Goal: Use online tool/utility: Utilize a website feature to perform a specific function

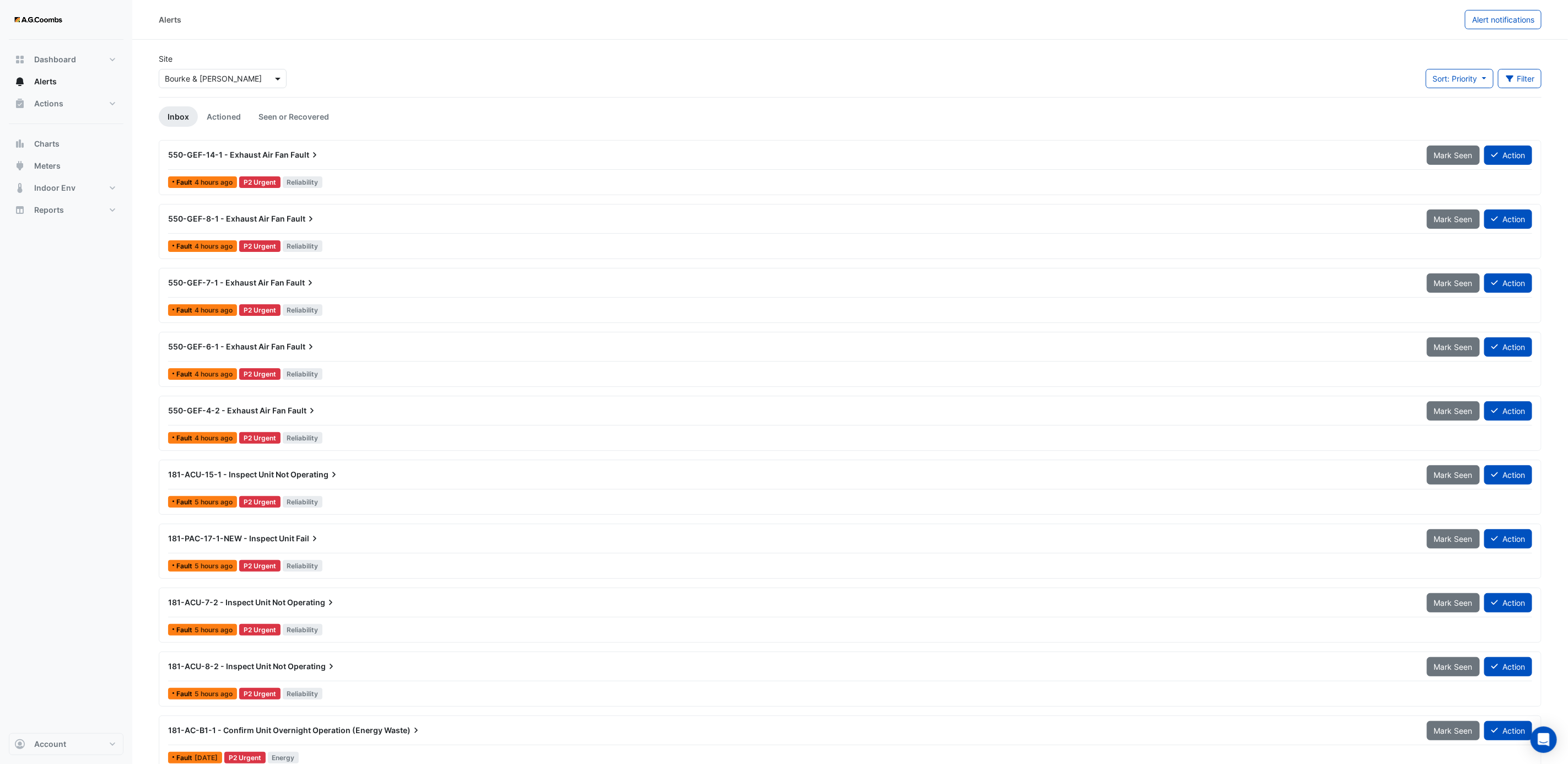
click at [272, 76] on span at bounding box center [279, 79] width 14 height 12
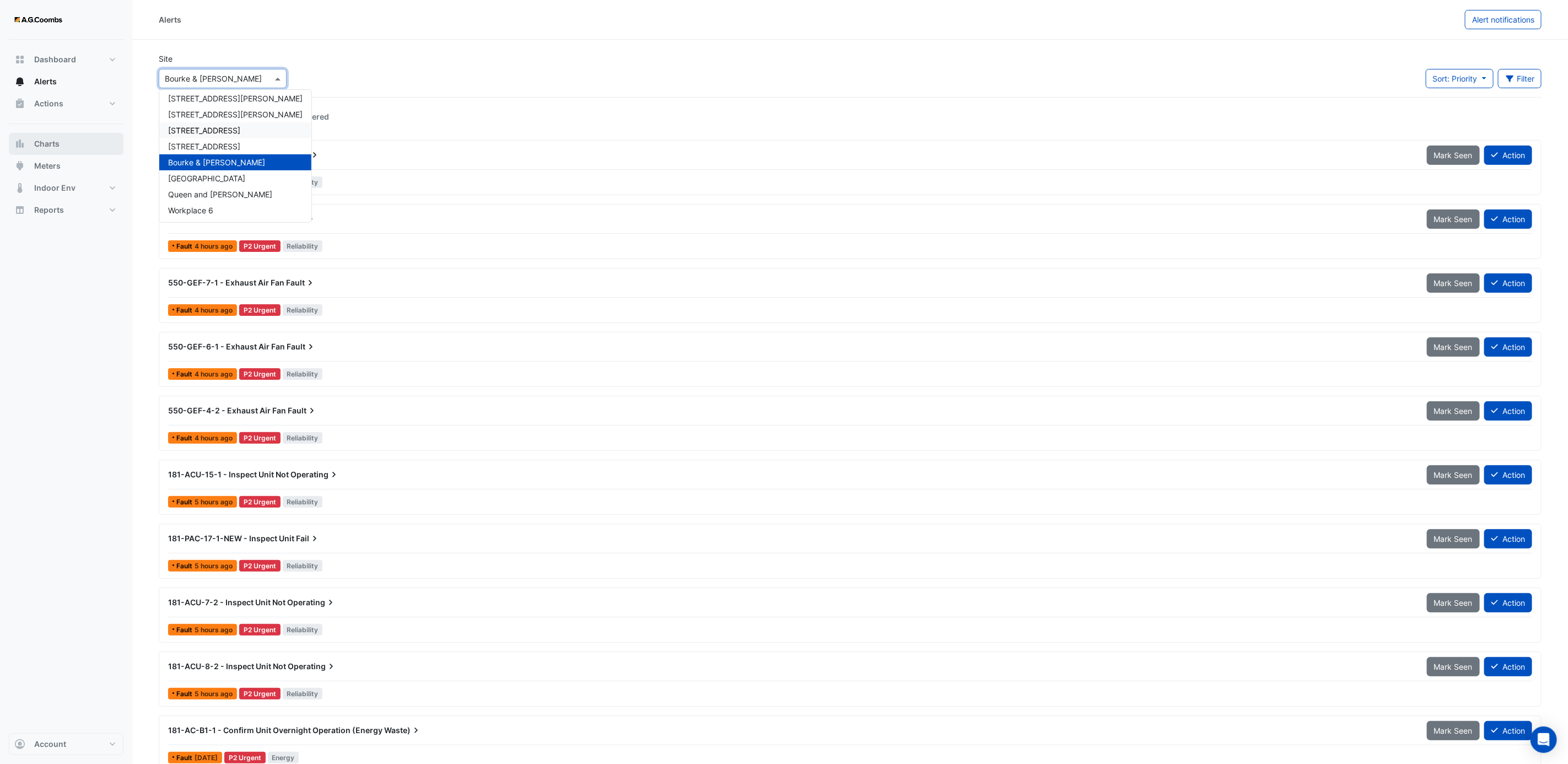
click at [46, 144] on span "Charts" at bounding box center [47, 144] width 25 height 11
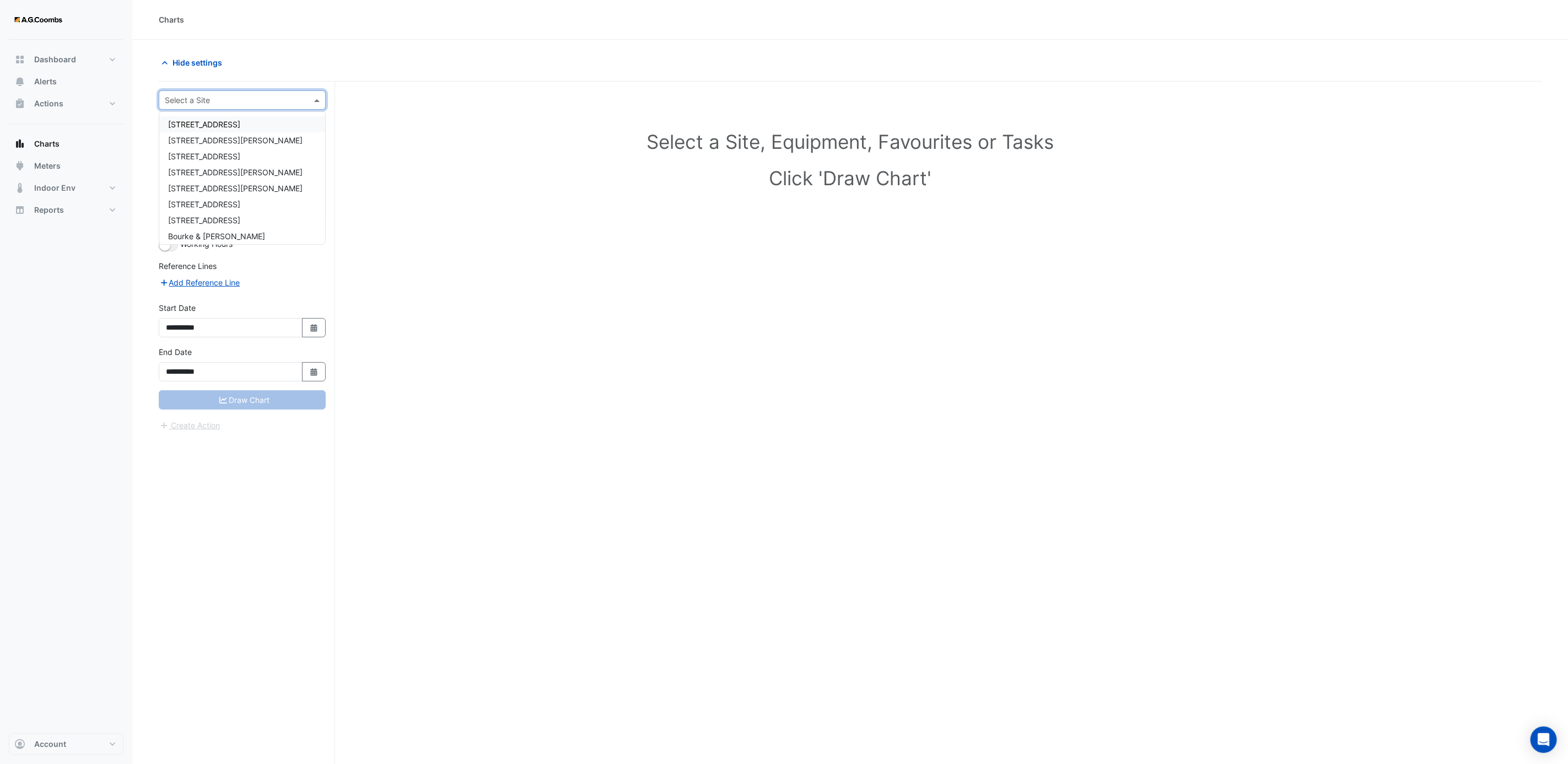
click at [283, 99] on input "text" at bounding box center [231, 100] width 133 height 12
click at [203, 169] on span "[STREET_ADDRESS][PERSON_NAME]" at bounding box center [235, 172] width 134 height 9
click at [309, 133] on span at bounding box center [309, 133] width 14 height 12
click at [212, 255] on span "AHU-1401" at bounding box center [196, 253] width 37 height 9
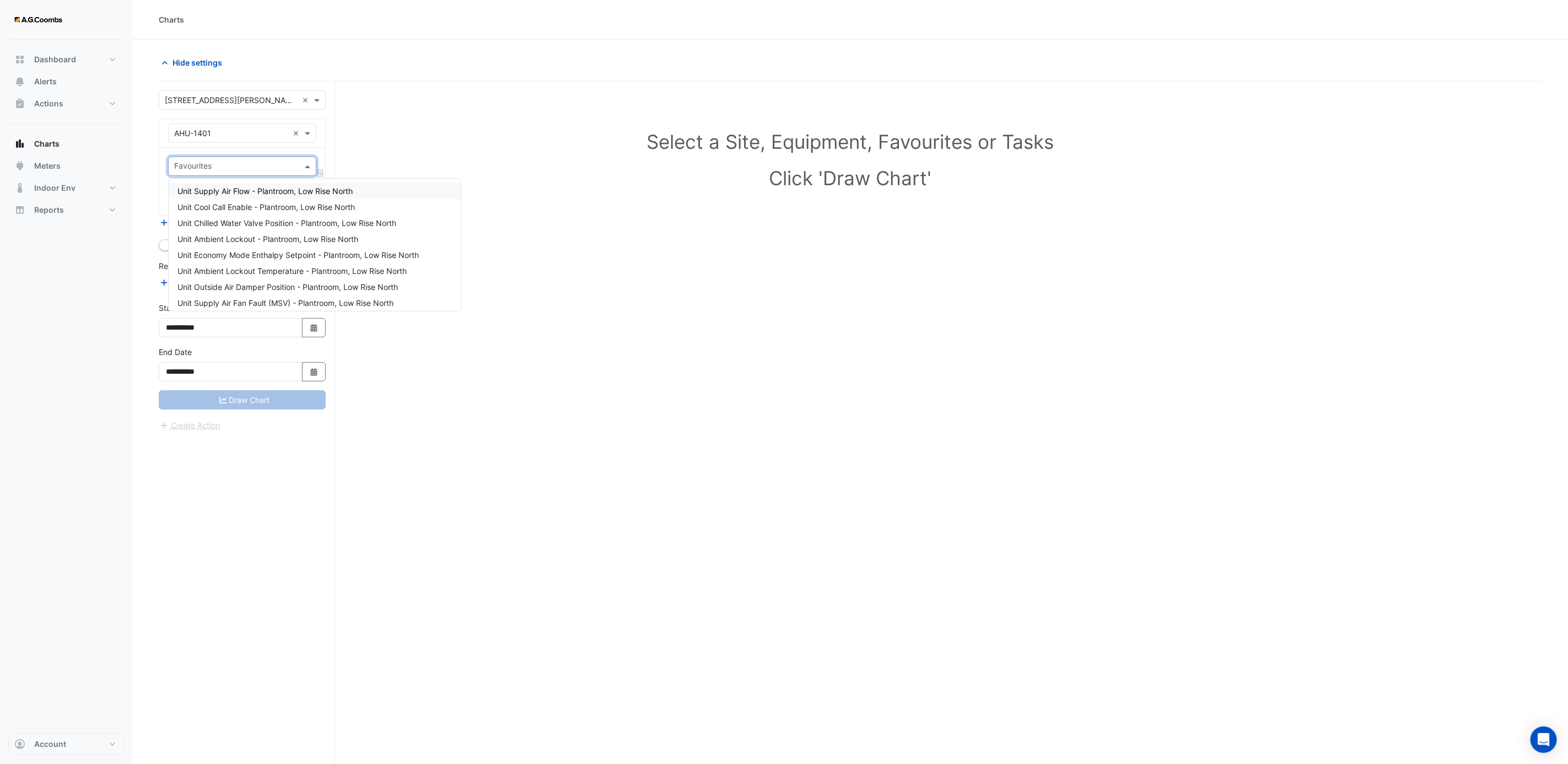
click at [305, 171] on span at bounding box center [309, 166] width 14 height 12
click at [290, 293] on span "Unit Mixed Air Temperature - Plantroom, Low Rise North" at bounding box center [278, 297] width 202 height 9
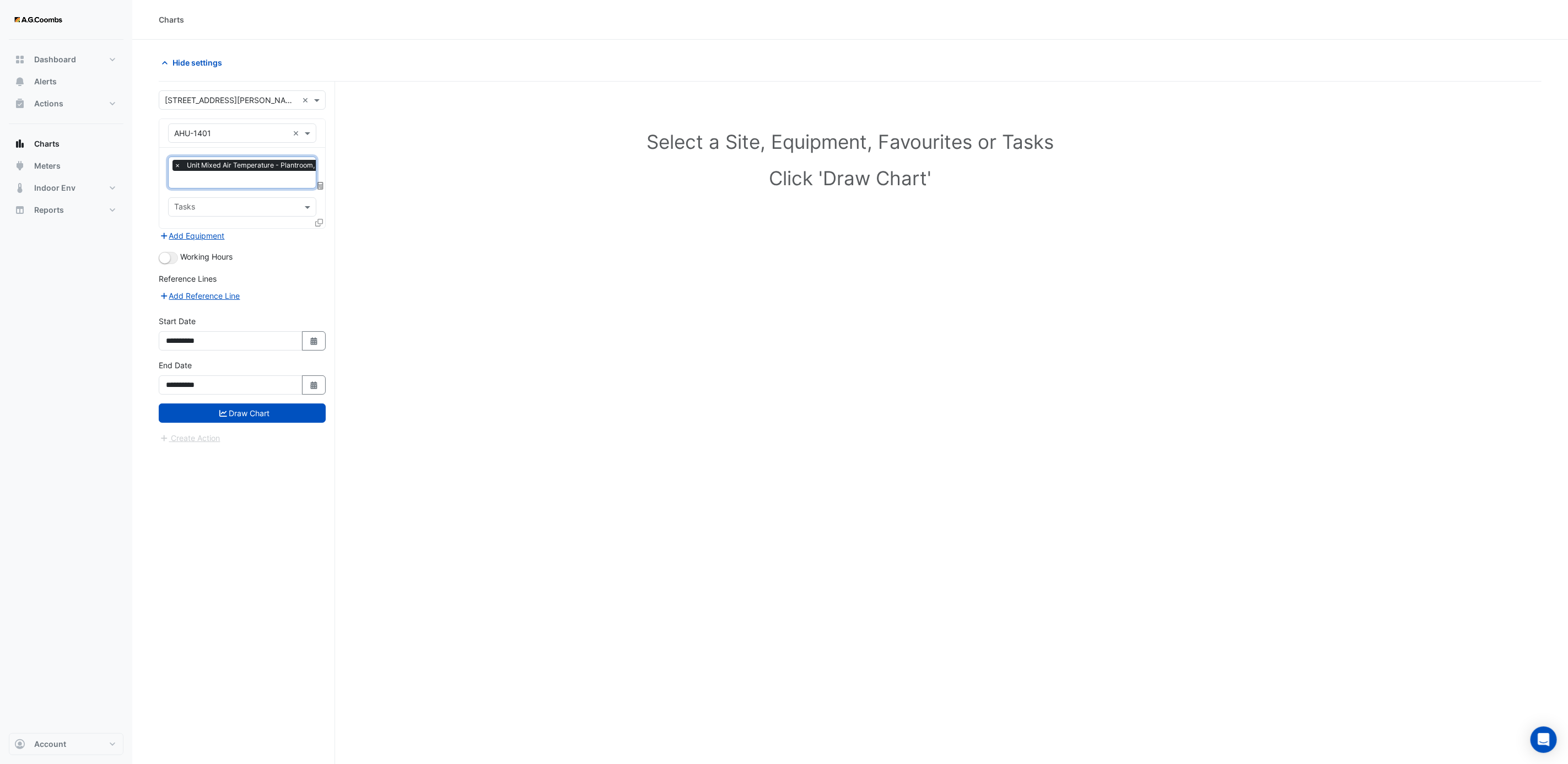
click at [265, 181] on input "text" at bounding box center [272, 180] width 195 height 12
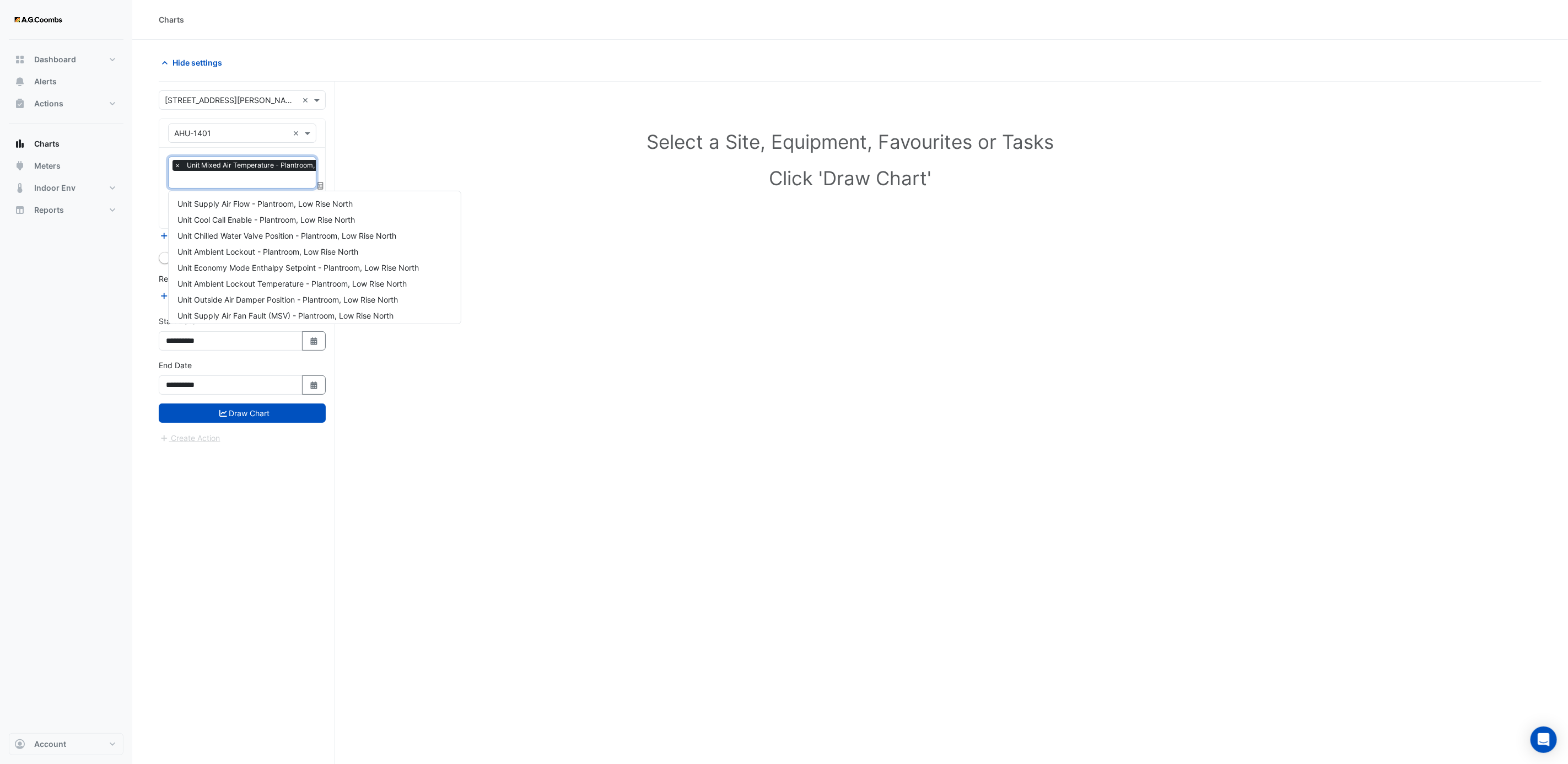
scroll to position [275, 0]
click at [194, 196] on span "Unit Mixed Air Temperature - Plantroom, Low Rise North" at bounding box center [278, 200] width 202 height 9
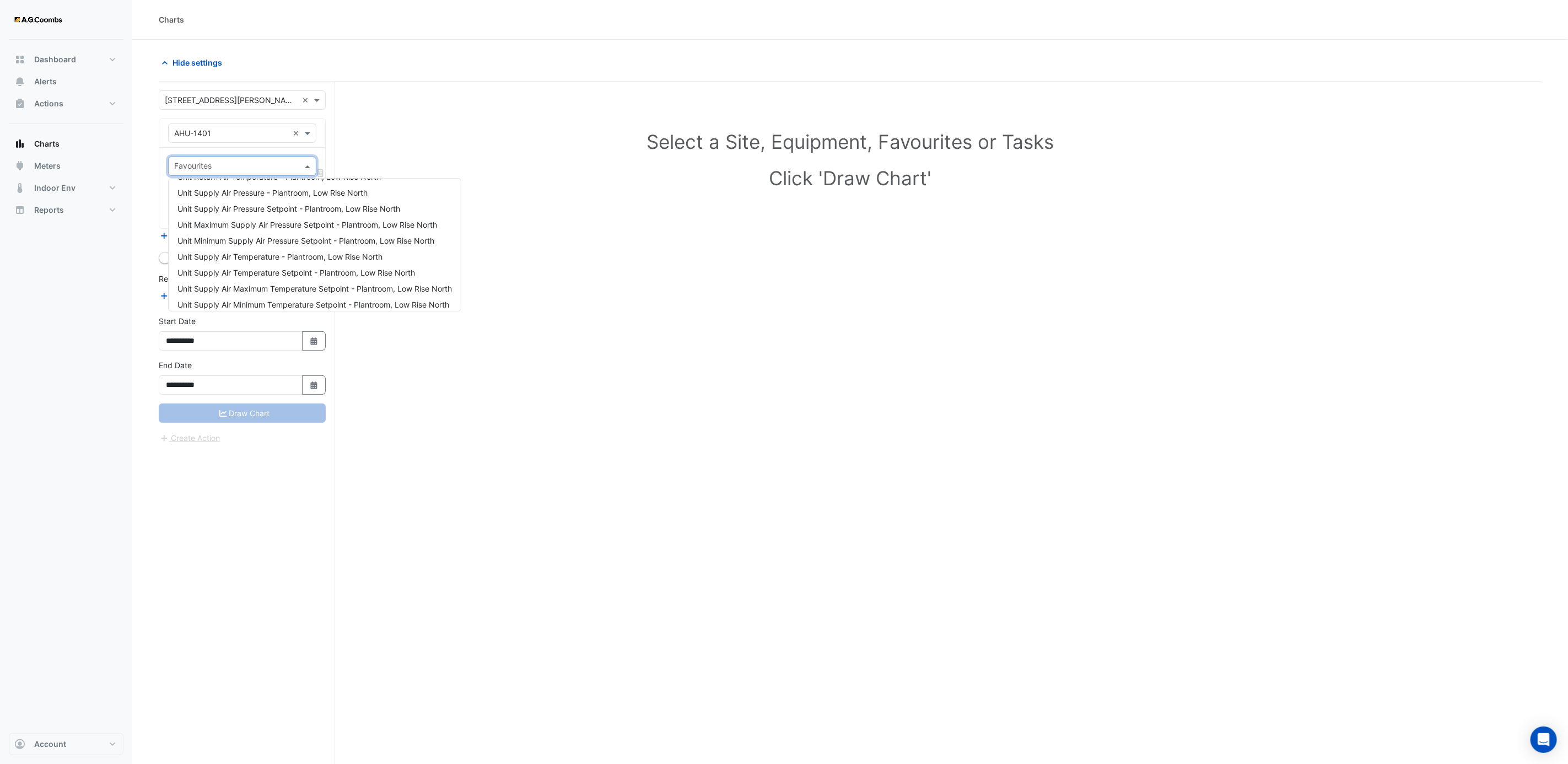
scroll to position [441, 0]
click at [274, 245] on span "Unit Supply Air Temperature Setpoint - Plantroom, Low Rise North" at bounding box center [296, 245] width 238 height 9
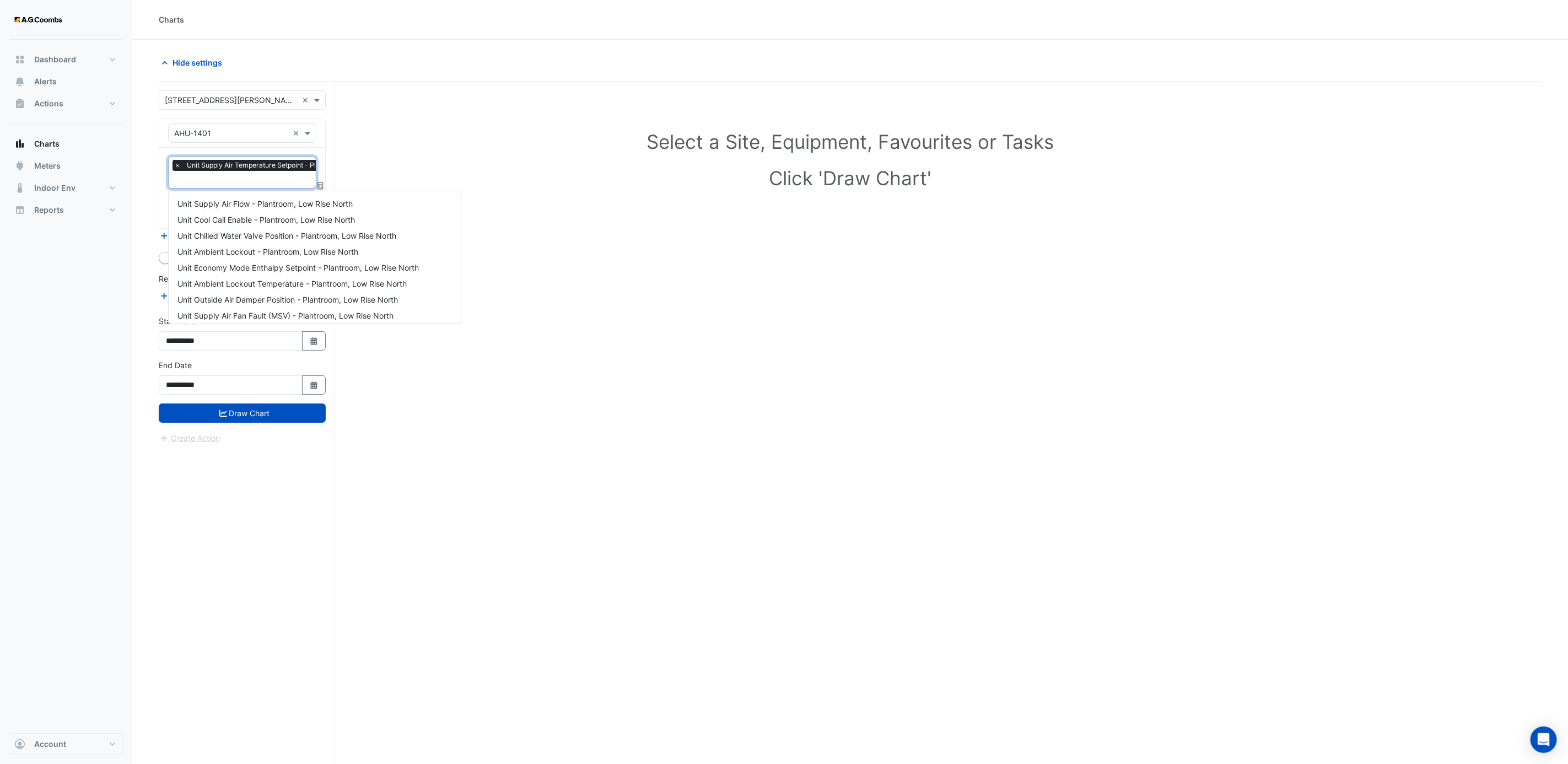
click at [265, 183] on input "text" at bounding box center [287, 180] width 225 height 12
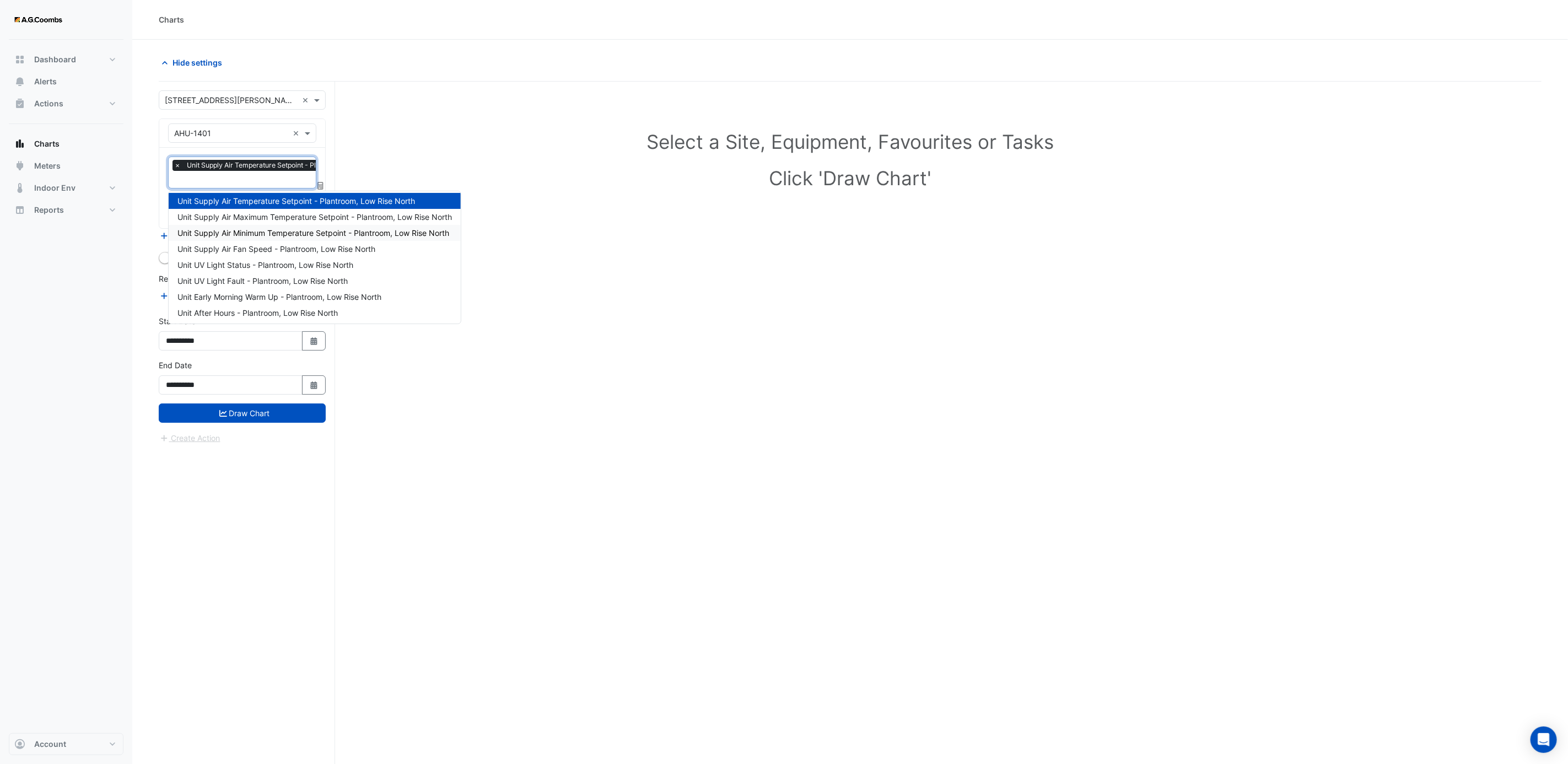
scroll to position [415, 0]
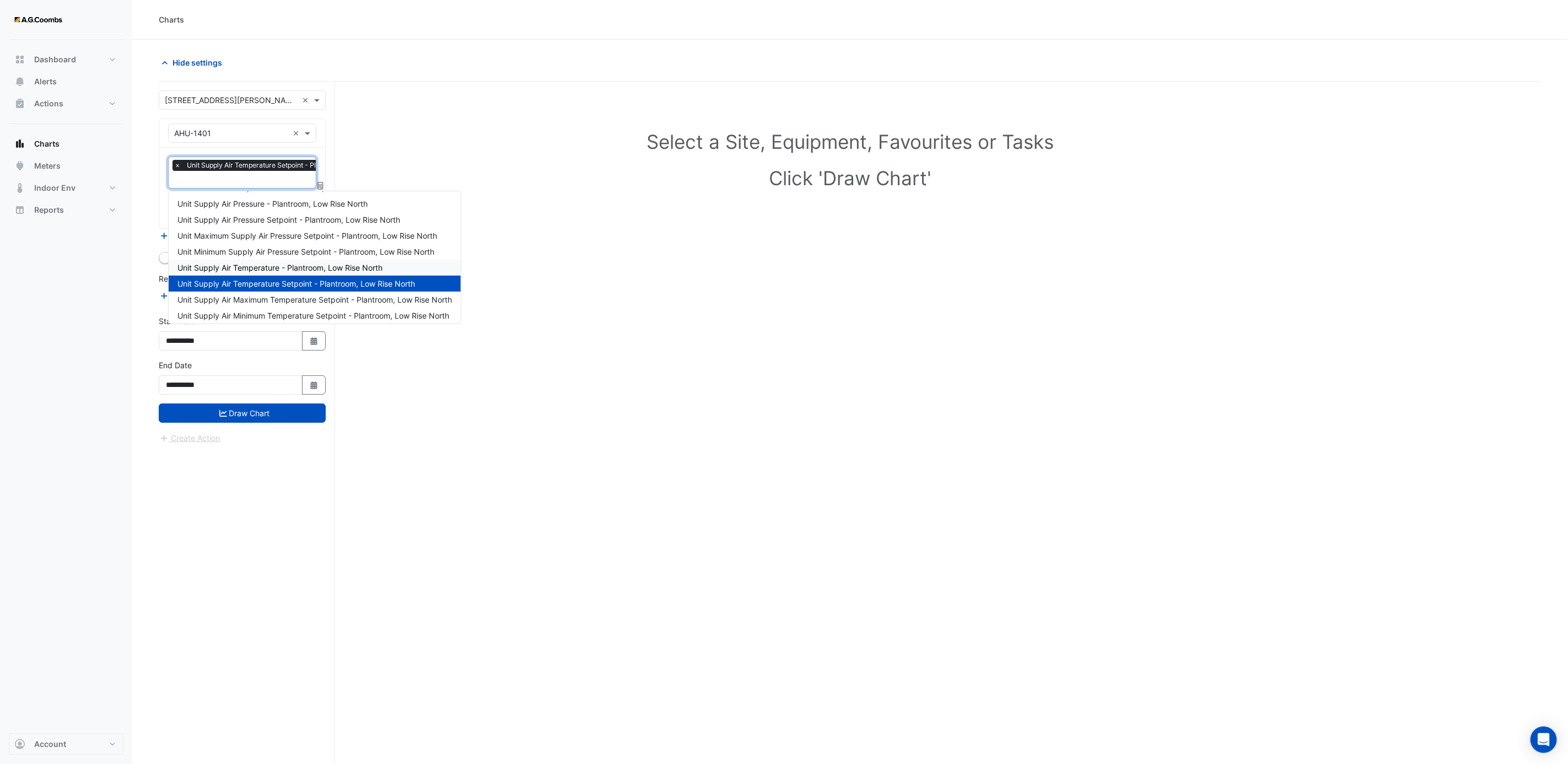
click at [273, 263] on span "Unit Supply Air Temperature - Plantroom, Low Rise North" at bounding box center [280, 267] width 205 height 9
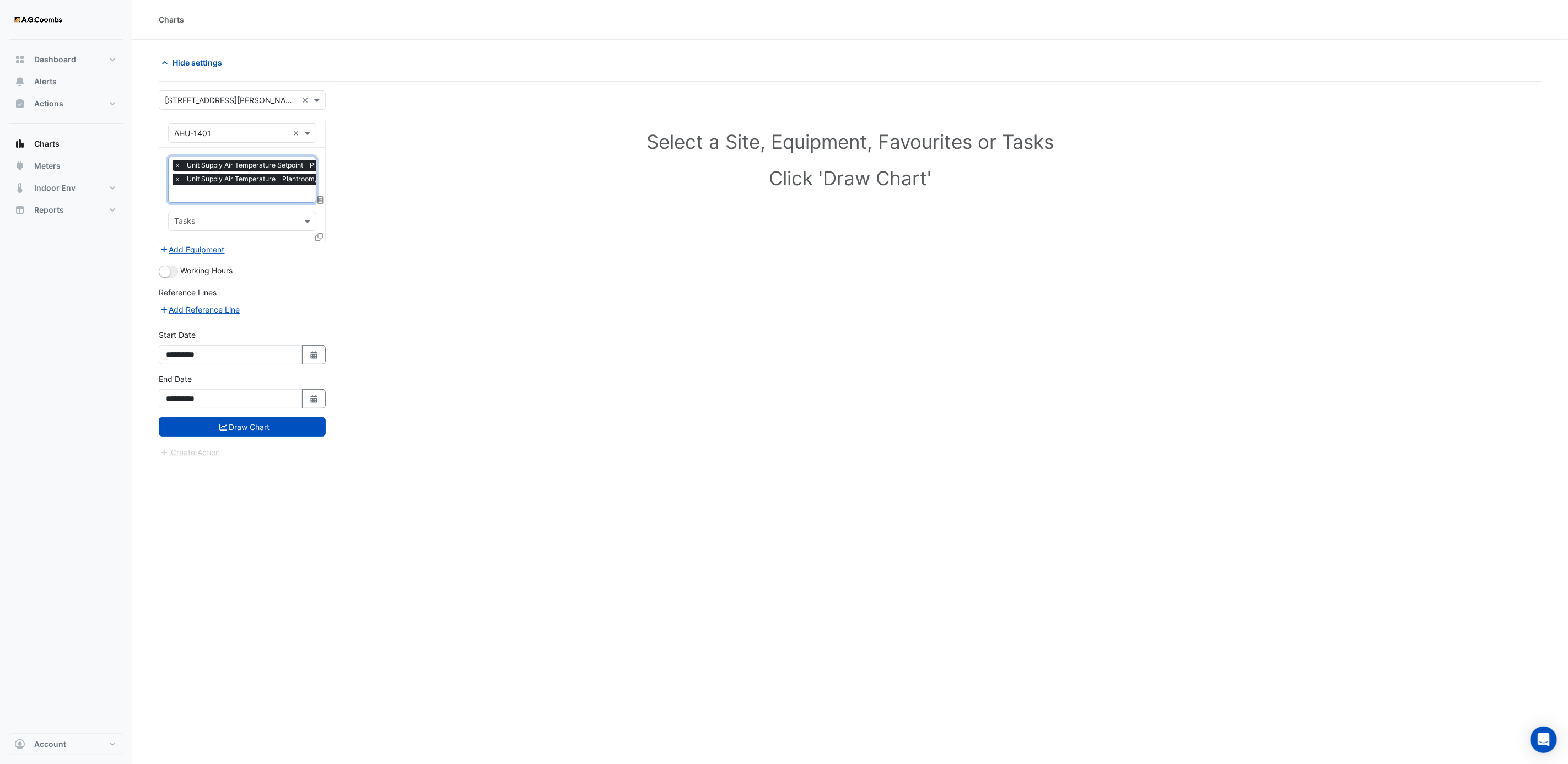
click at [255, 195] on input "text" at bounding box center [287, 195] width 225 height 12
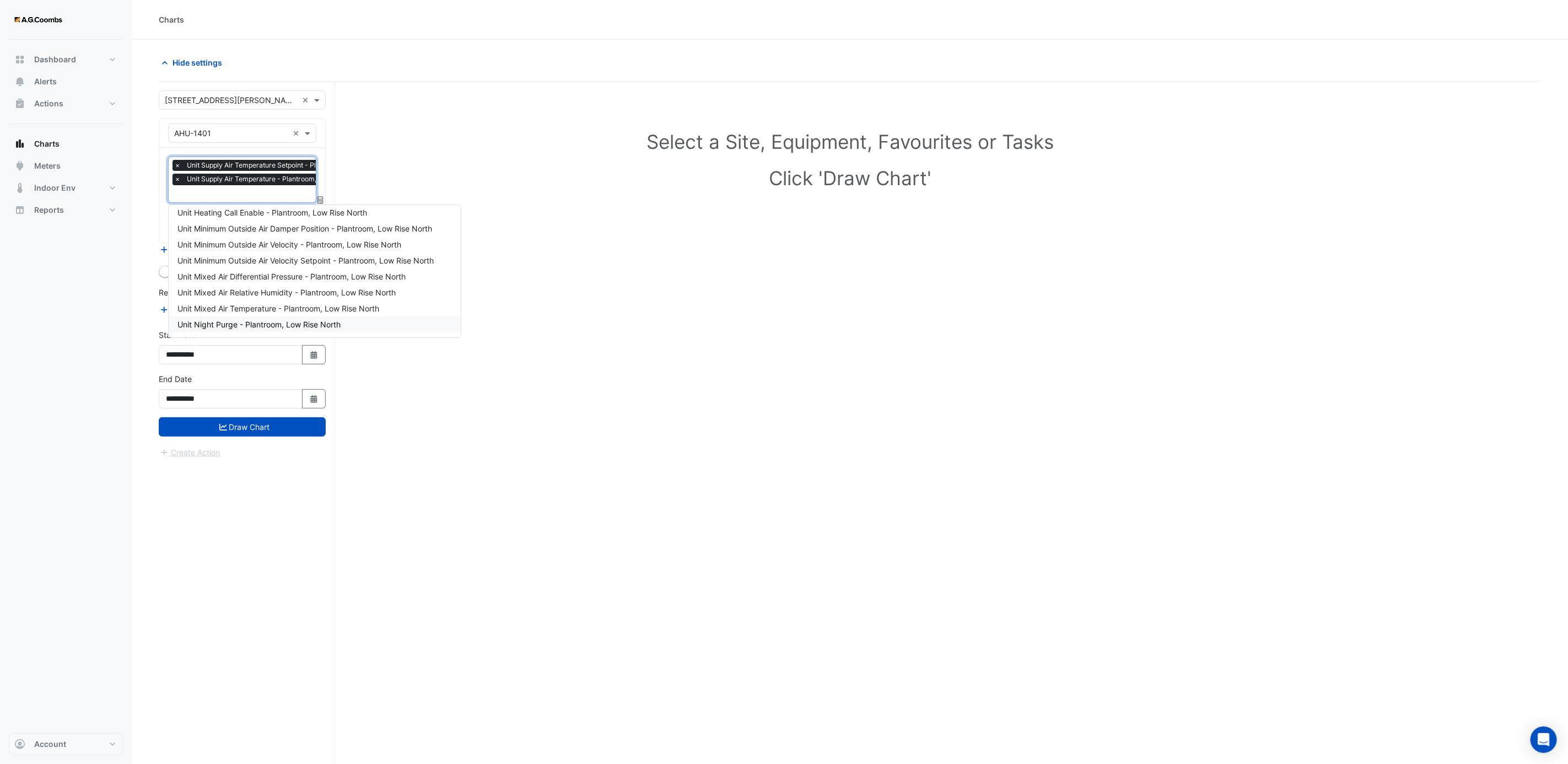
scroll to position [152, 0]
click at [263, 222] on span "Unit Hot Water Valve Position - Plantroom, Low Rise North" at bounding box center [281, 225] width 207 height 9
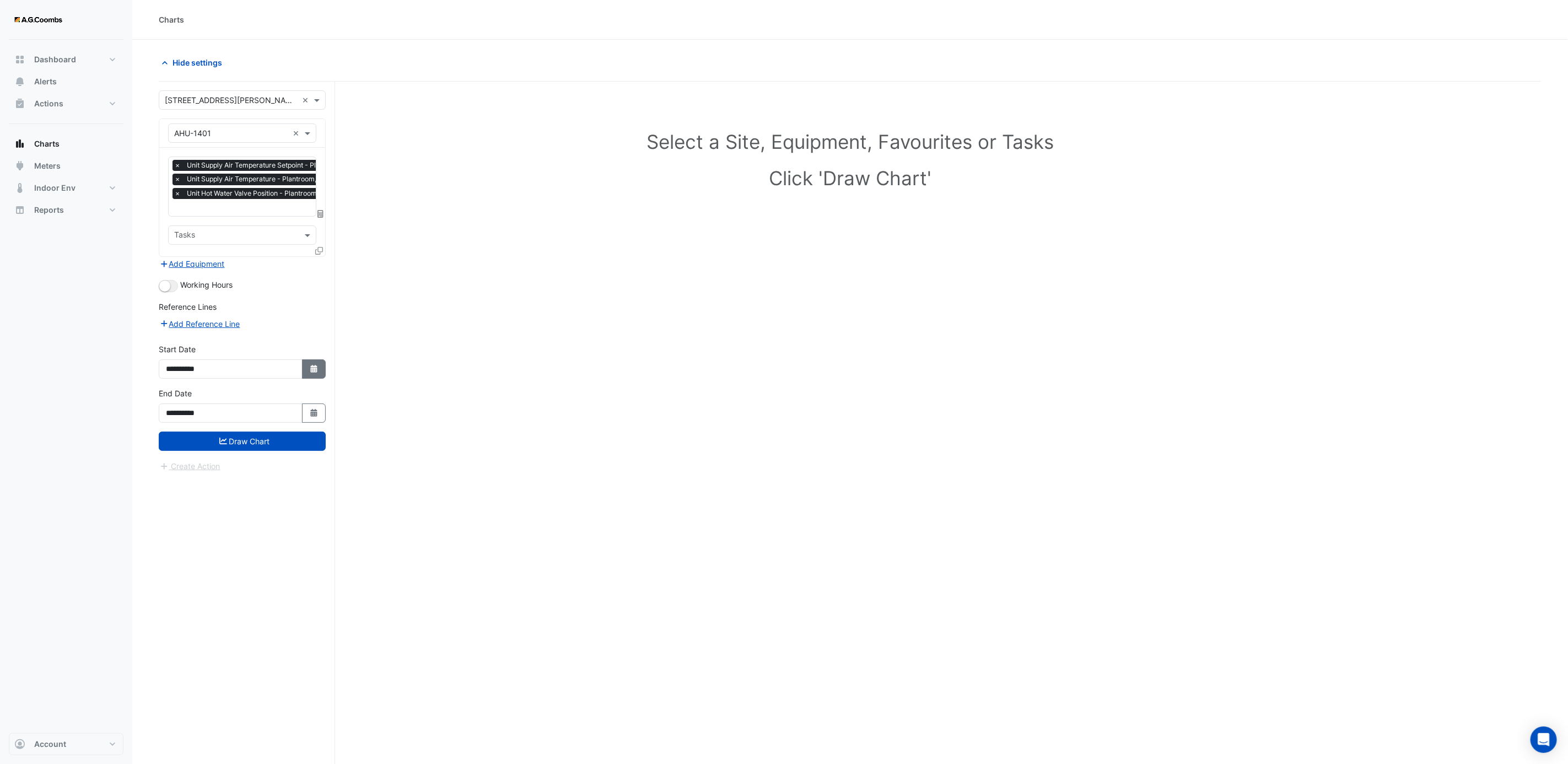
click at [311, 376] on button "Select Date" at bounding box center [314, 369] width 25 height 19
select select "*"
select select "****"
click at [179, 277] on div "4" at bounding box center [177, 277] width 18 height 18
type input "**********"
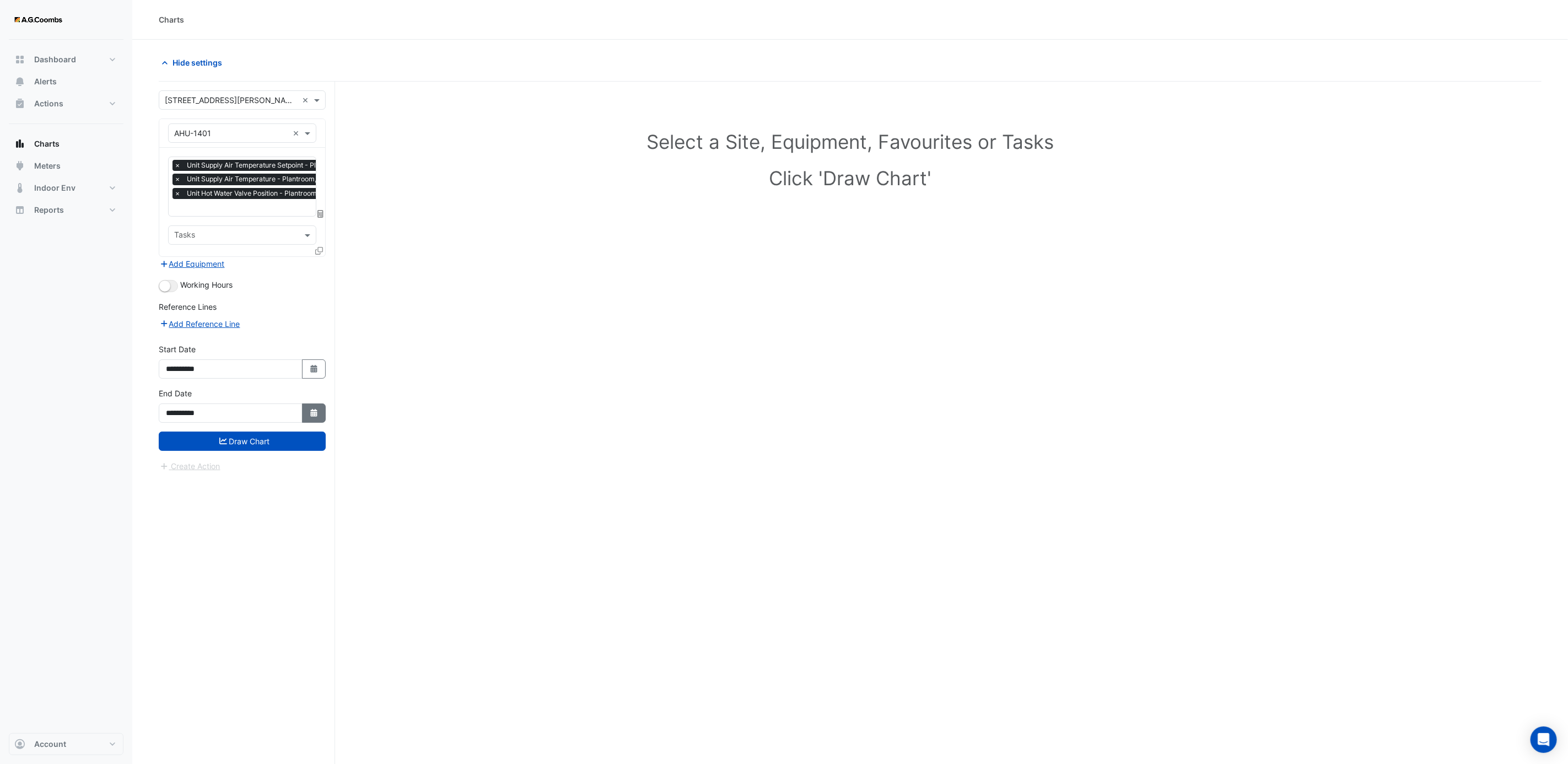
click at [320, 415] on button "Select Date" at bounding box center [314, 412] width 25 height 19
select select "*"
click at [316, 372] on icon "button" at bounding box center [314, 369] width 7 height 8
select select "*"
select select "****"
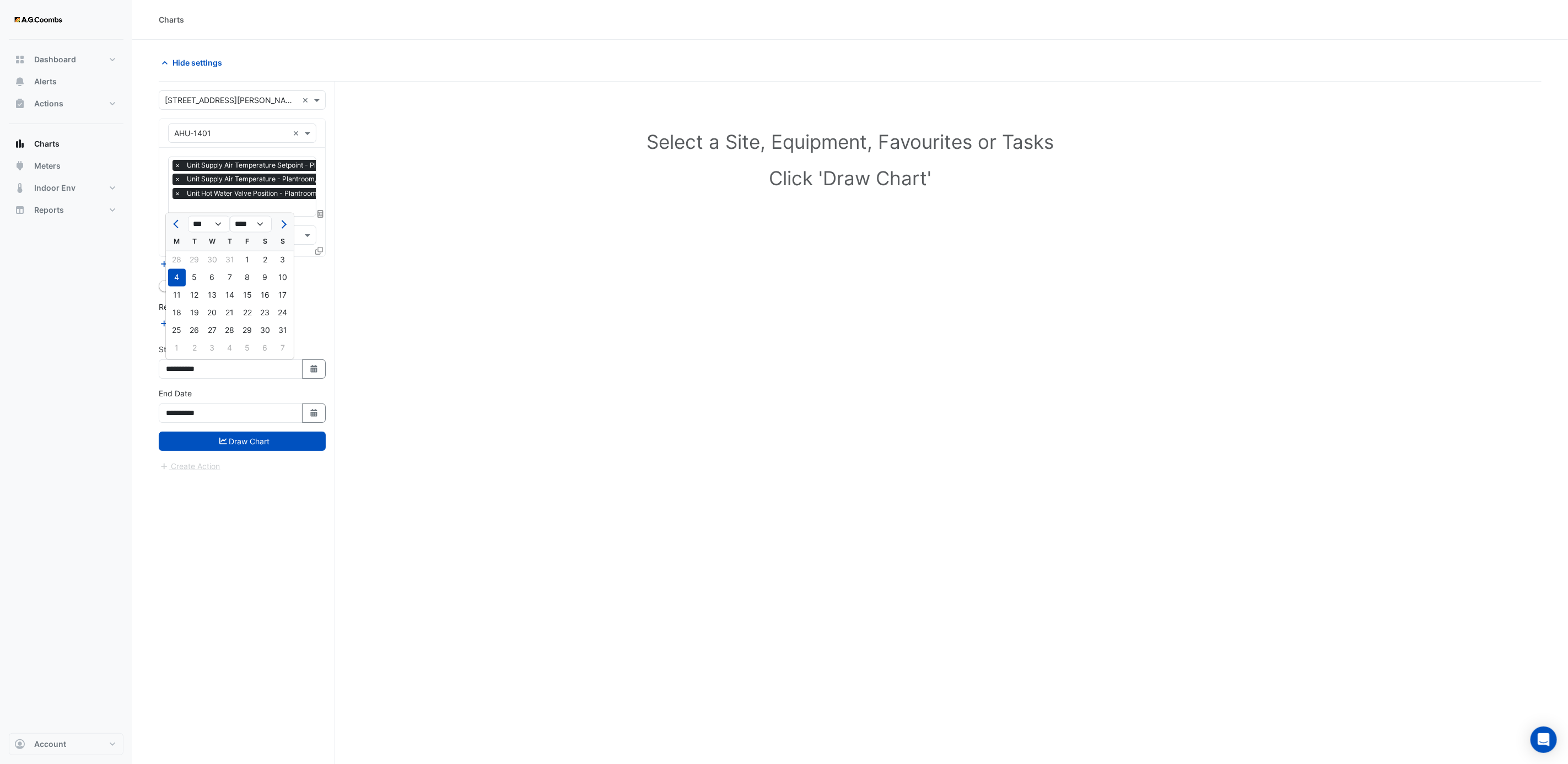
click at [322, 431] on form "**********" at bounding box center [242, 281] width 167 height 382
click at [320, 420] on button "Select Date" at bounding box center [314, 412] width 25 height 19
click at [183, 266] on button "Previous month" at bounding box center [177, 269] width 14 height 18
select select "*"
click at [181, 342] on div "11" at bounding box center [177, 340] width 18 height 18
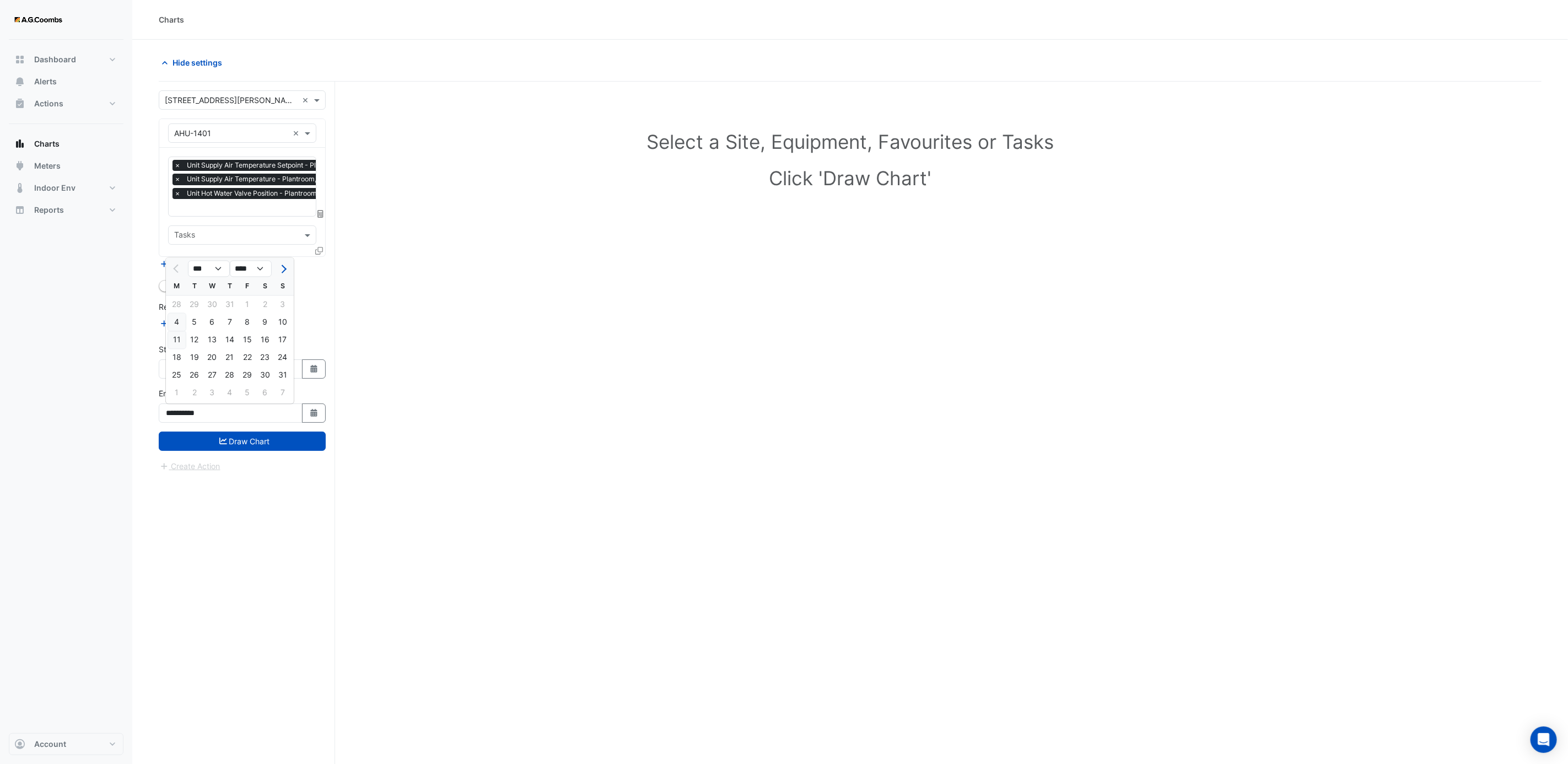
type input "**********"
click at [220, 436] on button "Draw Chart" at bounding box center [242, 441] width 167 height 19
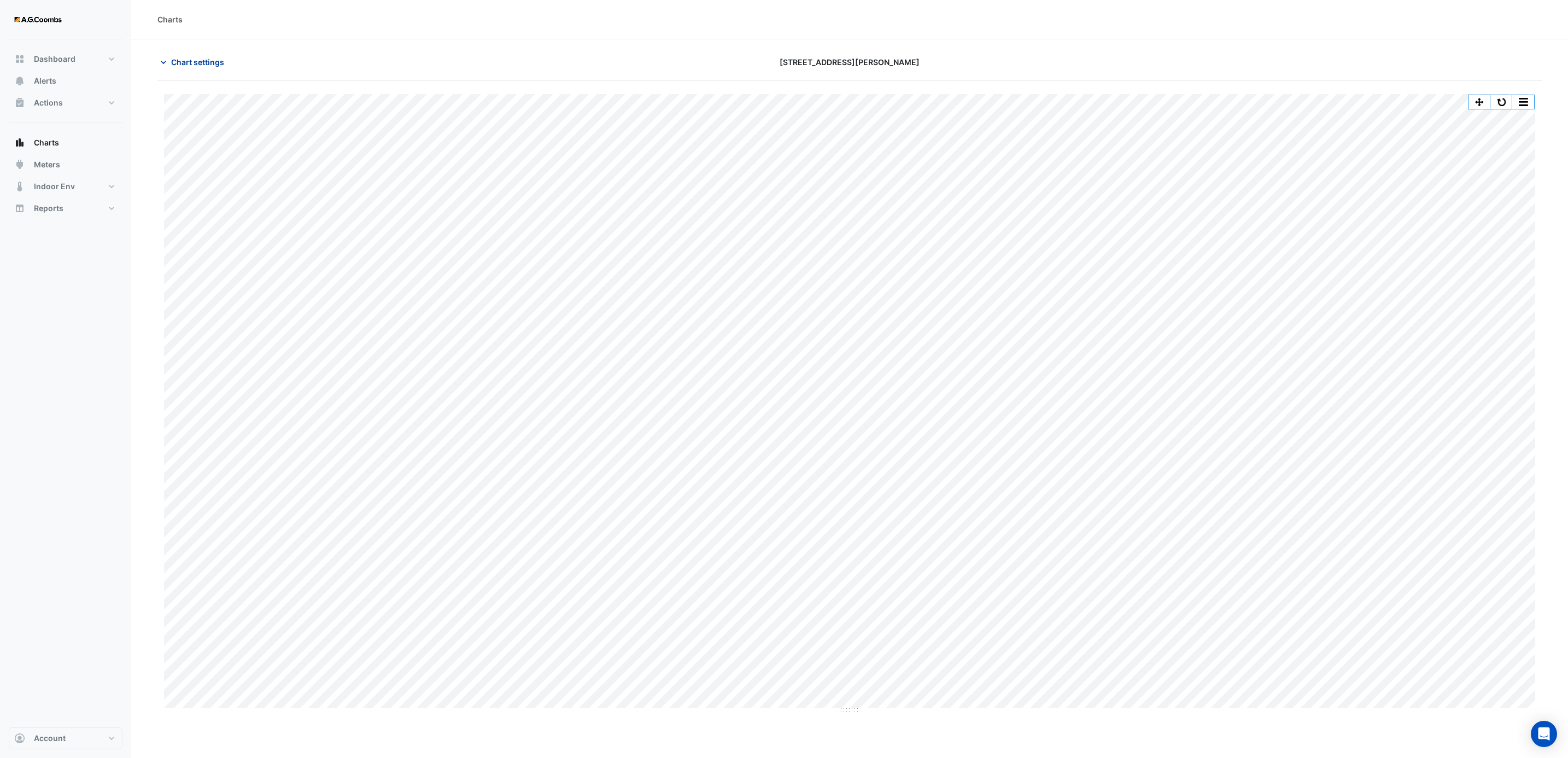
click at [163, 59] on icon "button" at bounding box center [164, 62] width 11 height 11
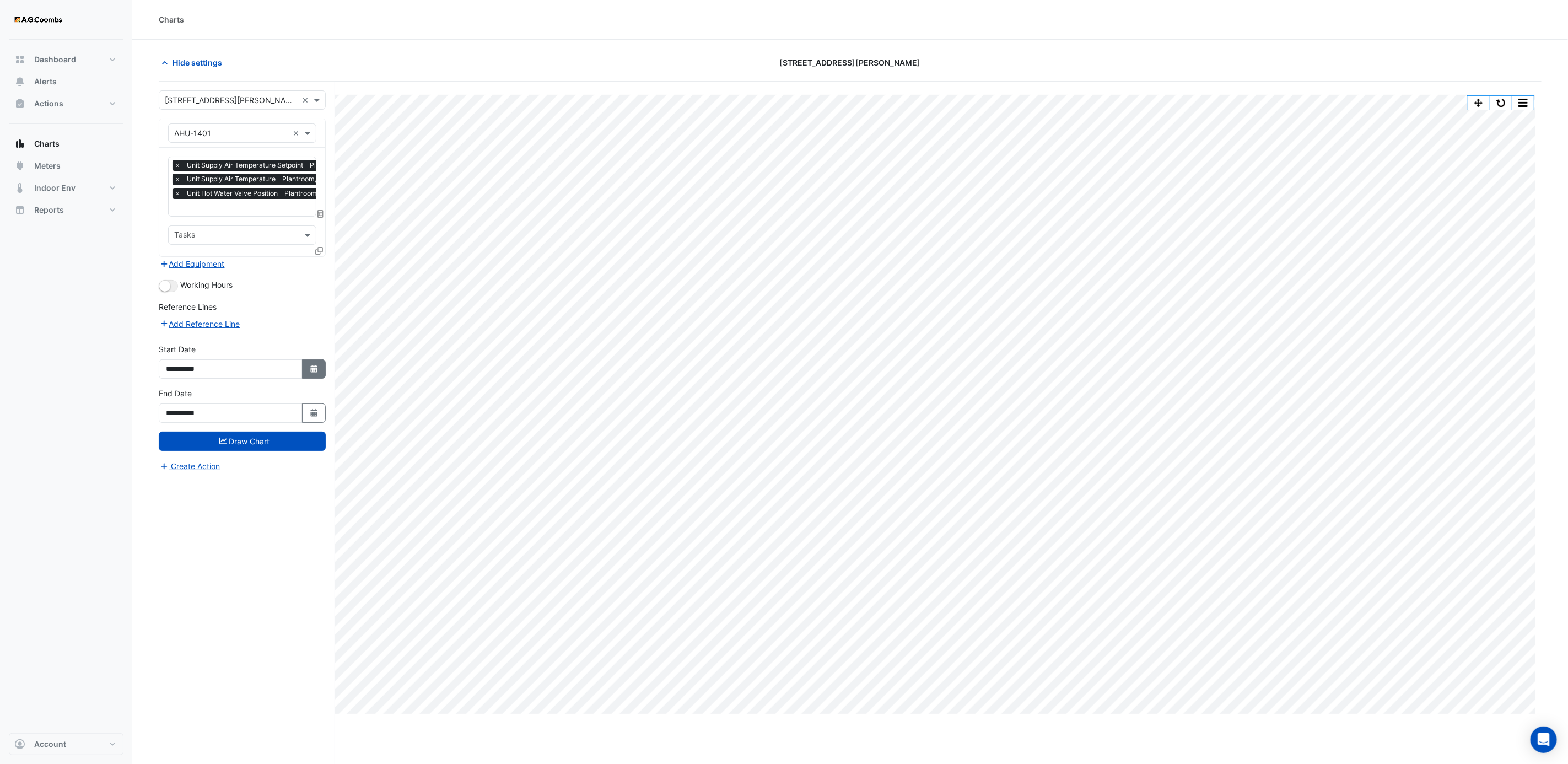
click at [309, 371] on icon "Select Date" at bounding box center [314, 369] width 10 height 8
select select "*"
select select "****"
click at [182, 258] on div "28" at bounding box center [177, 260] width 18 height 18
type input "**********"
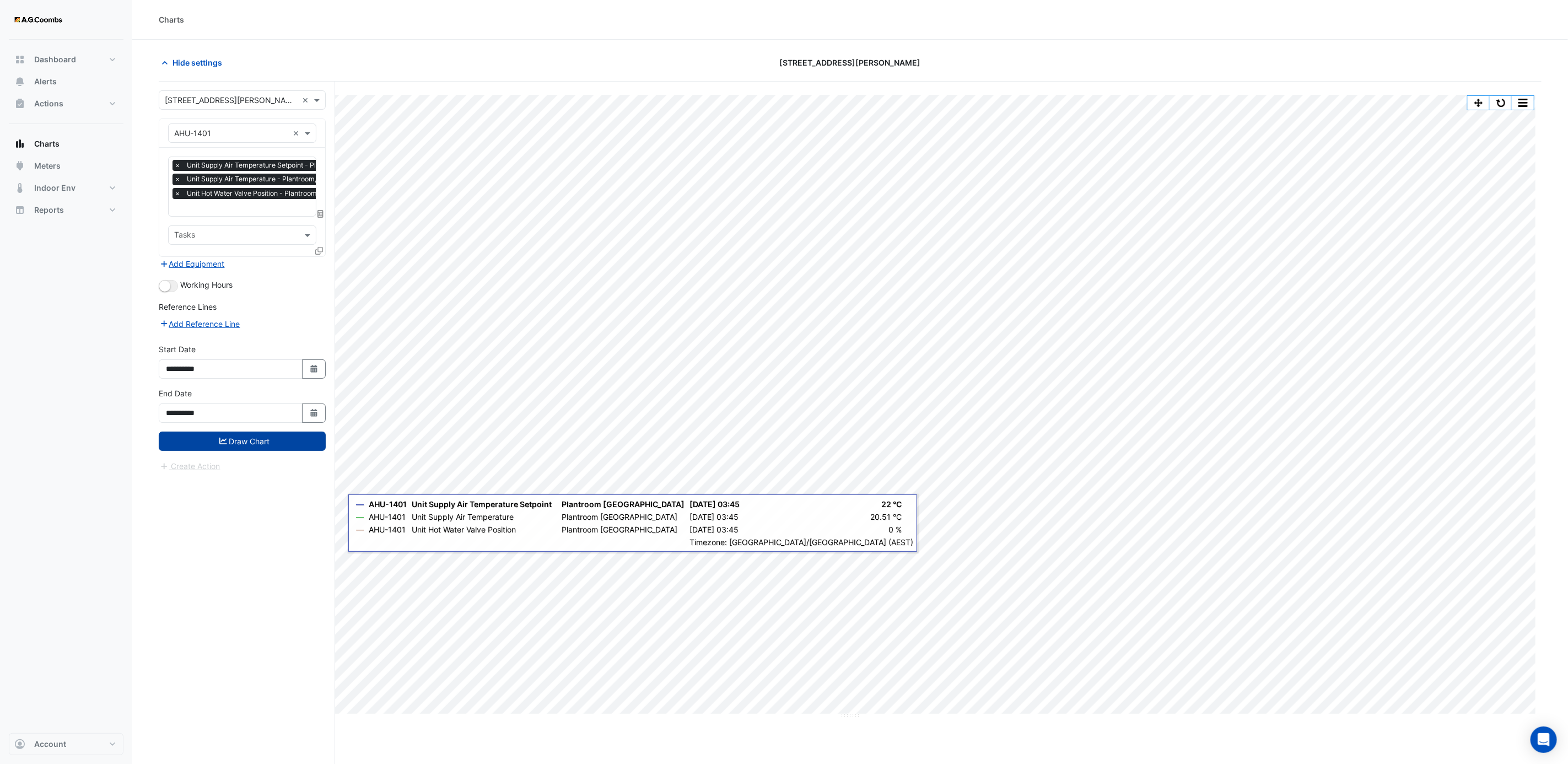
click at [255, 438] on button "Draw Chart" at bounding box center [242, 441] width 167 height 19
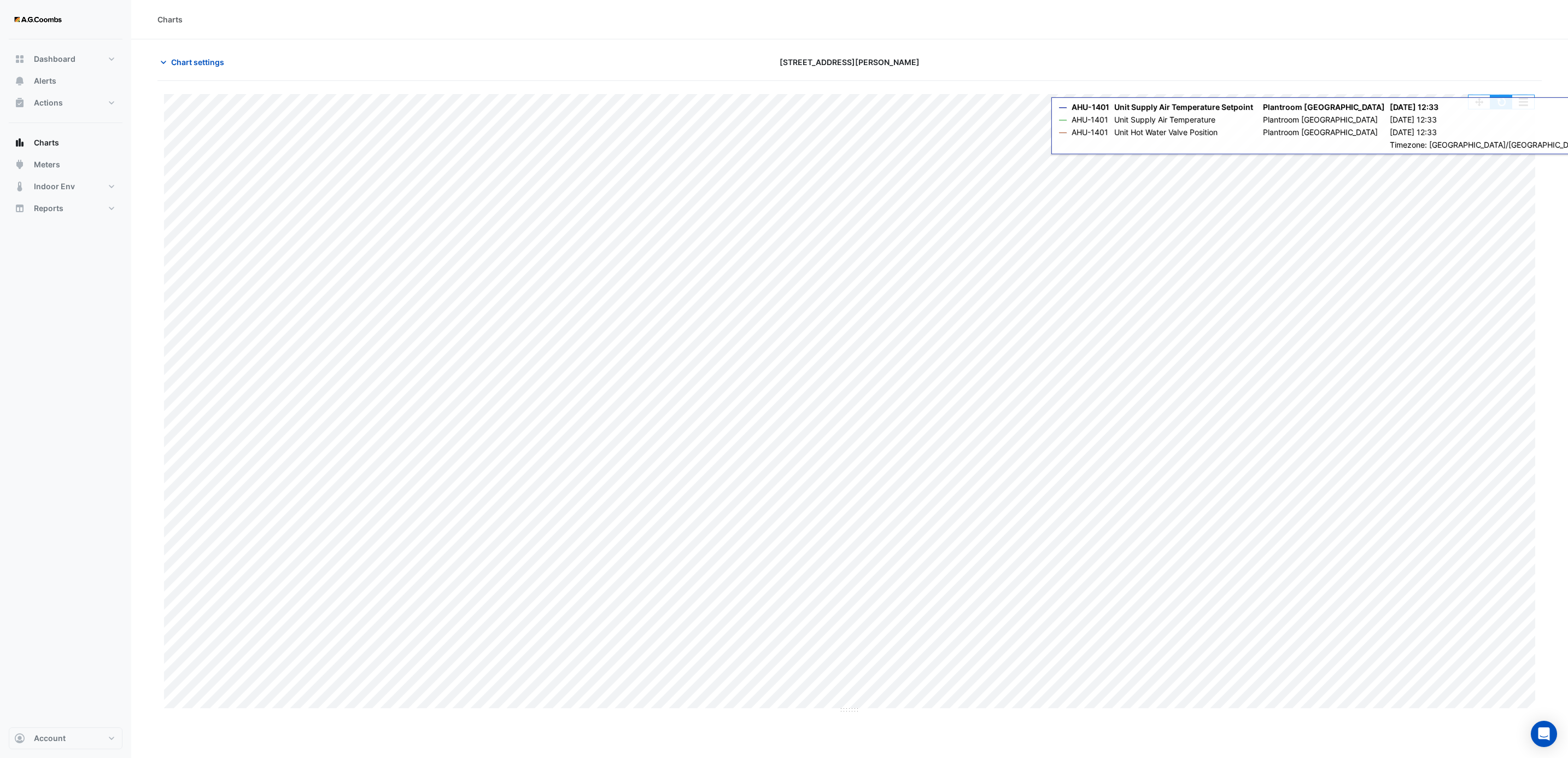
click at [1501, 100] on button "button" at bounding box center [1501, 102] width 22 height 13
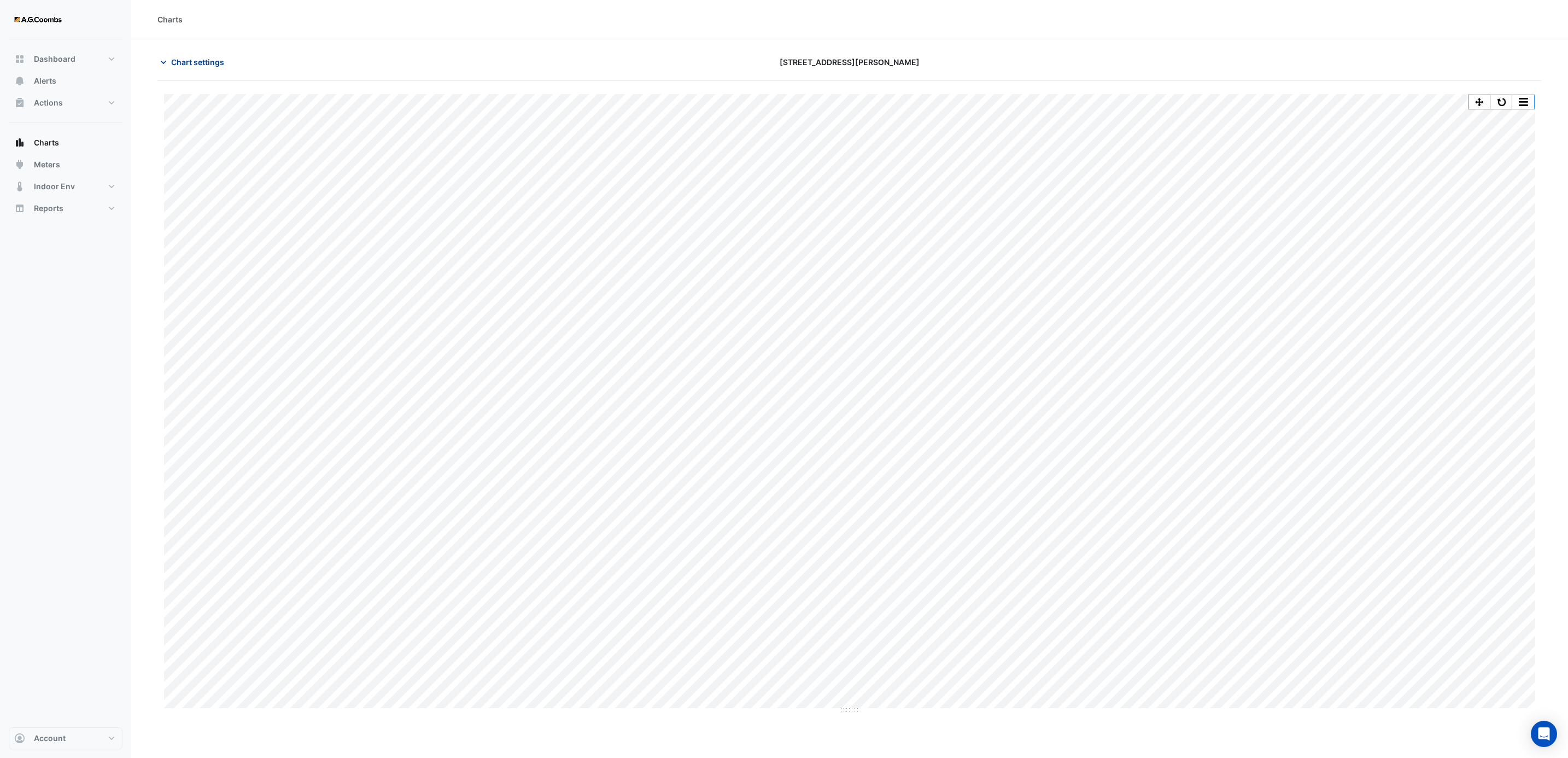
click at [167, 61] on icon "button" at bounding box center [164, 62] width 11 height 11
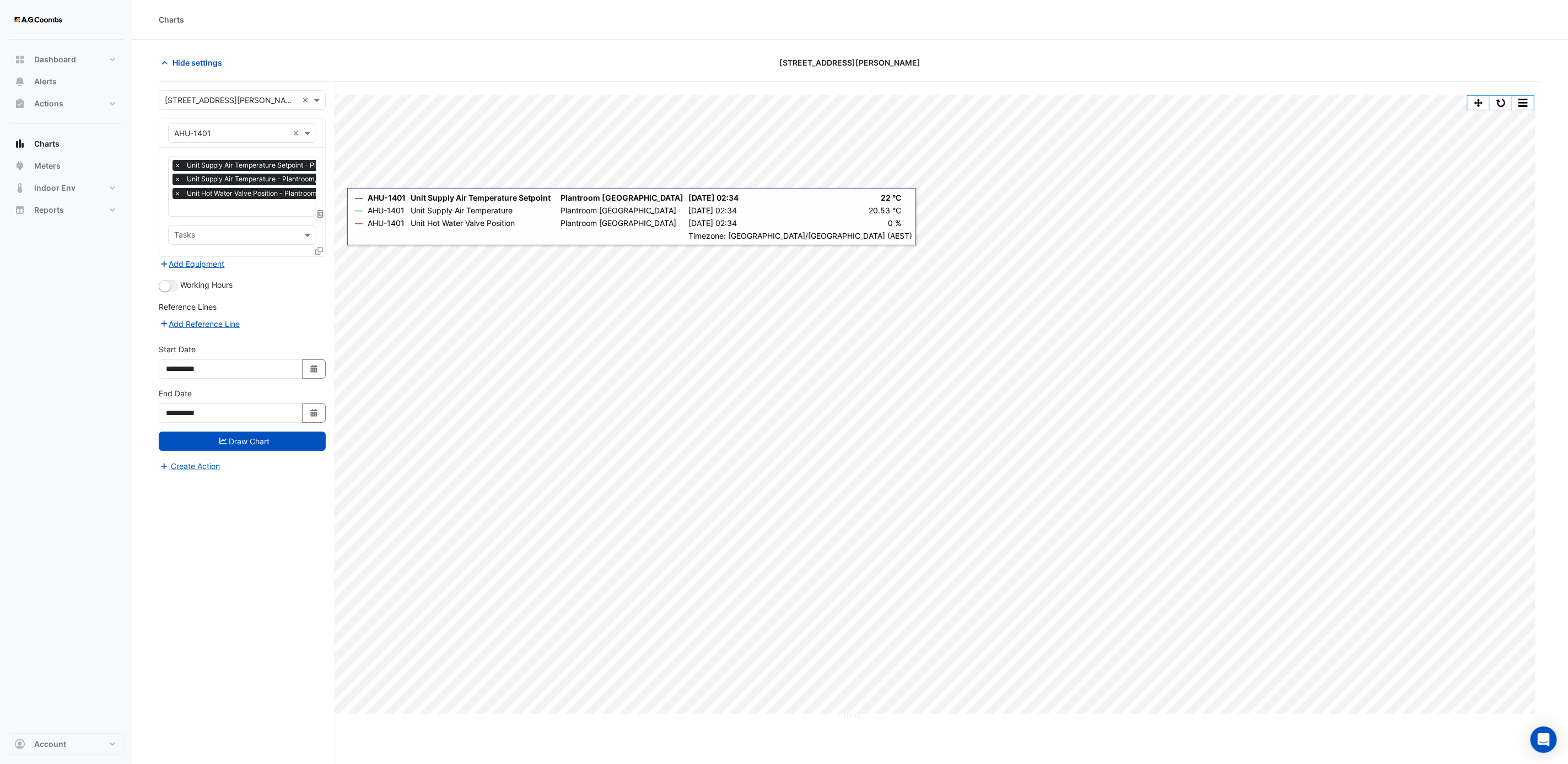
click at [315, 252] on icon at bounding box center [319, 250] width 8 height 8
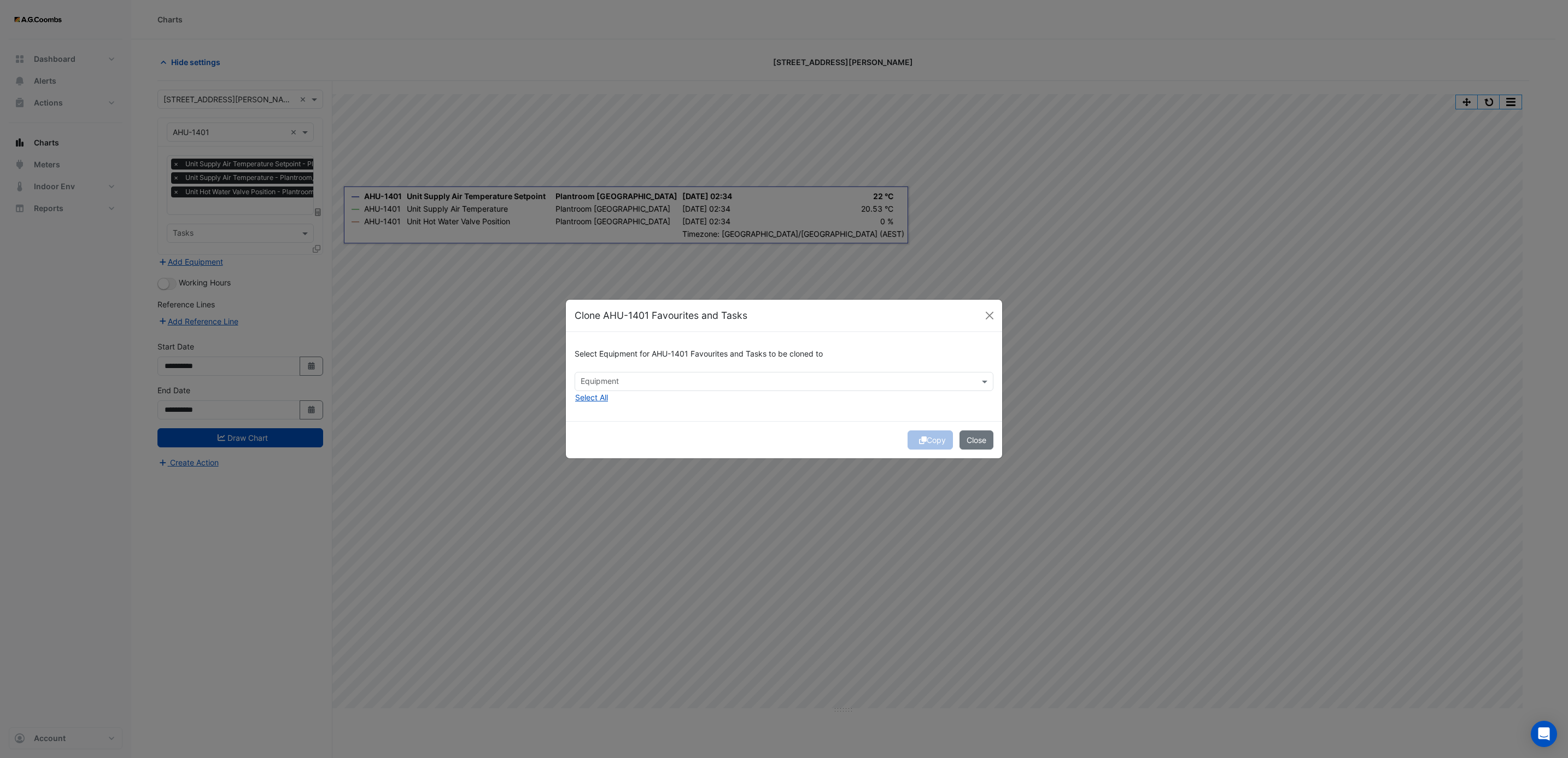
click at [629, 383] on input "text" at bounding box center [778, 382] width 394 height 12
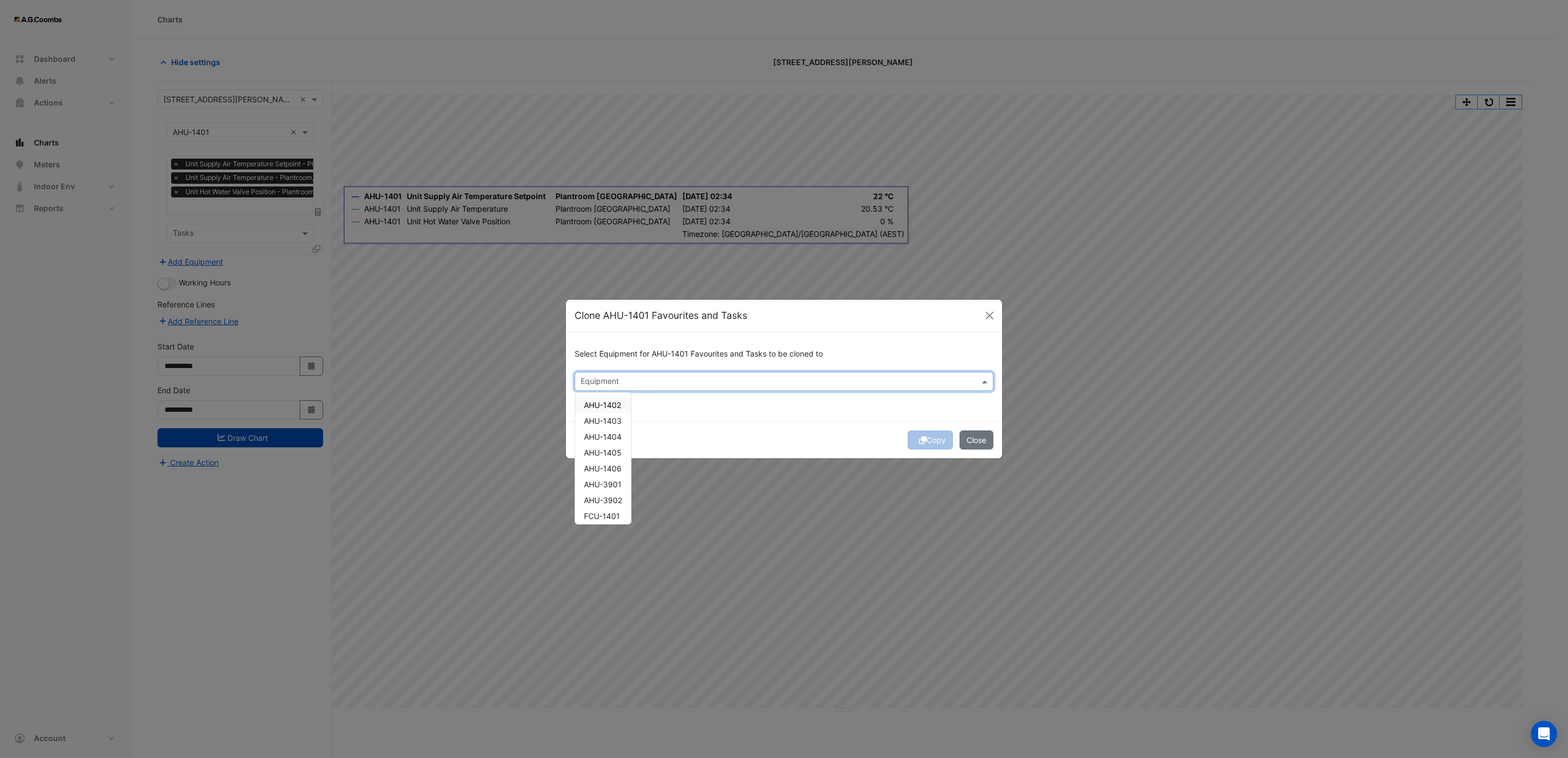
click at [612, 402] on span "AHU-1402" at bounding box center [602, 404] width 37 height 9
click at [620, 420] on span "AHU-1403" at bounding box center [603, 421] width 38 height 9
click at [601, 441] on div "AHU-1404" at bounding box center [603, 437] width 56 height 16
click at [604, 449] on span "AHU-1405" at bounding box center [603, 452] width 38 height 9
click at [600, 471] on span "AHU-1406" at bounding box center [603, 468] width 38 height 9
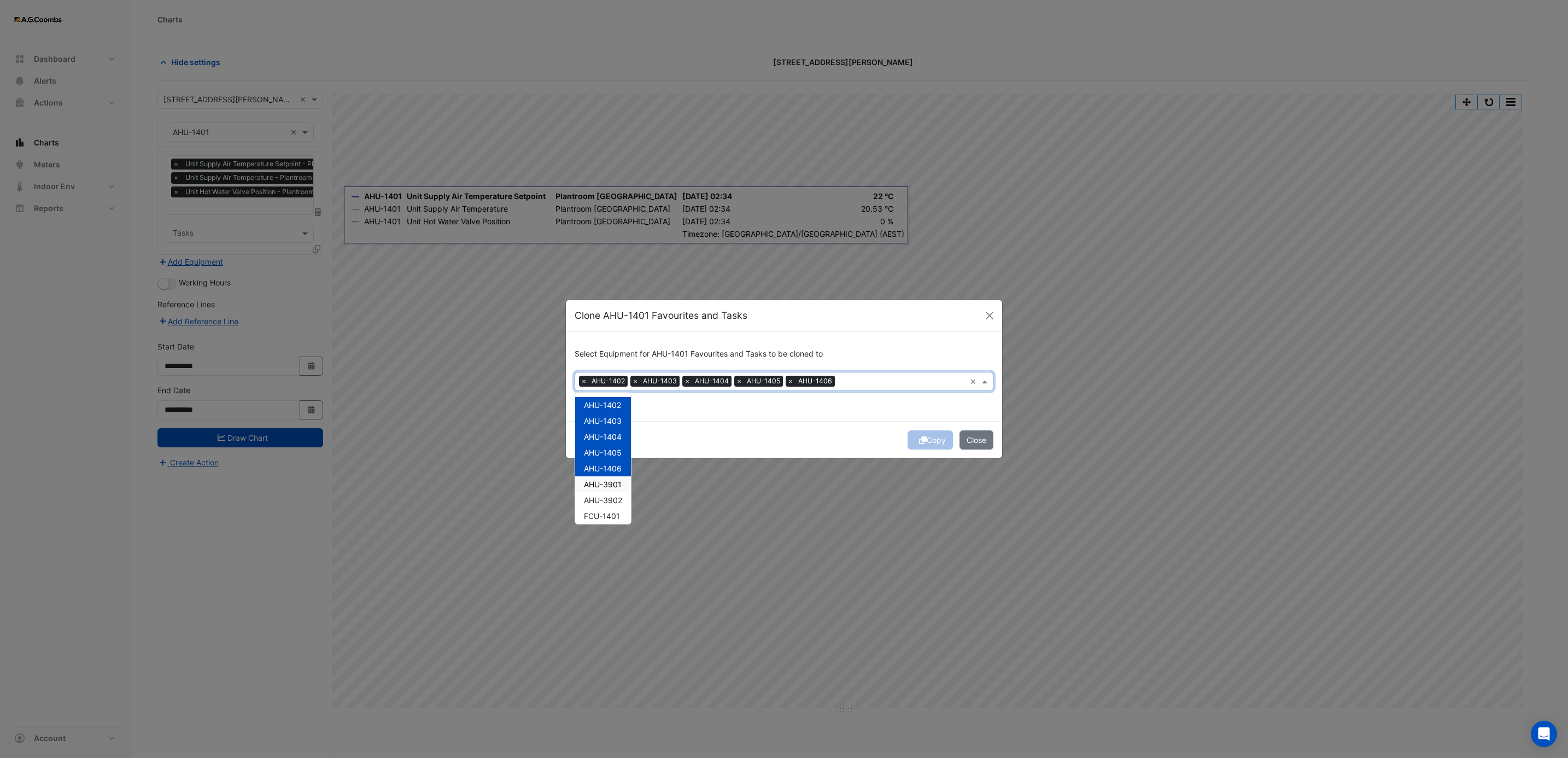
click at [602, 485] on span "AHU-3901" at bounding box center [603, 484] width 38 height 9
click at [601, 499] on span "AHU-3902" at bounding box center [603, 500] width 38 height 9
click at [602, 515] on span "FCU-1401" at bounding box center [601, 516] width 36 height 9
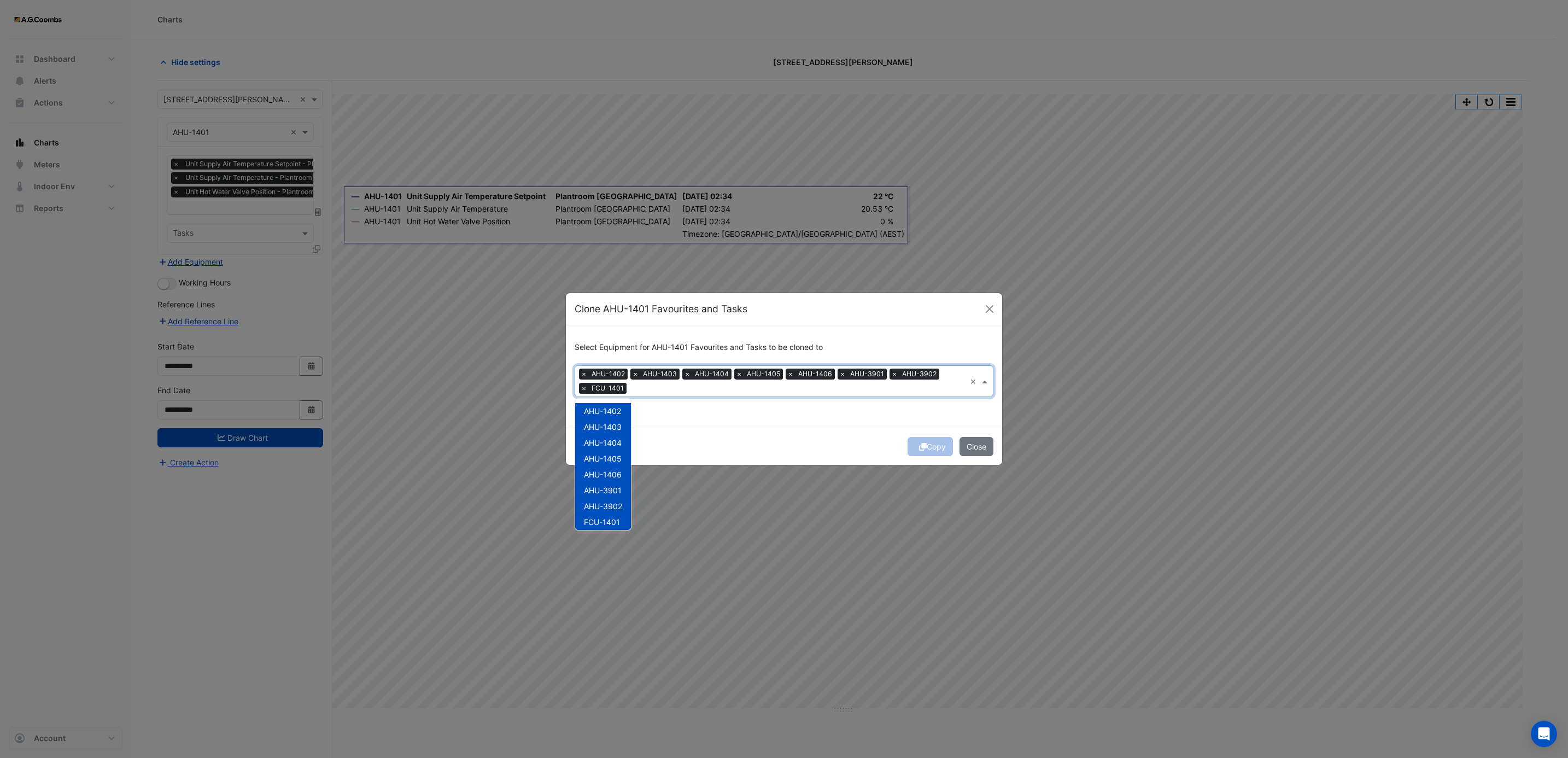
click at [839, 450] on div "Copy Close" at bounding box center [784, 446] width 436 height 37
click at [922, 446] on button "Copy" at bounding box center [930, 446] width 46 height 19
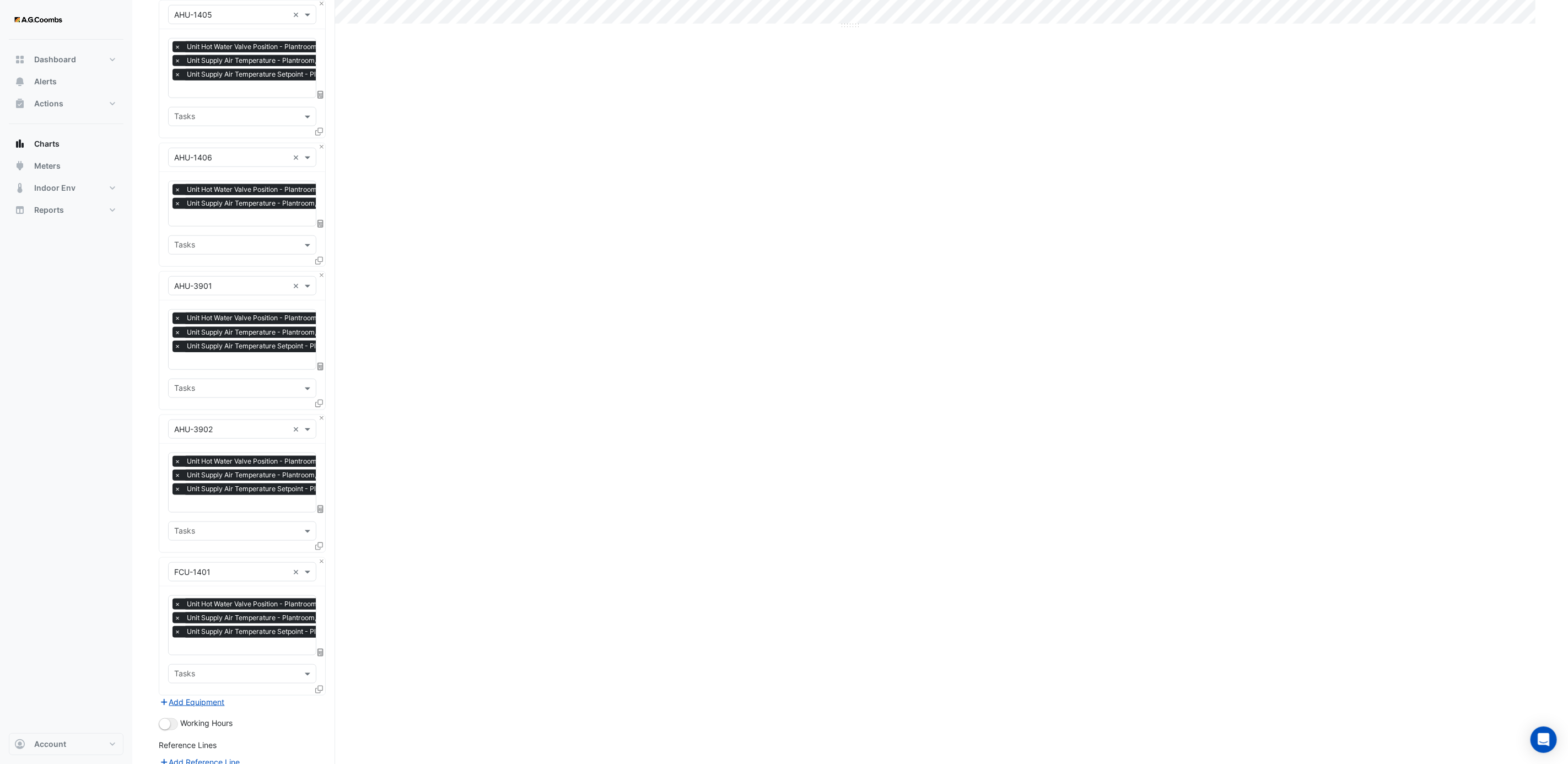
scroll to position [850, 0]
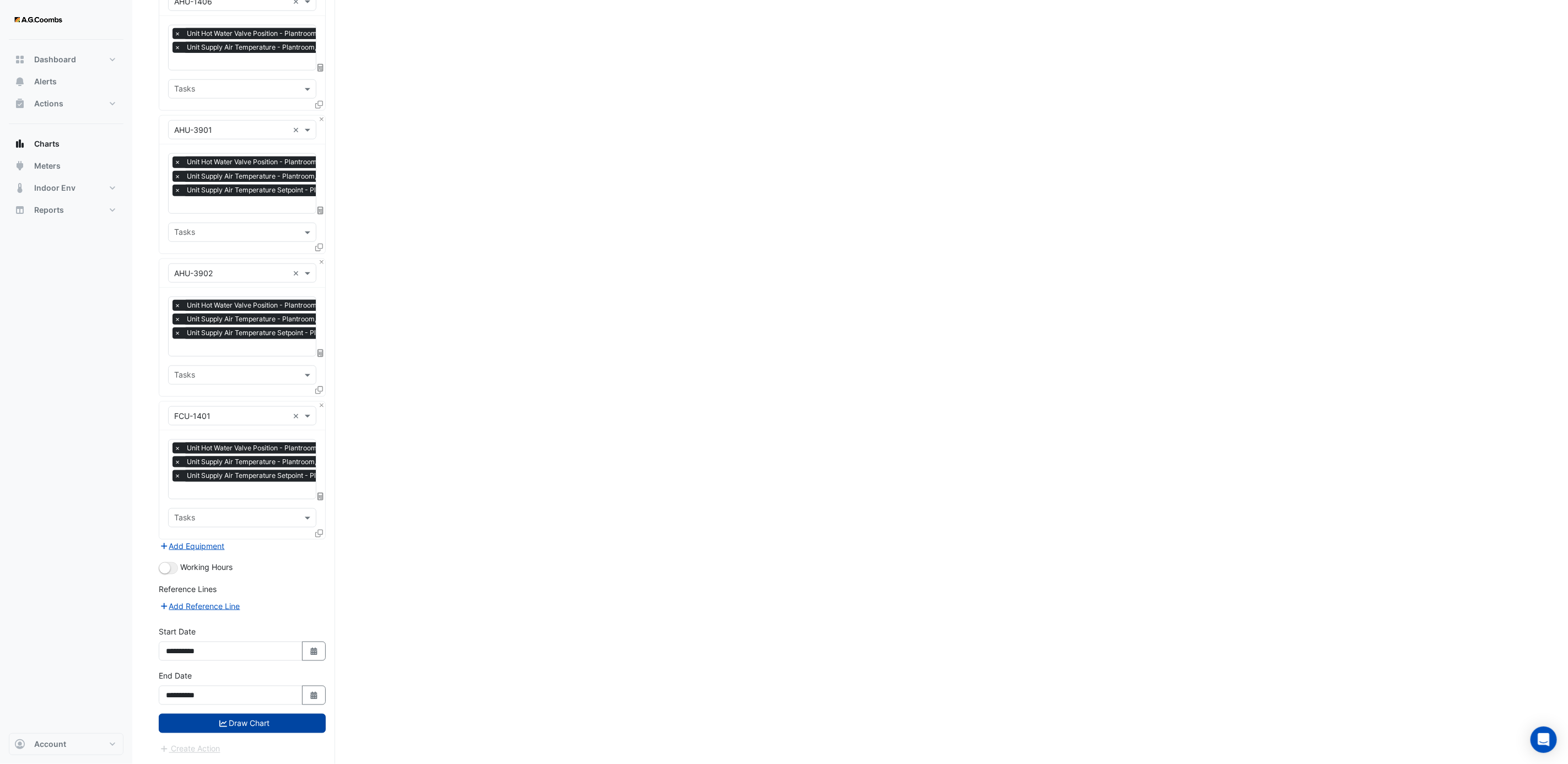
click at [239, 720] on button "Draw Chart" at bounding box center [242, 723] width 167 height 19
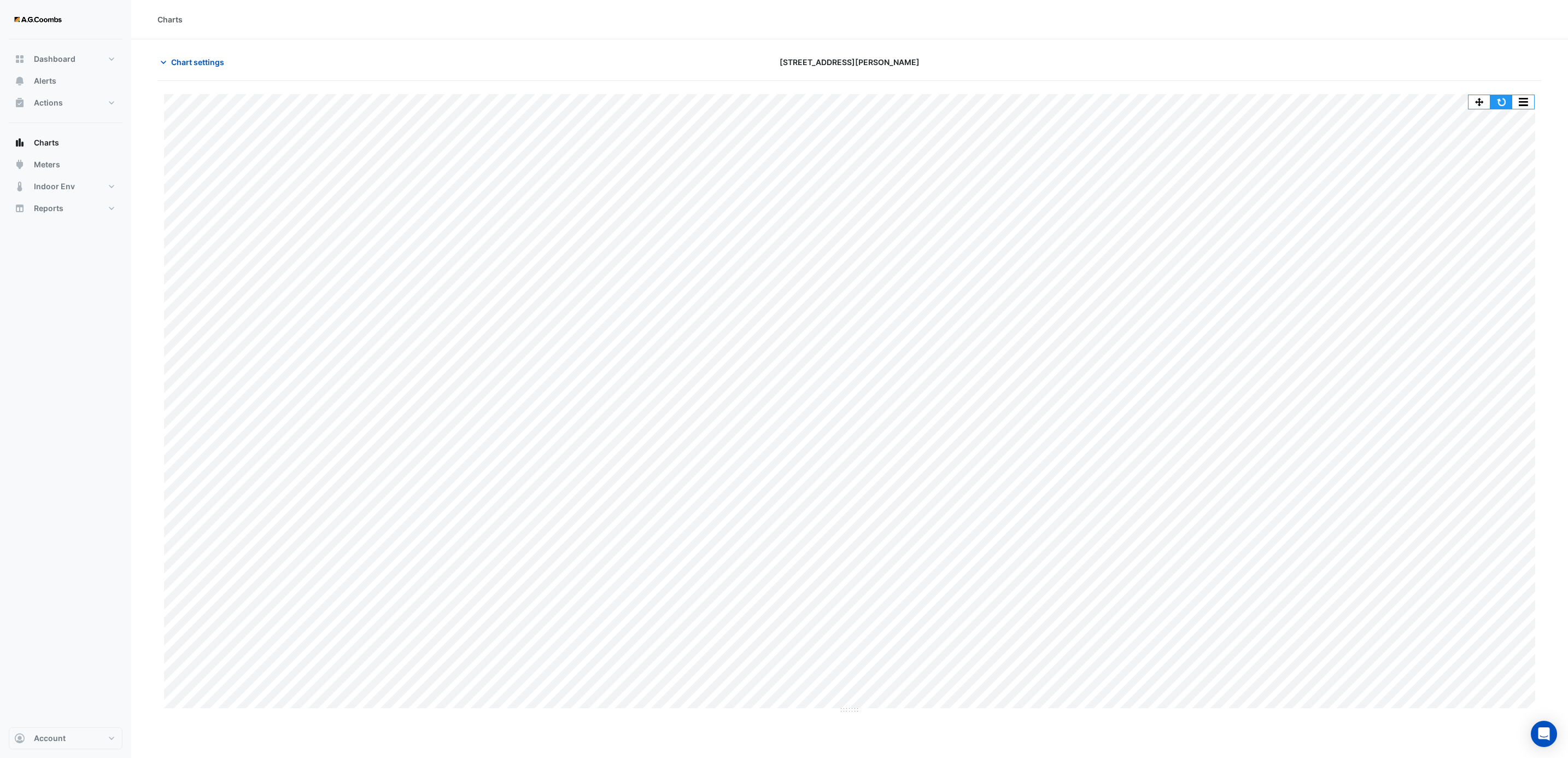
click at [1501, 99] on button "button" at bounding box center [1501, 102] width 22 height 13
click at [1498, 110] on div "Split by Equip Split by Unit Split All Print Save as JPEG Save as PNG Pivot Dat…" at bounding box center [1502, 102] width 67 height 15
click at [1503, 99] on button "button" at bounding box center [1501, 102] width 22 height 13
click at [1498, 102] on button "button" at bounding box center [1501, 102] width 22 height 13
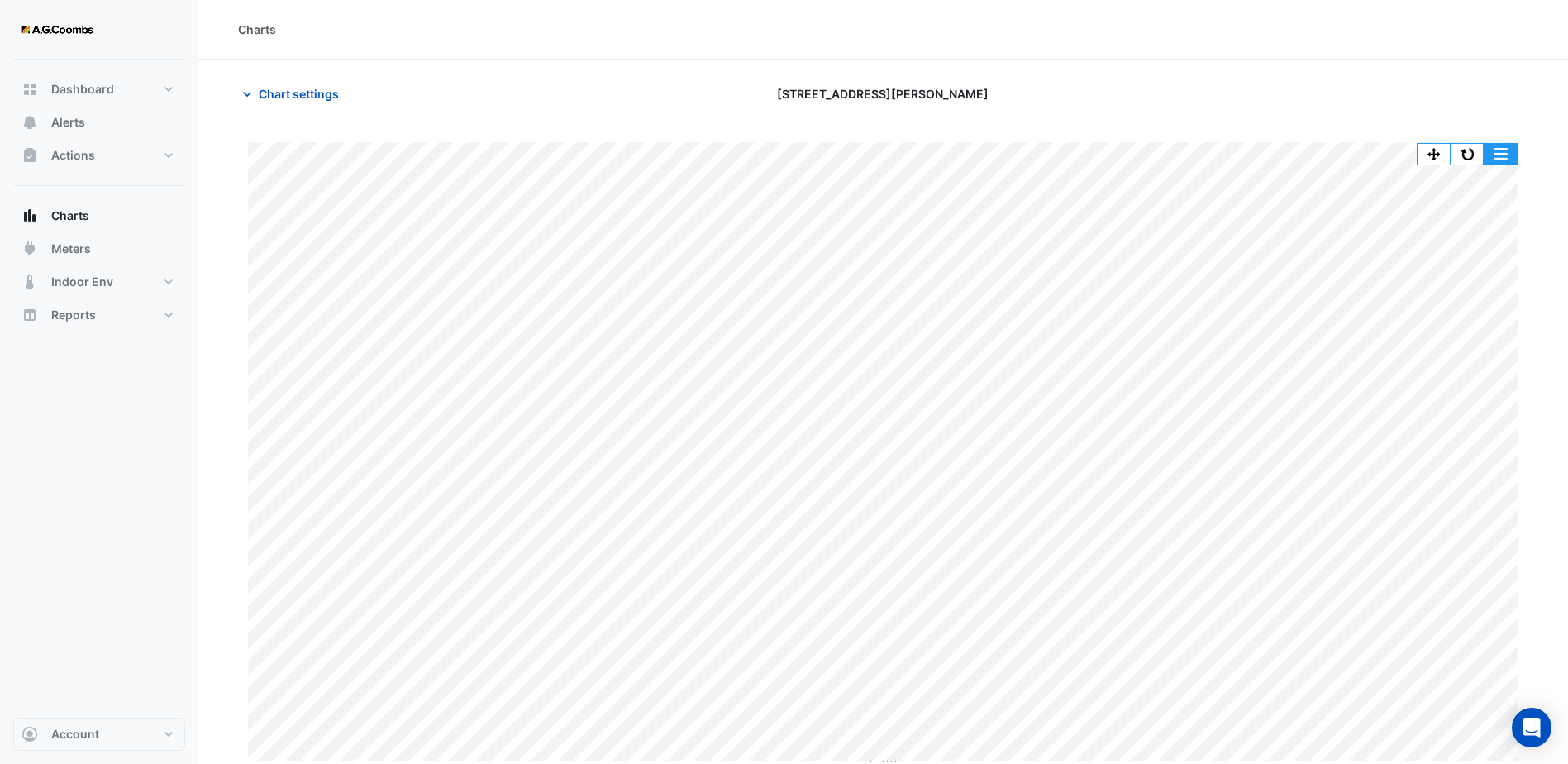
click at [1502, 156] on button "button" at bounding box center [1500, 154] width 33 height 20
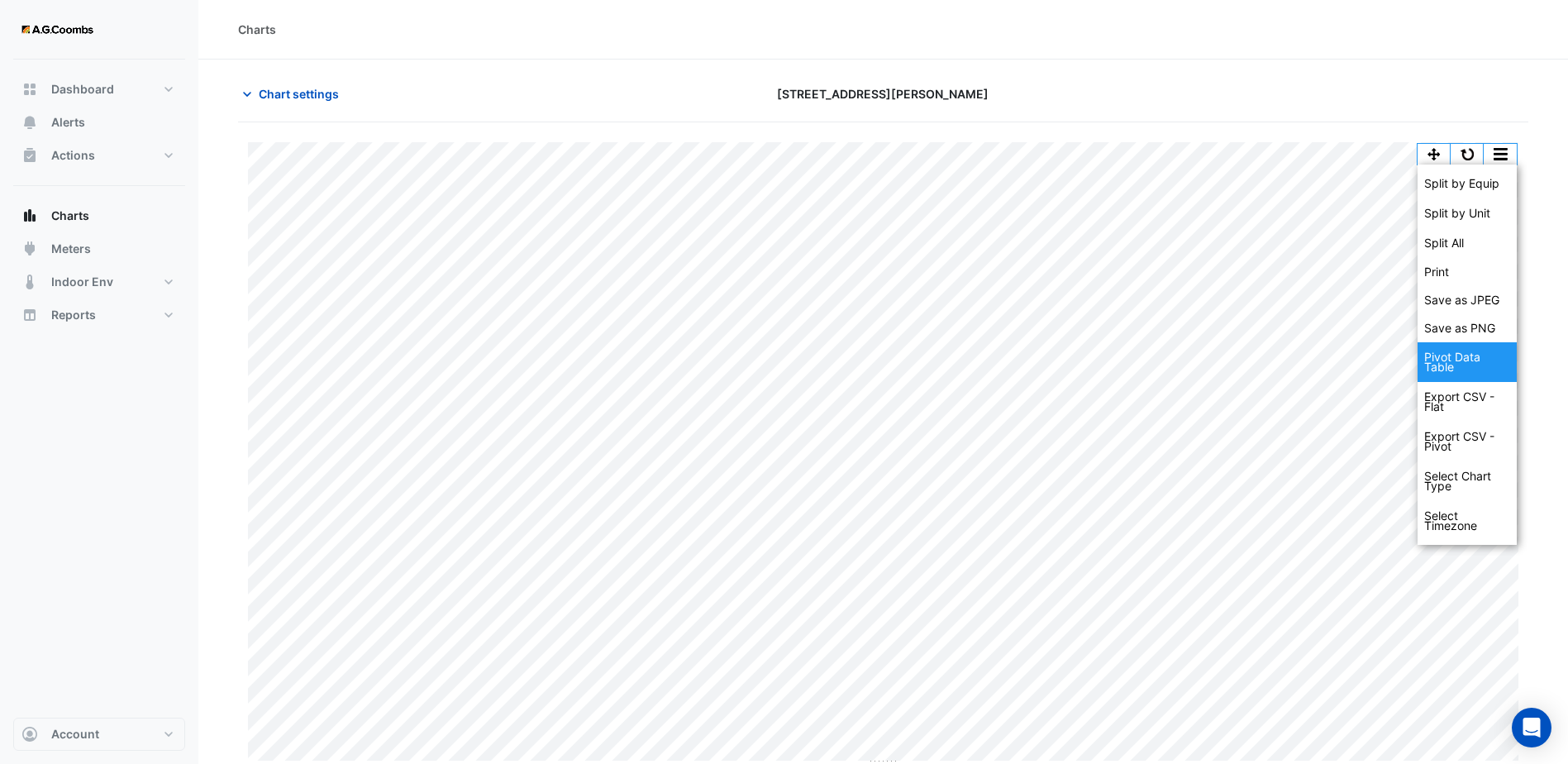
click at [1460, 358] on div "Pivot Data Table" at bounding box center [1467, 362] width 99 height 40
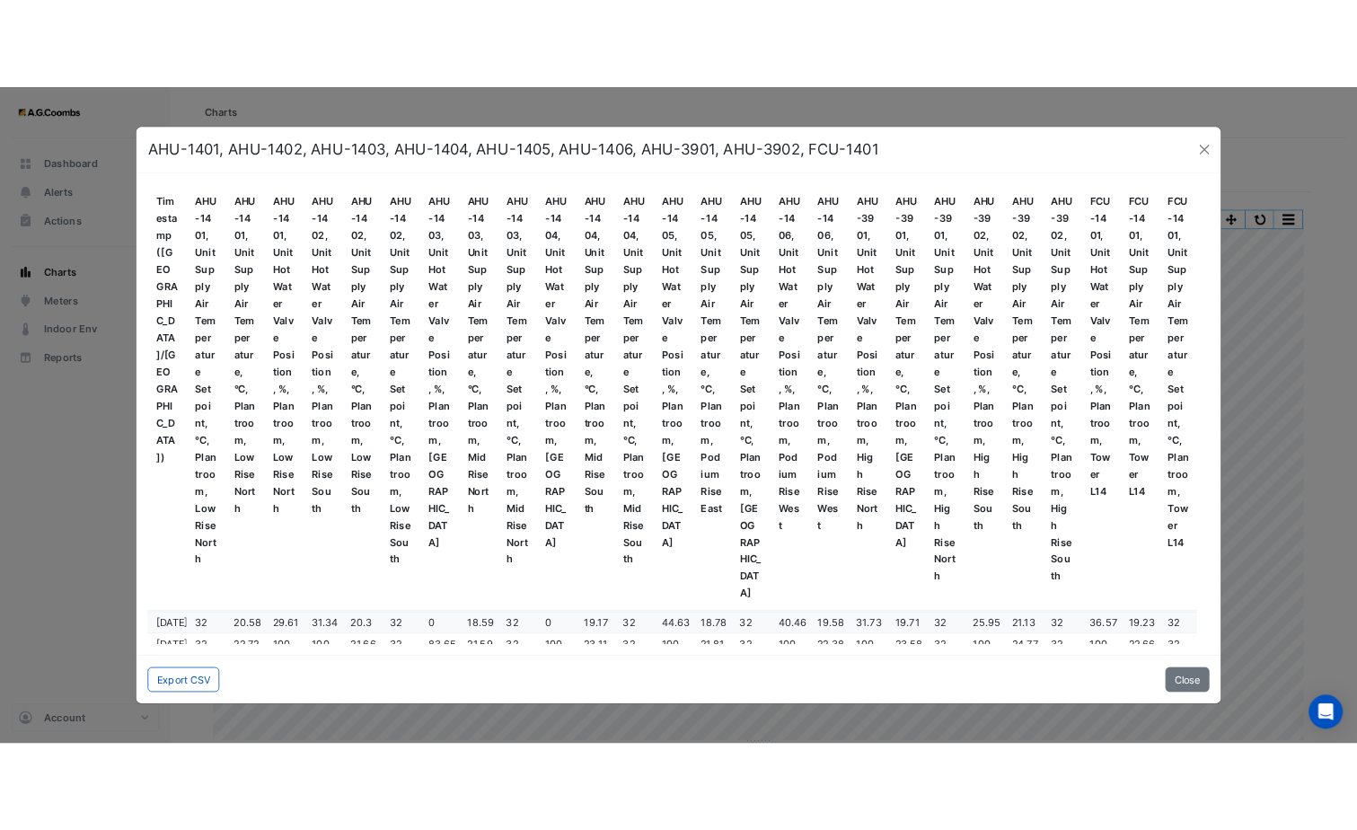
scroll to position [858, 0]
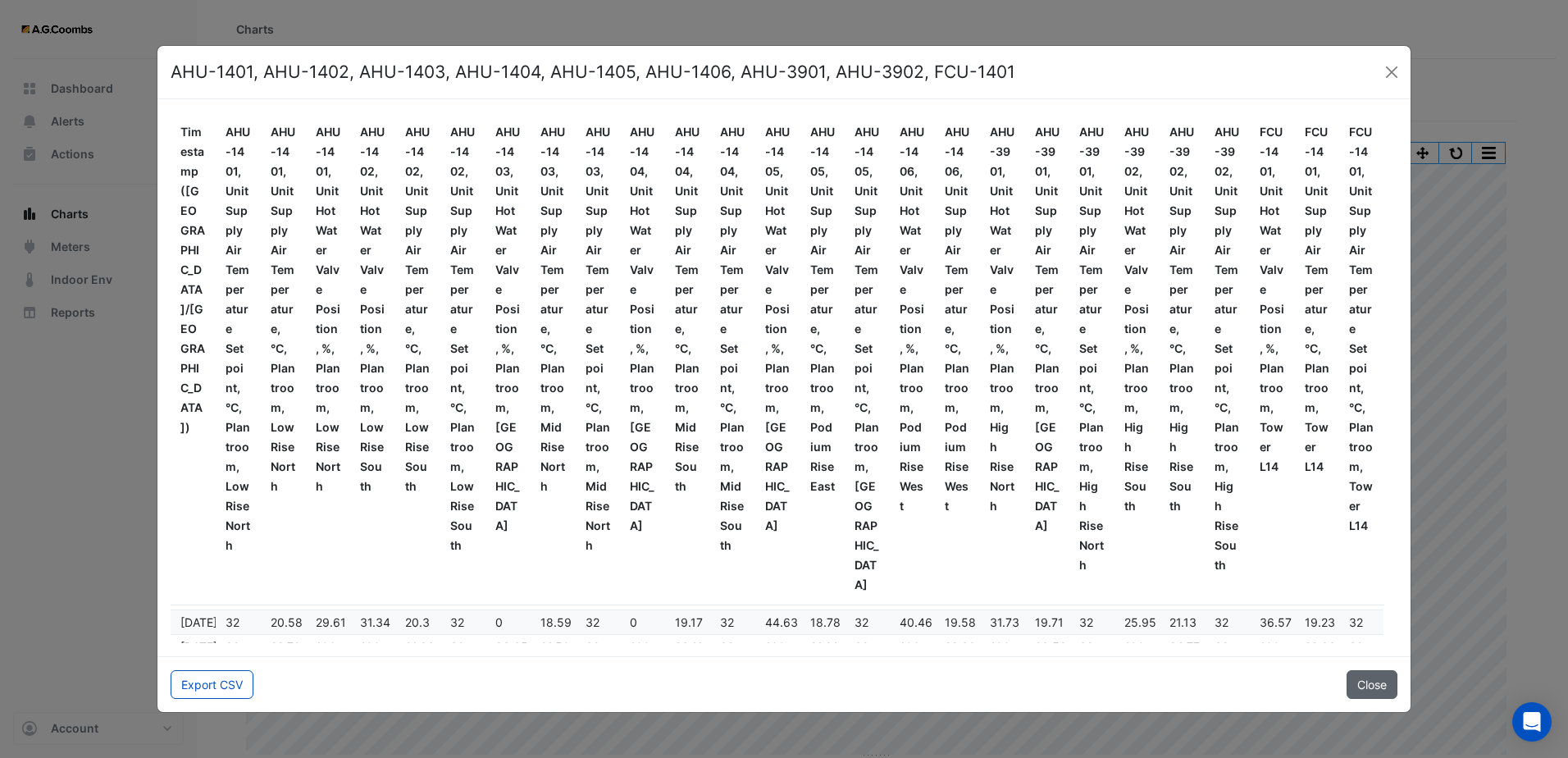
click at [1363, 693] on button "Close" at bounding box center [1373, 684] width 51 height 28
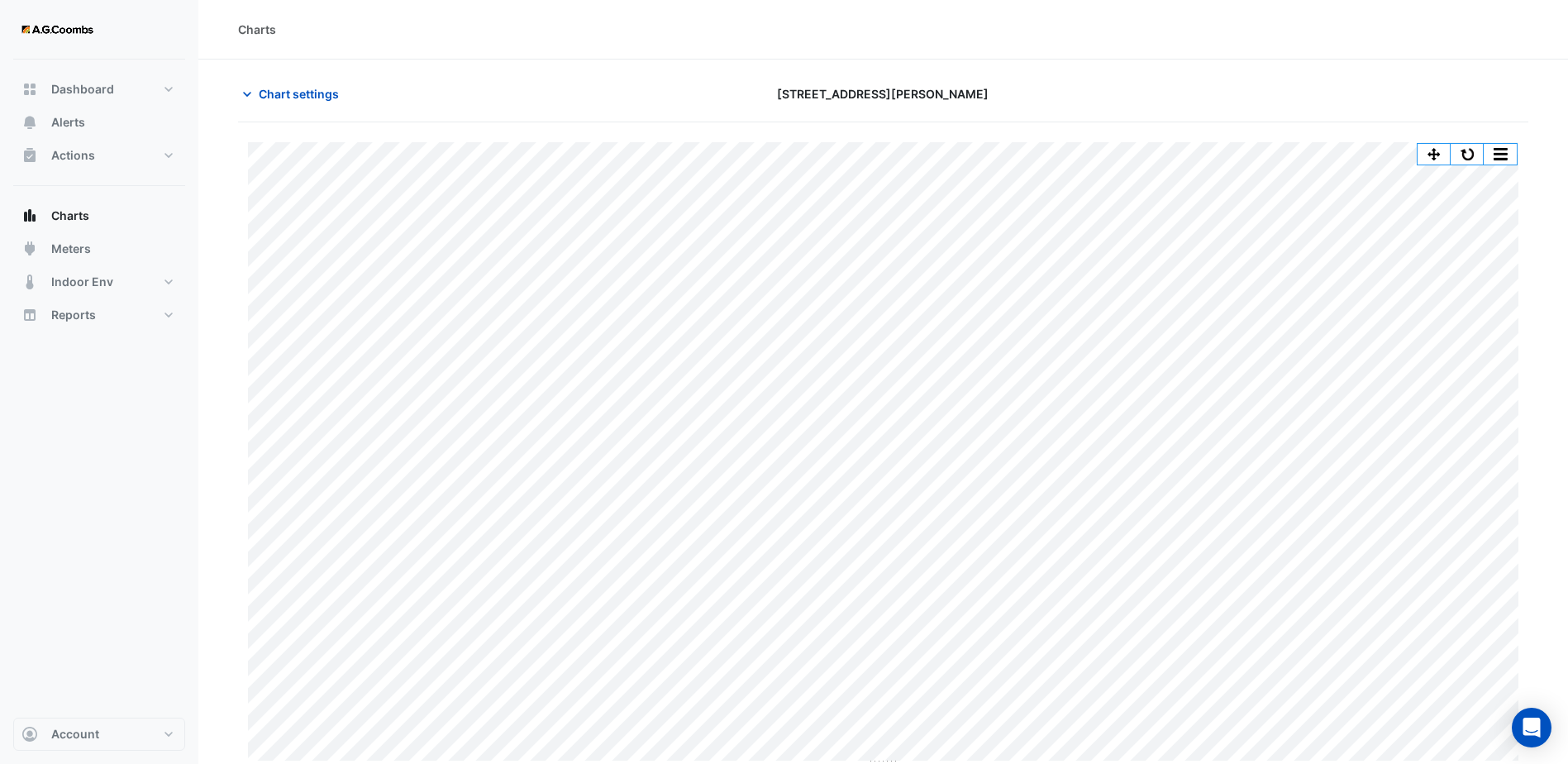
drag, startPoint x: 1505, startPoint y: 0, endPoint x: 969, endPoint y: 33, distance: 537.0
click at [964, 32] on div "Charts" at bounding box center [883, 29] width 1290 height 17
click at [1493, 148] on button "button" at bounding box center [1500, 154] width 33 height 20
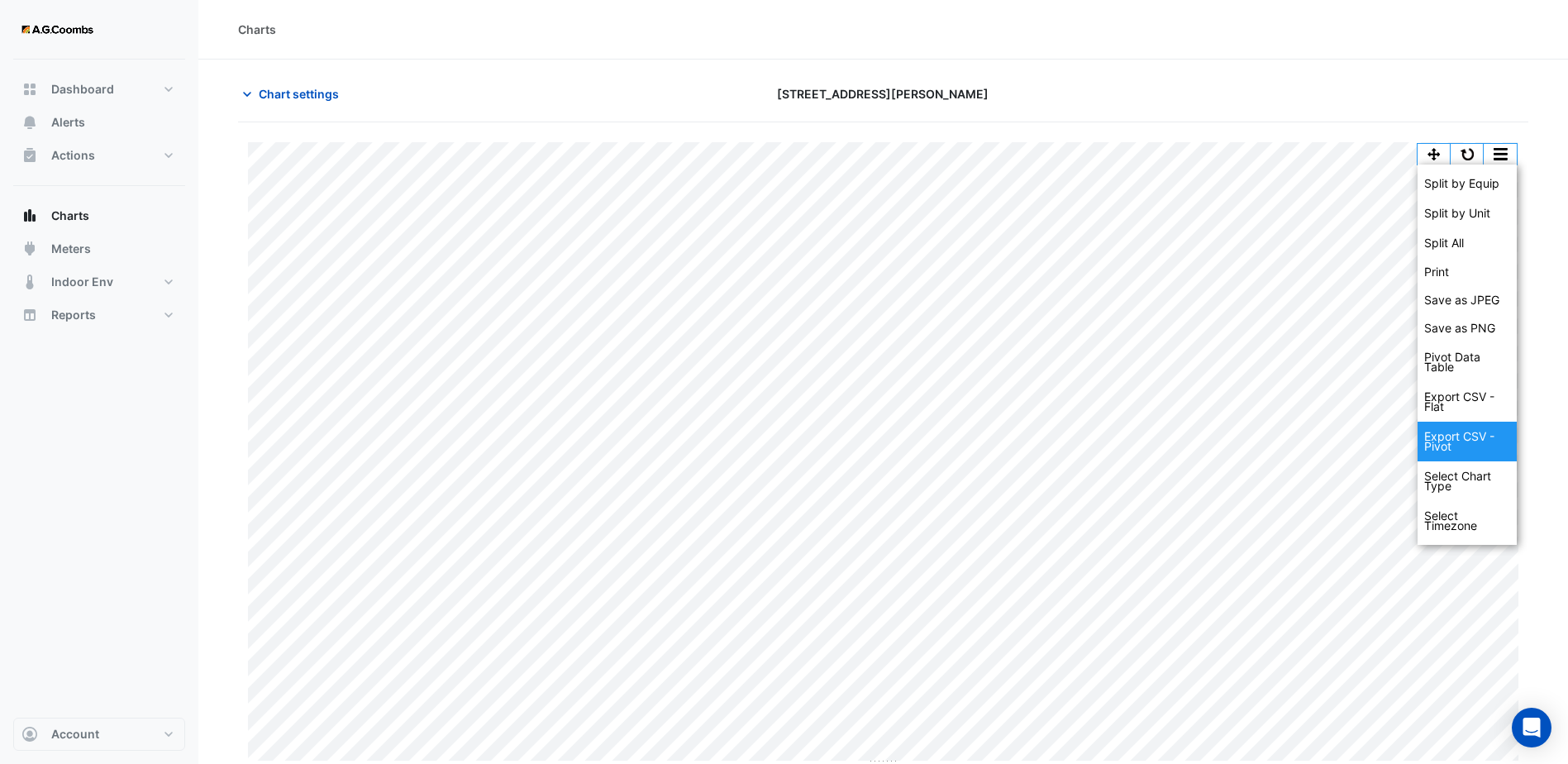
click at [1470, 434] on div "Export CSV - Pivot" at bounding box center [1467, 441] width 99 height 40
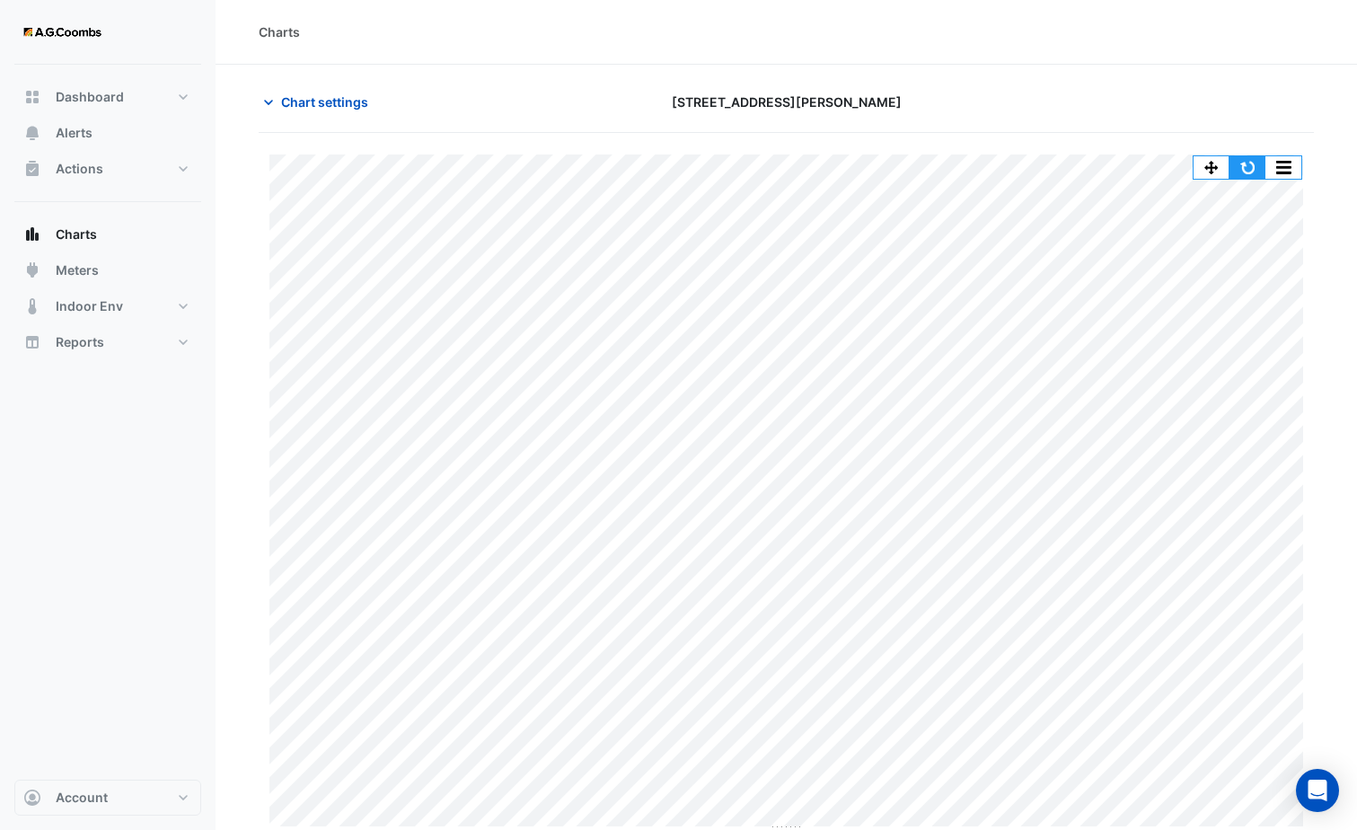
click at [1248, 171] on button "button" at bounding box center [1248, 167] width 36 height 22
click at [1286, 168] on button "button" at bounding box center [1284, 167] width 36 height 22
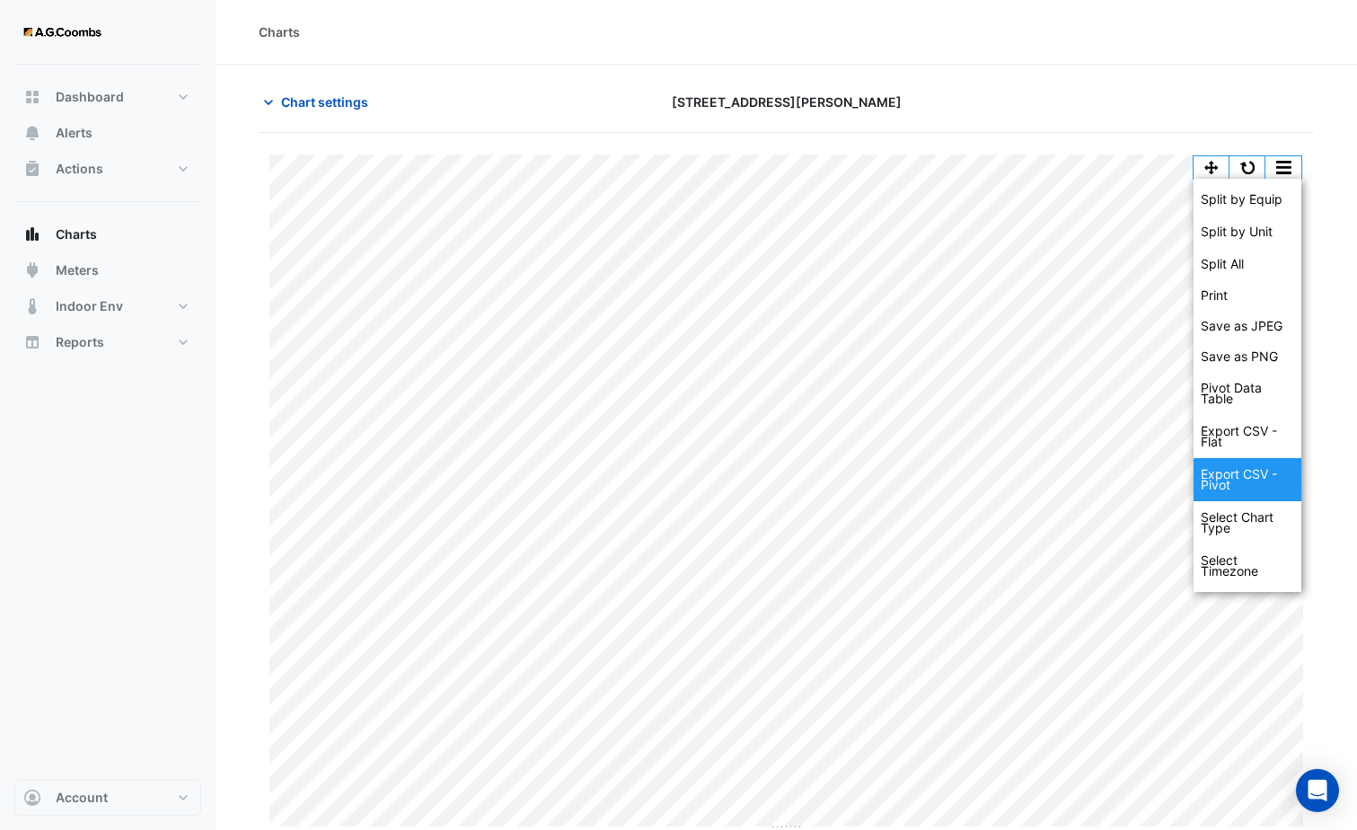
click at [1226, 465] on div "Export CSV - Pivot" at bounding box center [1248, 479] width 108 height 43
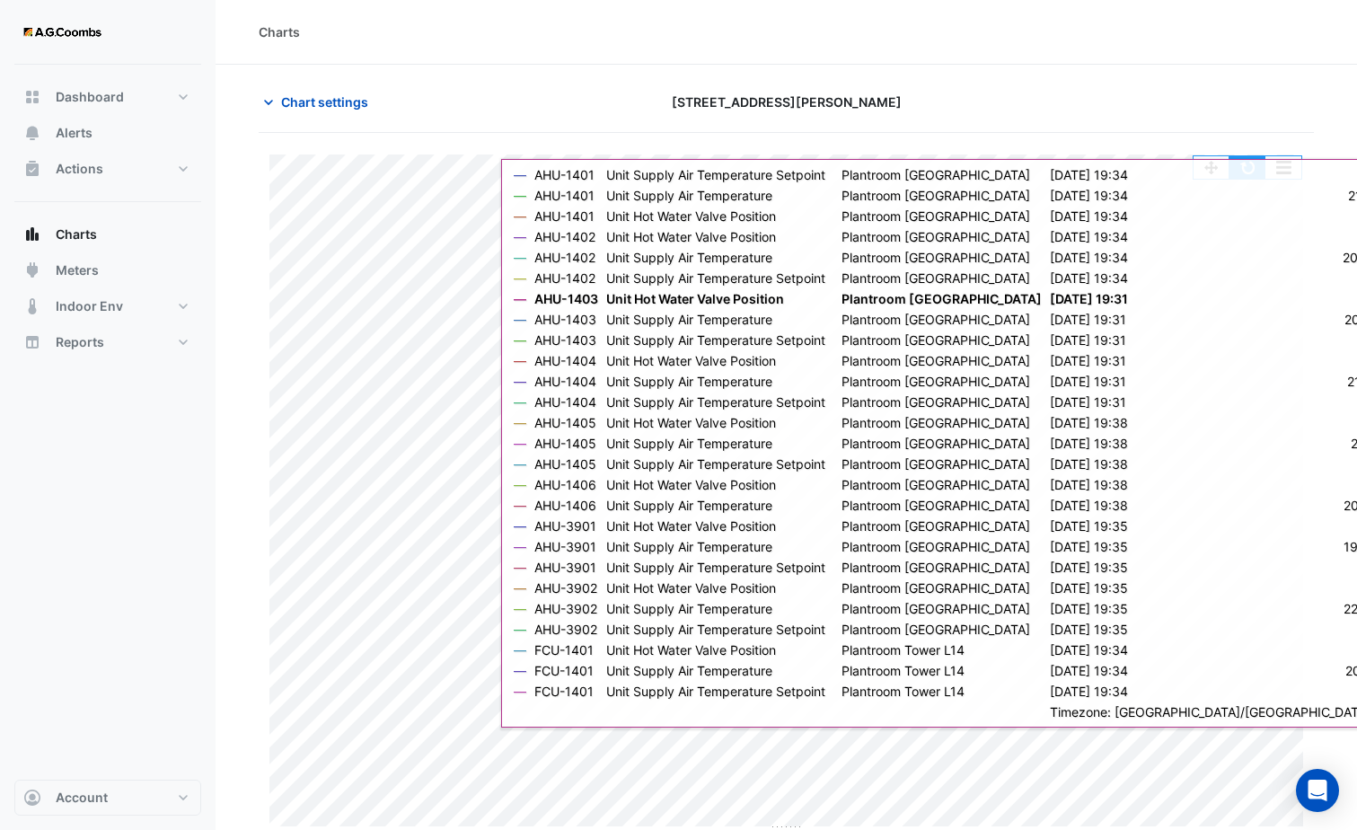
click at [1245, 169] on button "button" at bounding box center [1248, 167] width 36 height 22
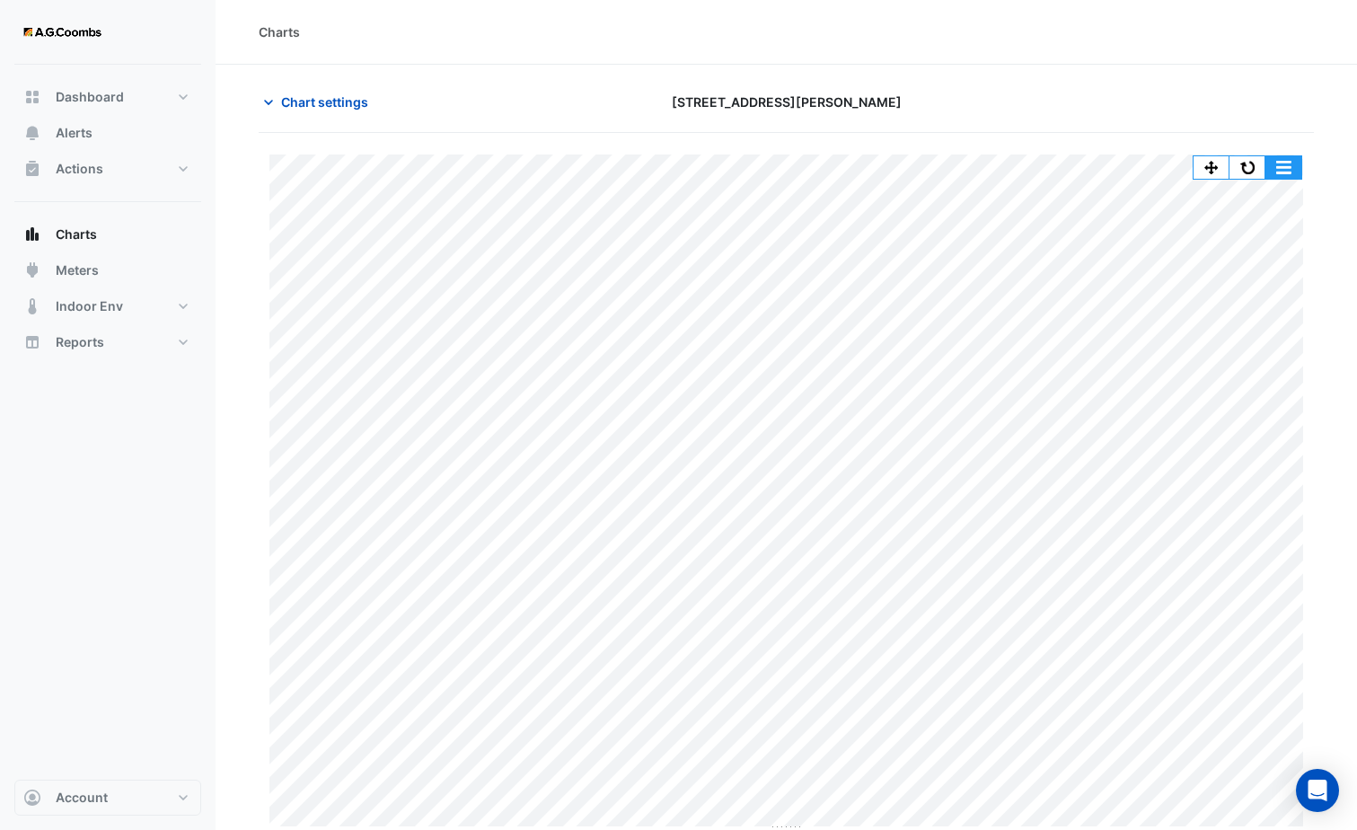
click at [1292, 172] on button "button" at bounding box center [1284, 167] width 36 height 22
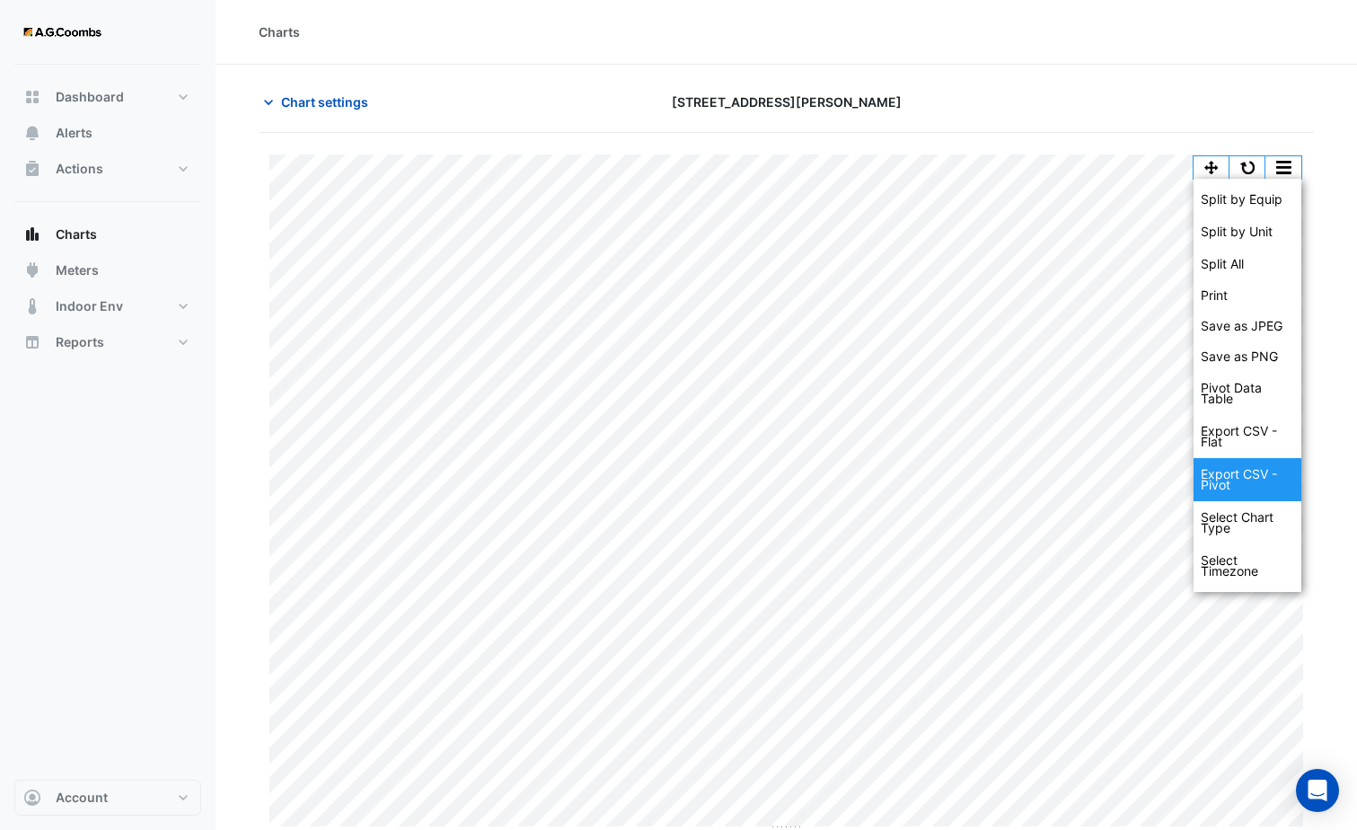
click at [1205, 476] on div "Export CSV - Pivot" at bounding box center [1248, 479] width 108 height 43
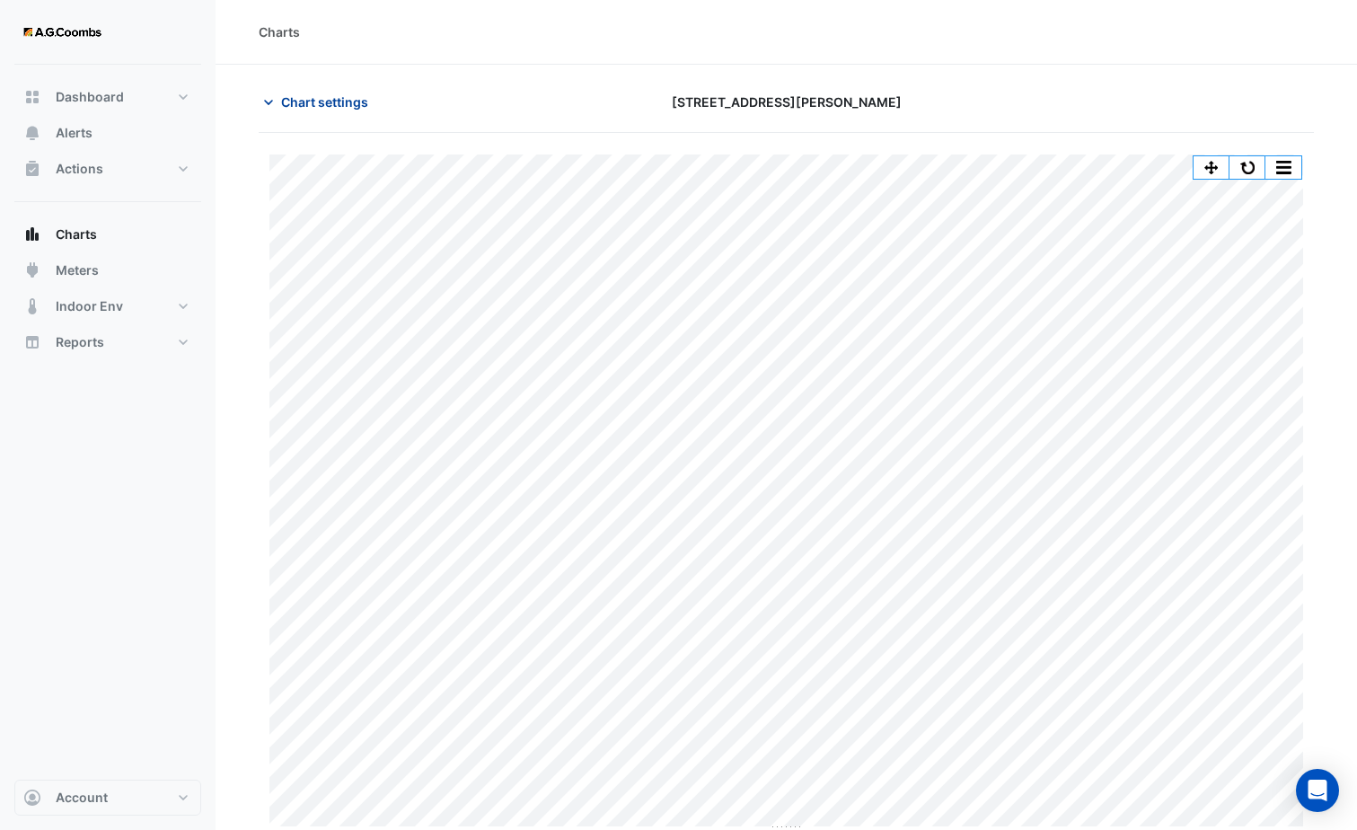
click at [266, 102] on icon "button" at bounding box center [269, 102] width 18 height 18
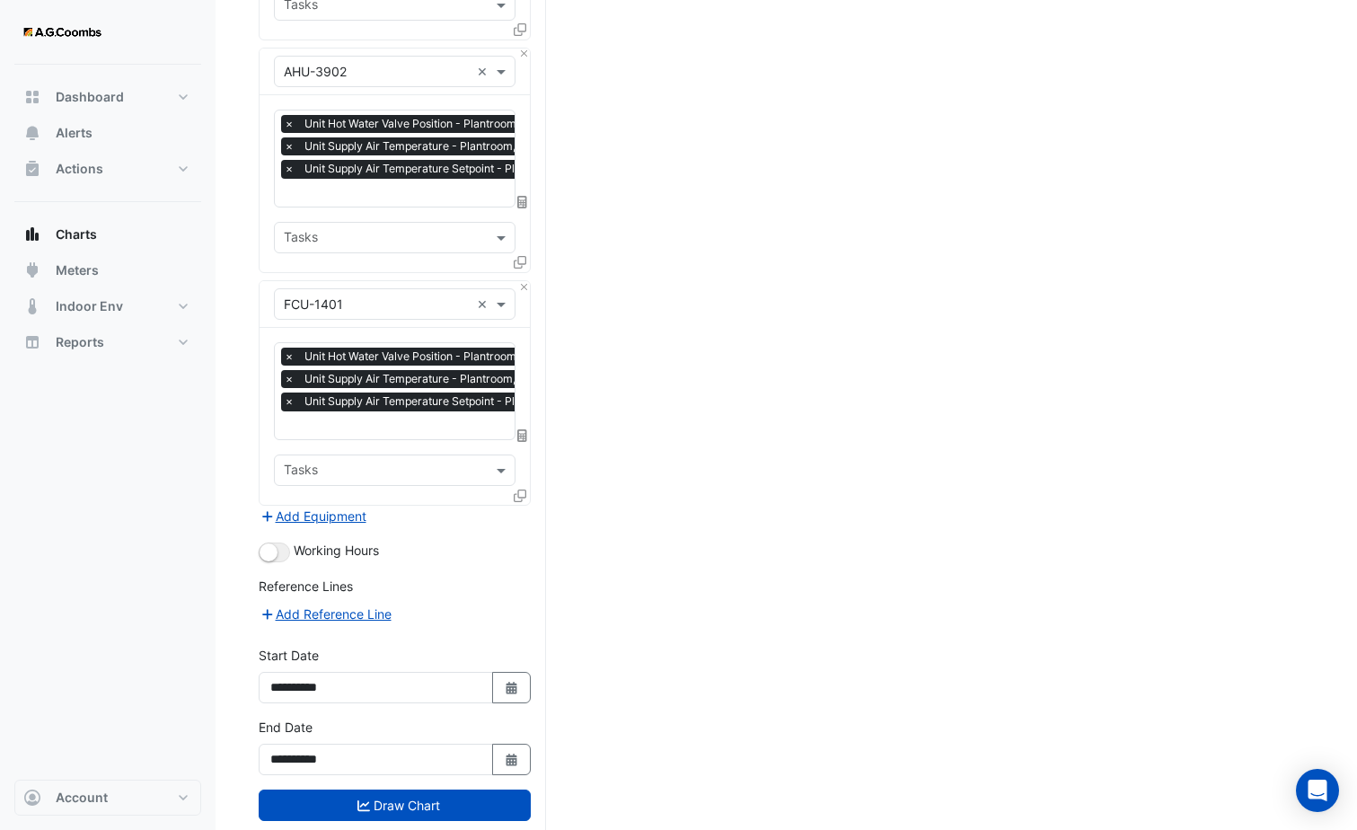
scroll to position [1778, 0]
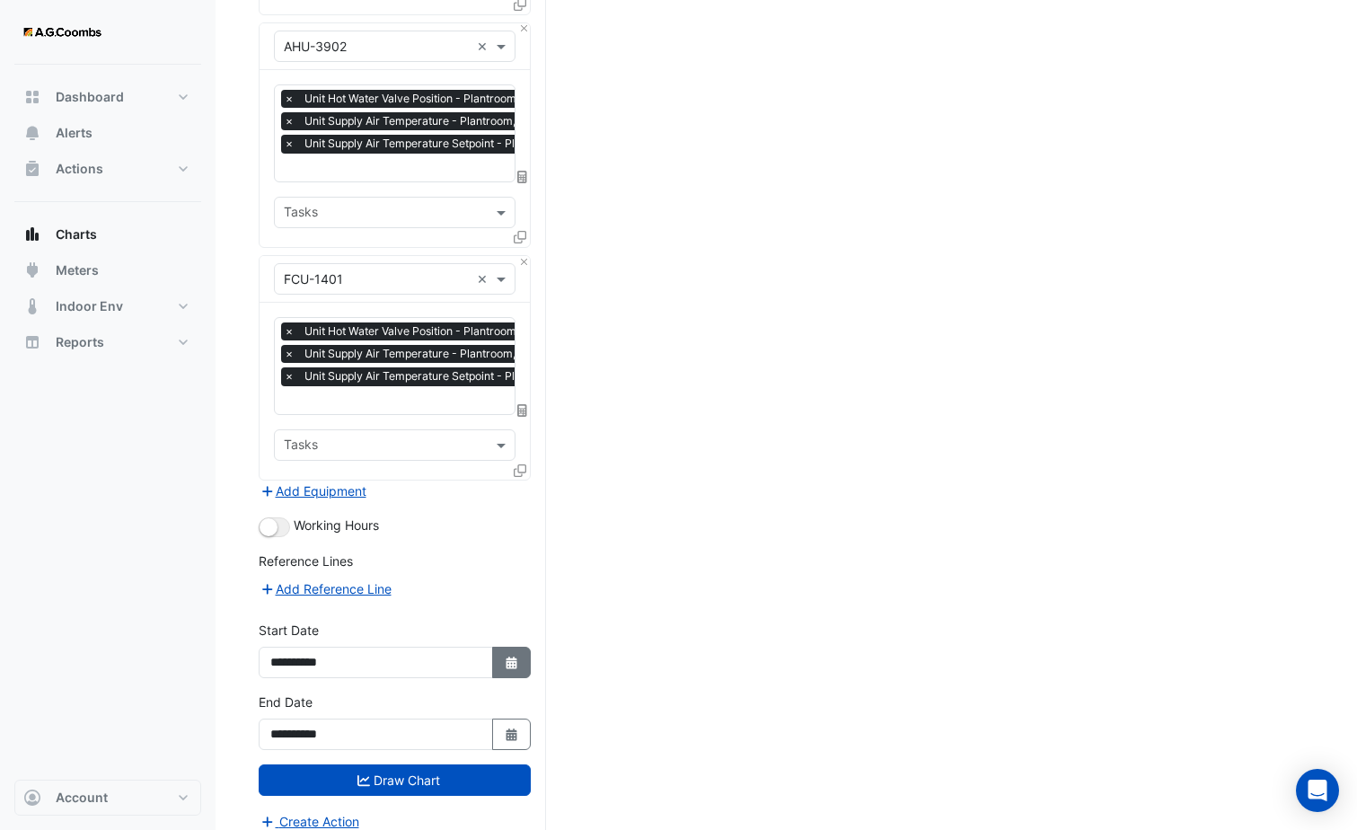
click at [504, 657] on icon "Select Date" at bounding box center [512, 663] width 16 height 13
select select "*"
select select "****"
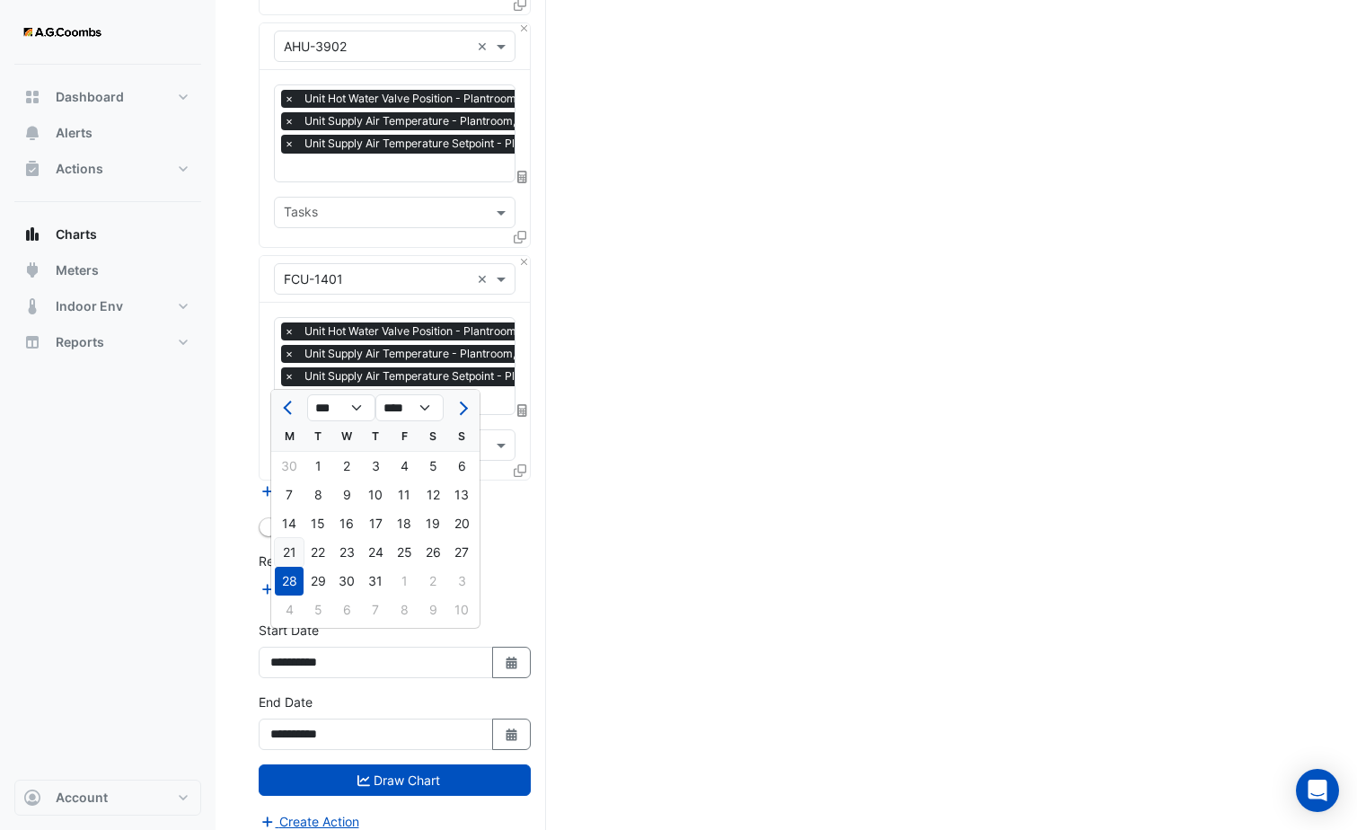
click at [292, 543] on div "21" at bounding box center [289, 552] width 29 height 29
type input "**********"
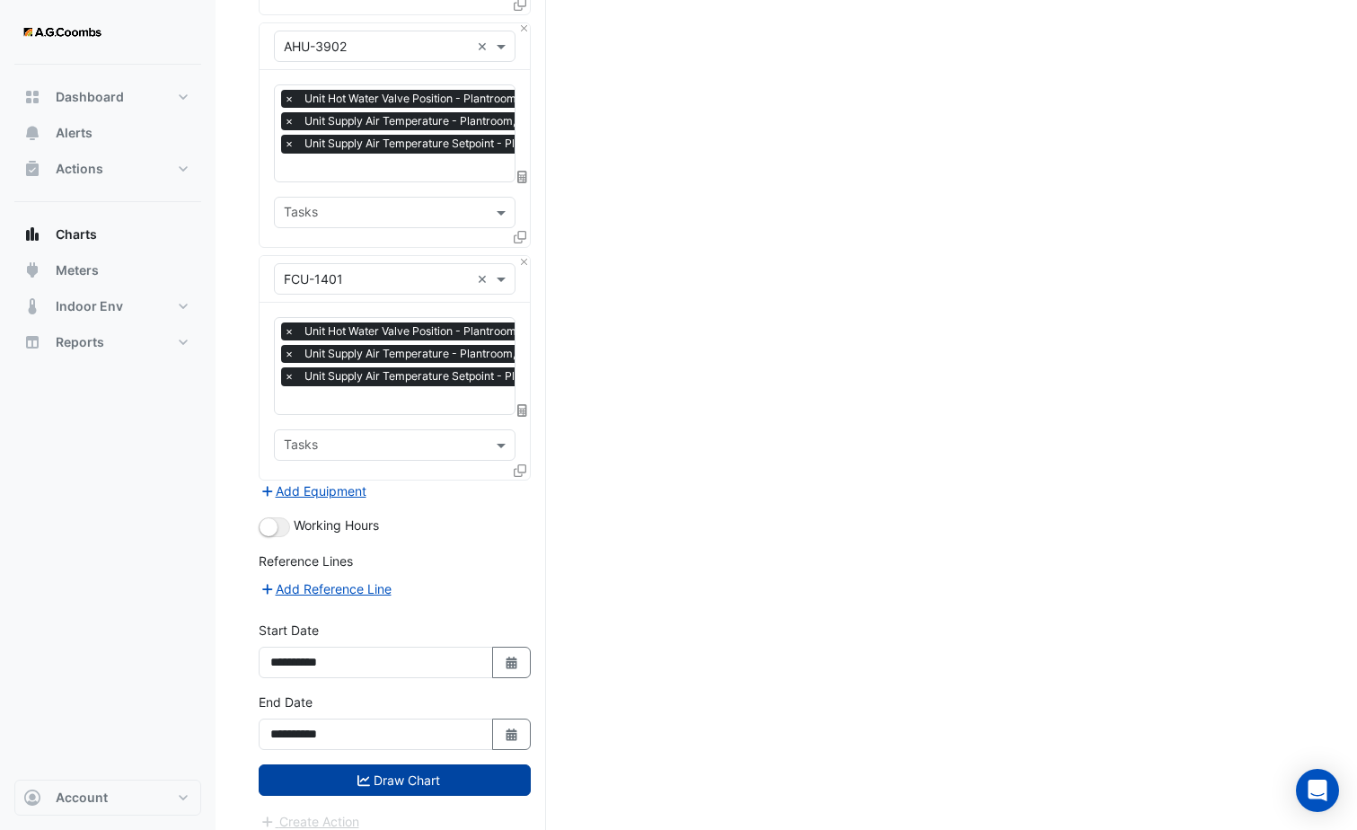
click at [382, 764] on button "Draw Chart" at bounding box center [395, 779] width 272 height 31
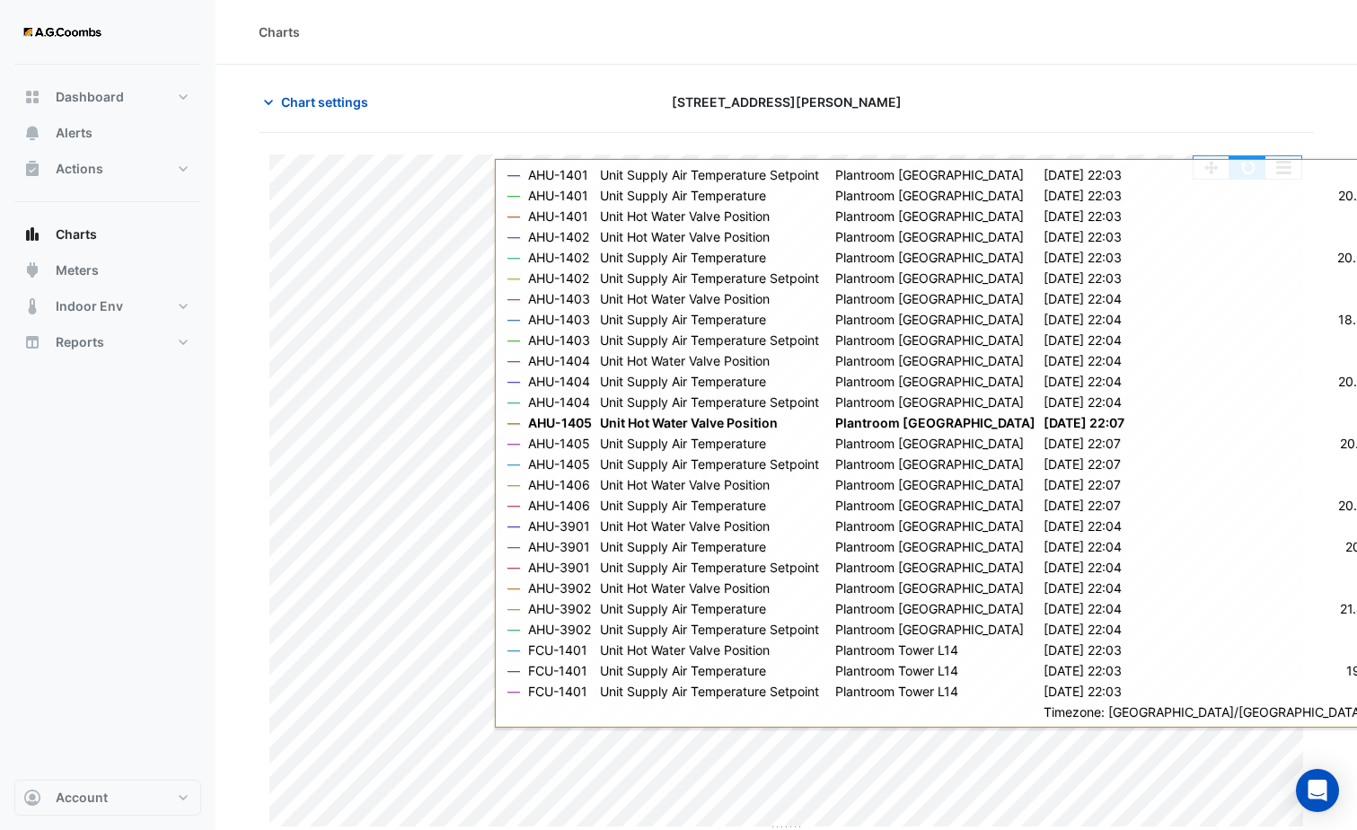
click at [1254, 173] on button "button" at bounding box center [1248, 167] width 36 height 22
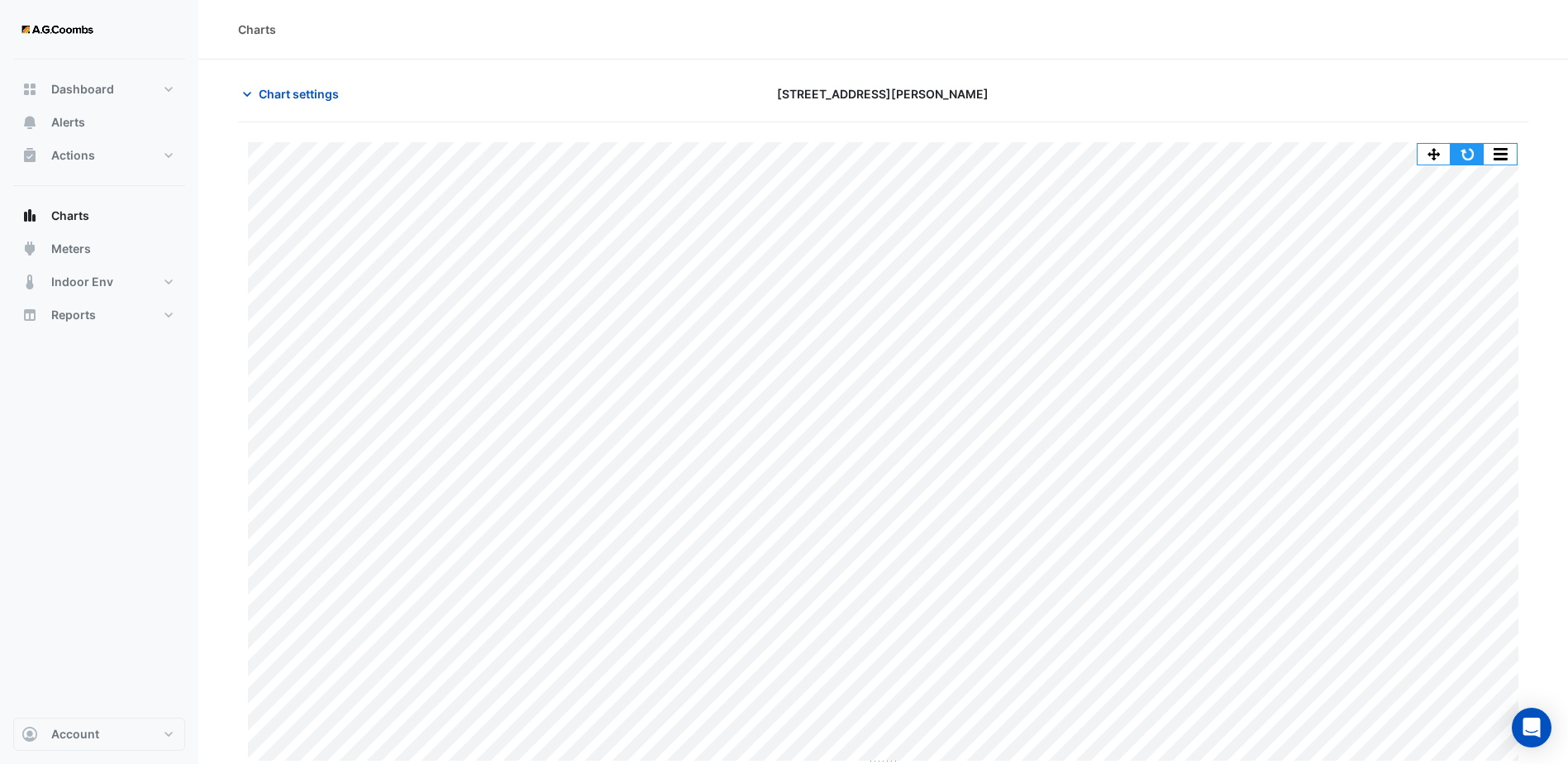
click at [1474, 149] on button "button" at bounding box center [1467, 154] width 33 height 20
drag, startPoint x: 2155, startPoint y: 8, endPoint x: 552, endPoint y: 37, distance: 1603.3
click at [552, 37] on div "Charts" at bounding box center [883, 29] width 1290 height 17
click at [252, 93] on icon "button" at bounding box center [248, 94] width 17 height 17
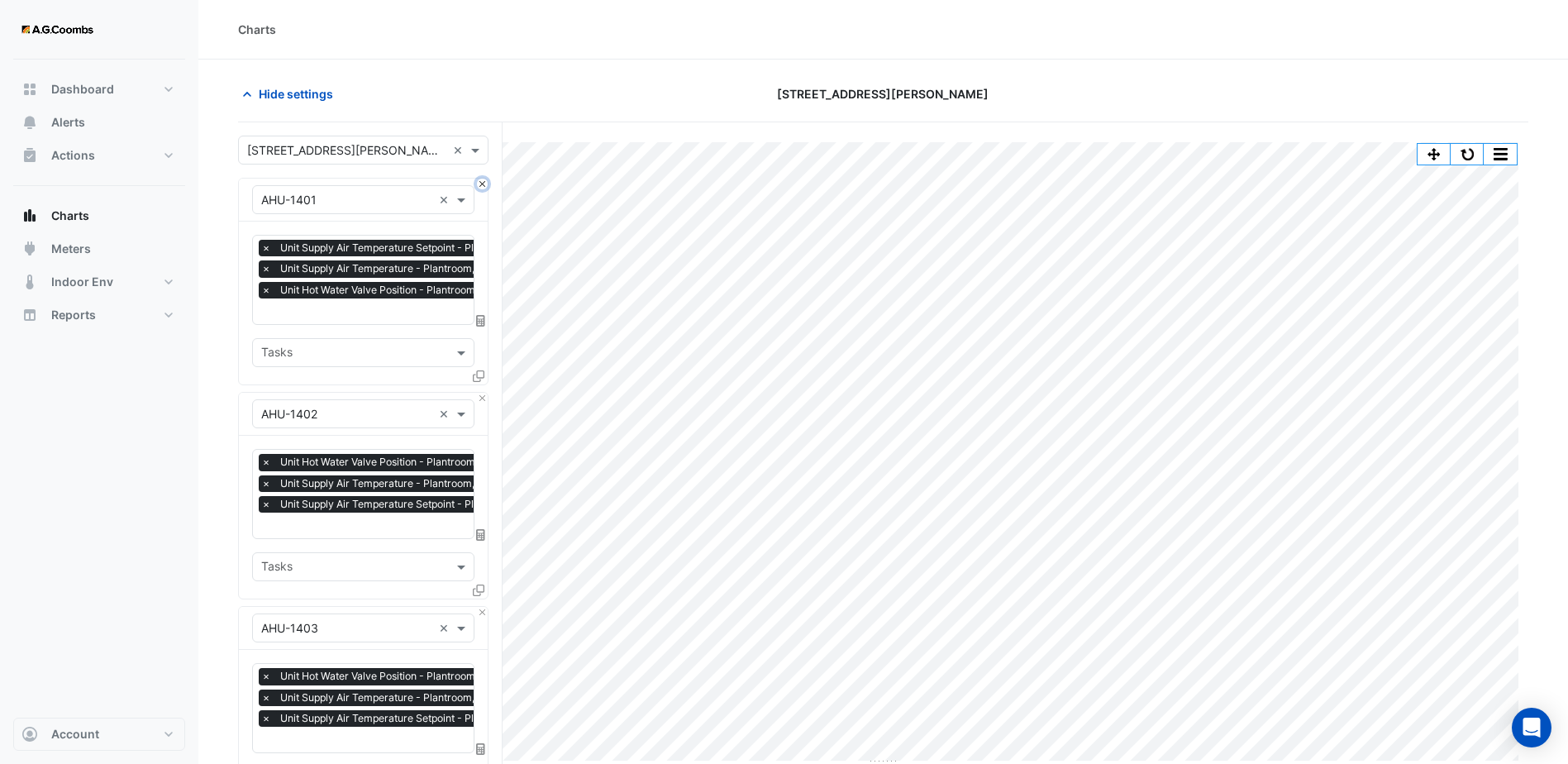
click at [485, 187] on button "Close" at bounding box center [482, 184] width 11 height 11
click at [484, 187] on button "Close" at bounding box center [482, 184] width 11 height 11
click at [484, 393] on button "Close" at bounding box center [482, 399] width 11 height 11
click at [484, 187] on button "Close" at bounding box center [482, 184] width 11 height 11
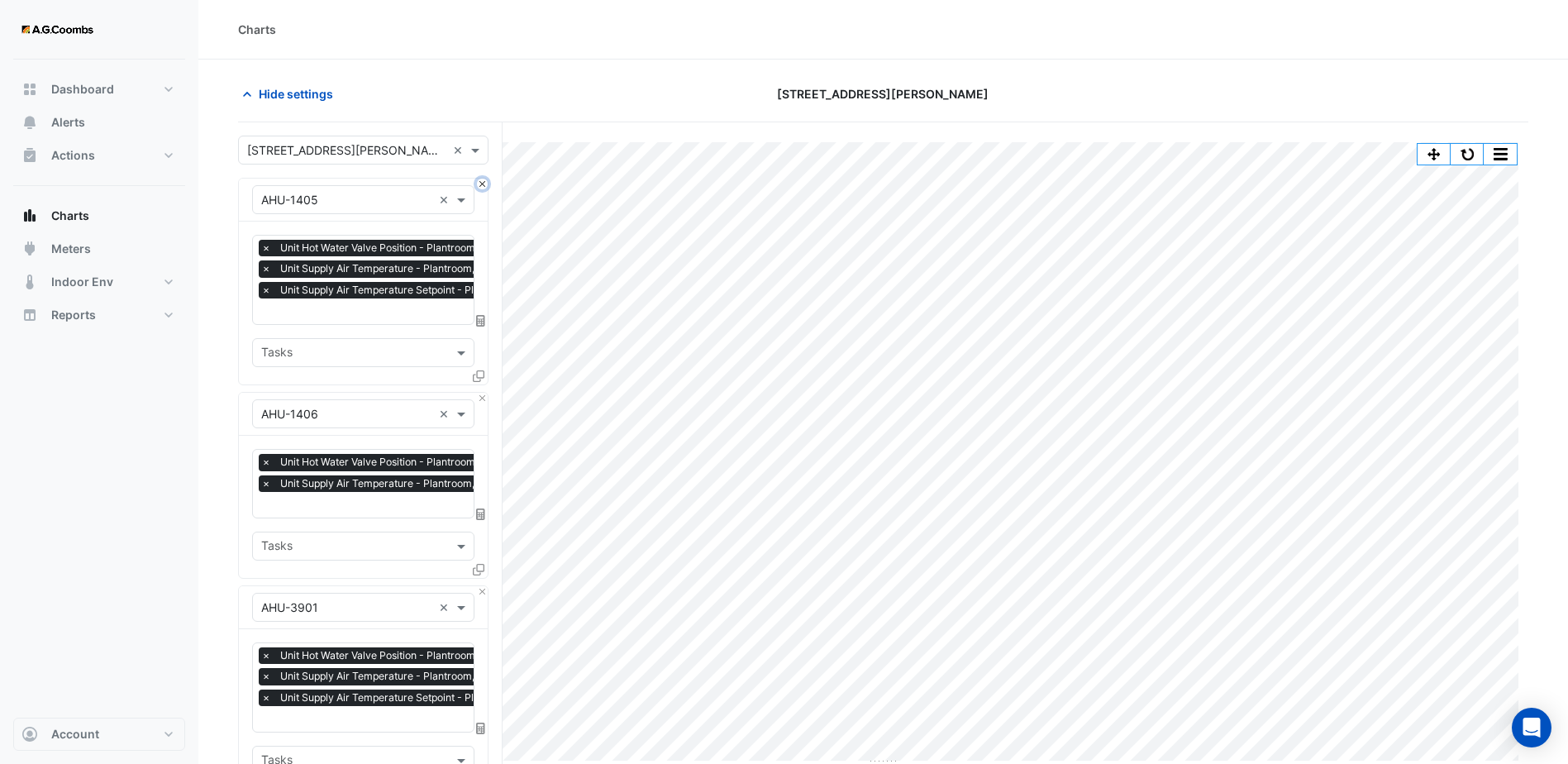
click at [484, 187] on button "Close" at bounding box center [482, 184] width 11 height 11
click at [484, 393] on button "Close" at bounding box center [482, 399] width 11 height 11
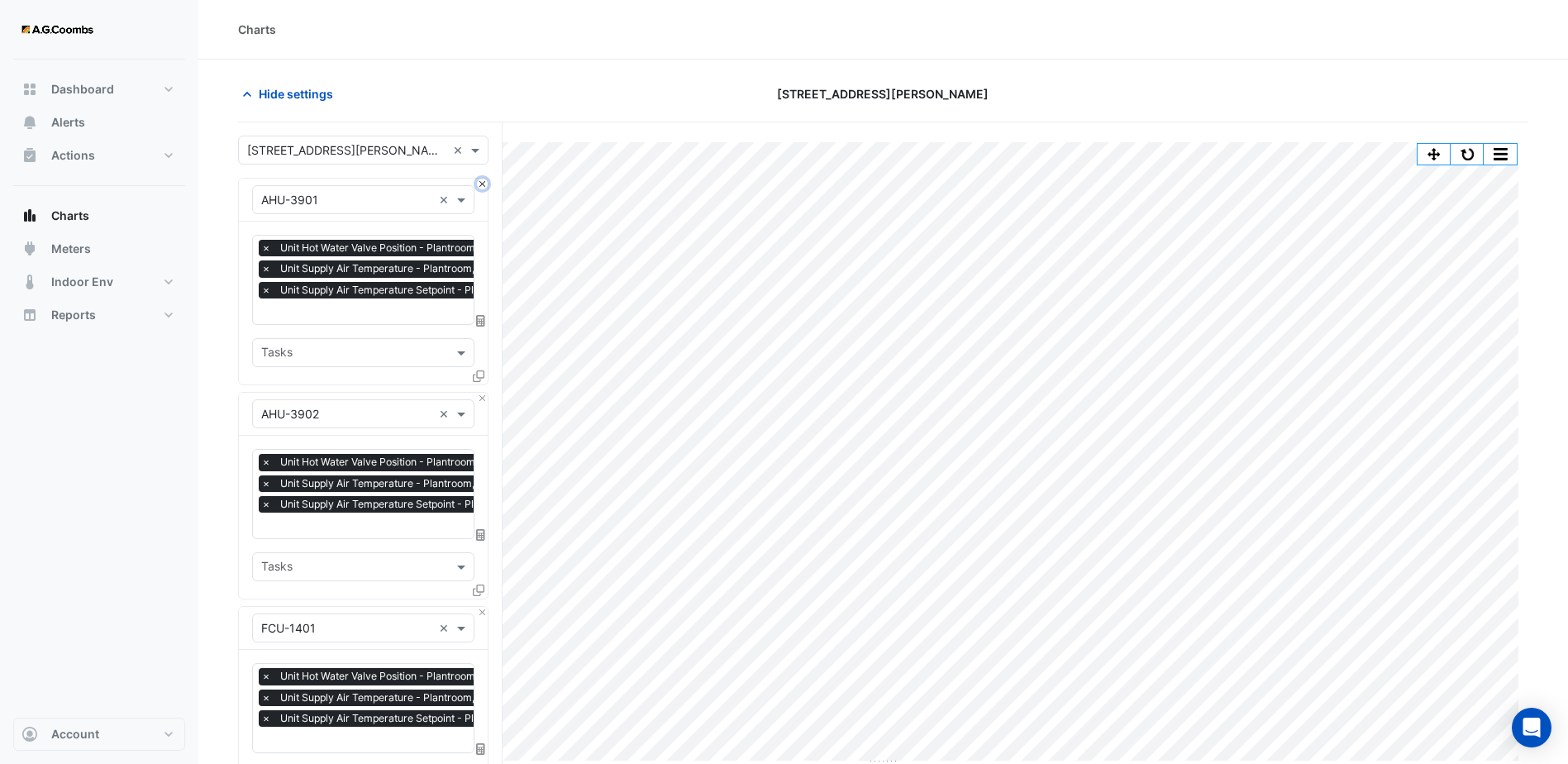
click at [484, 187] on button "Close" at bounding box center [482, 184] width 11 height 11
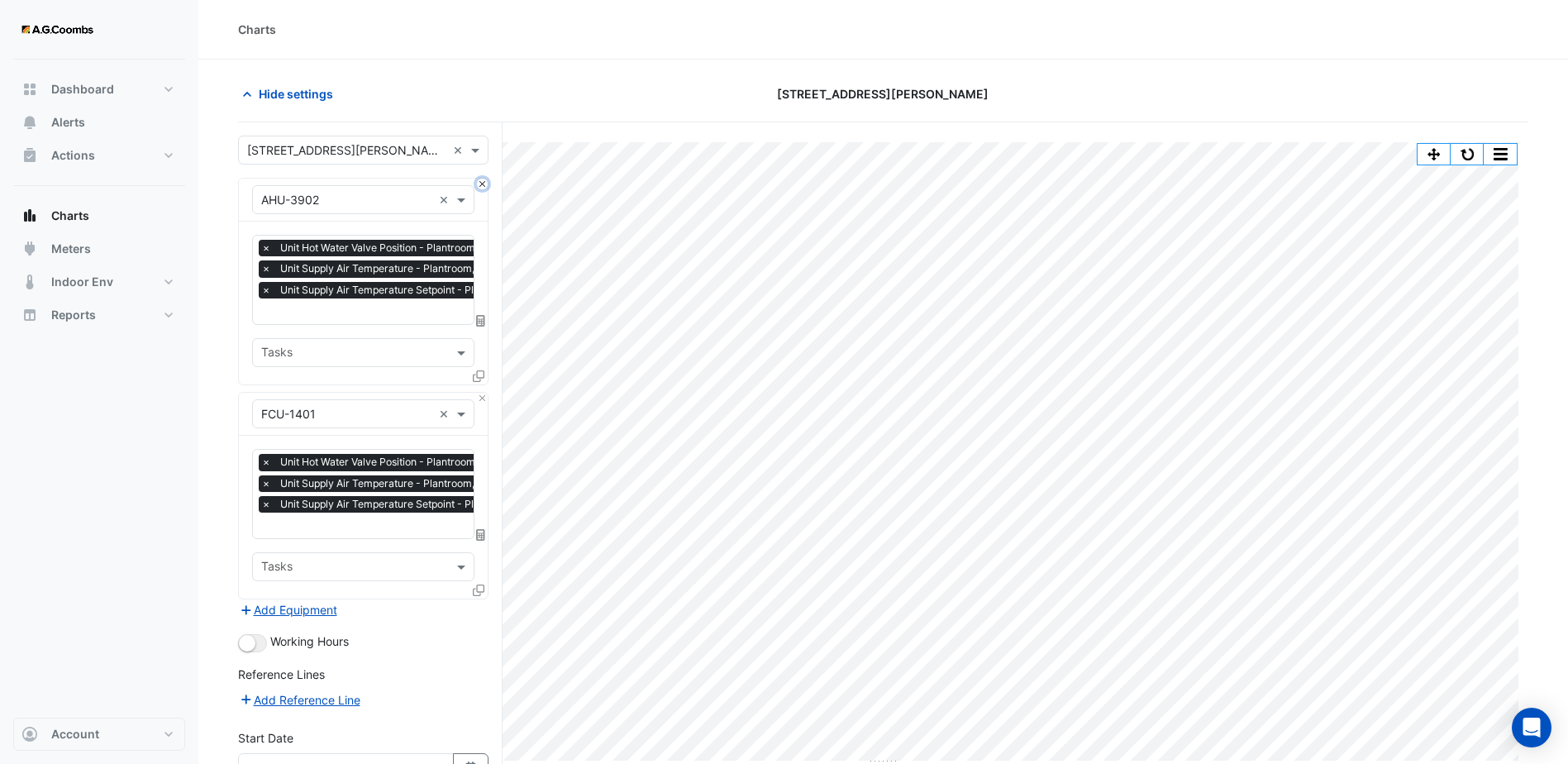
click at [484, 187] on button "Close" at bounding box center [482, 184] width 11 height 11
click at [484, 393] on div "Equipment × FCU-1401 ×" at bounding box center [363, 414] width 248 height 43
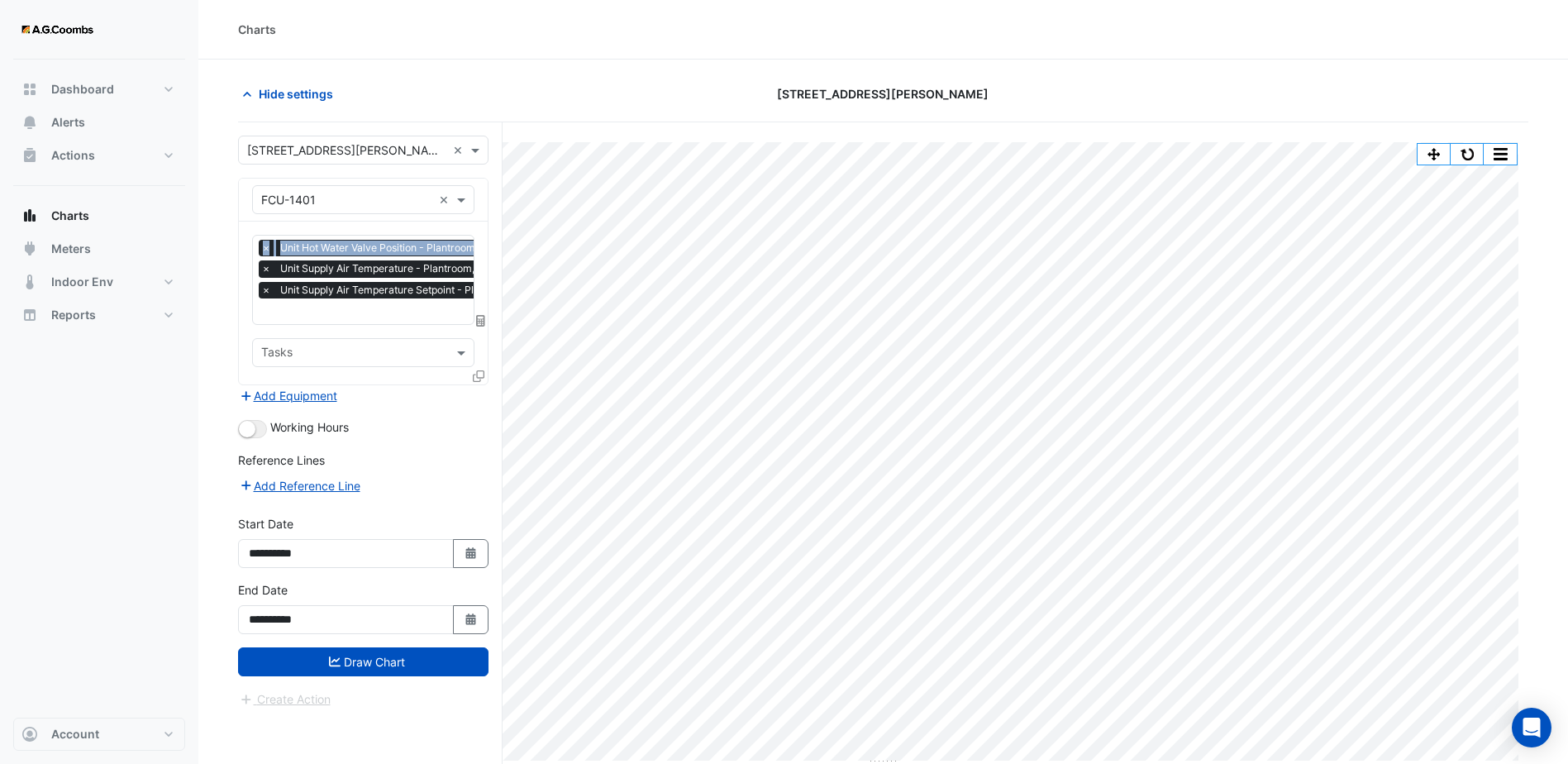
click at [484, 187] on div "Equipment × FCU-1401 ×" at bounding box center [363, 200] width 248 height 43
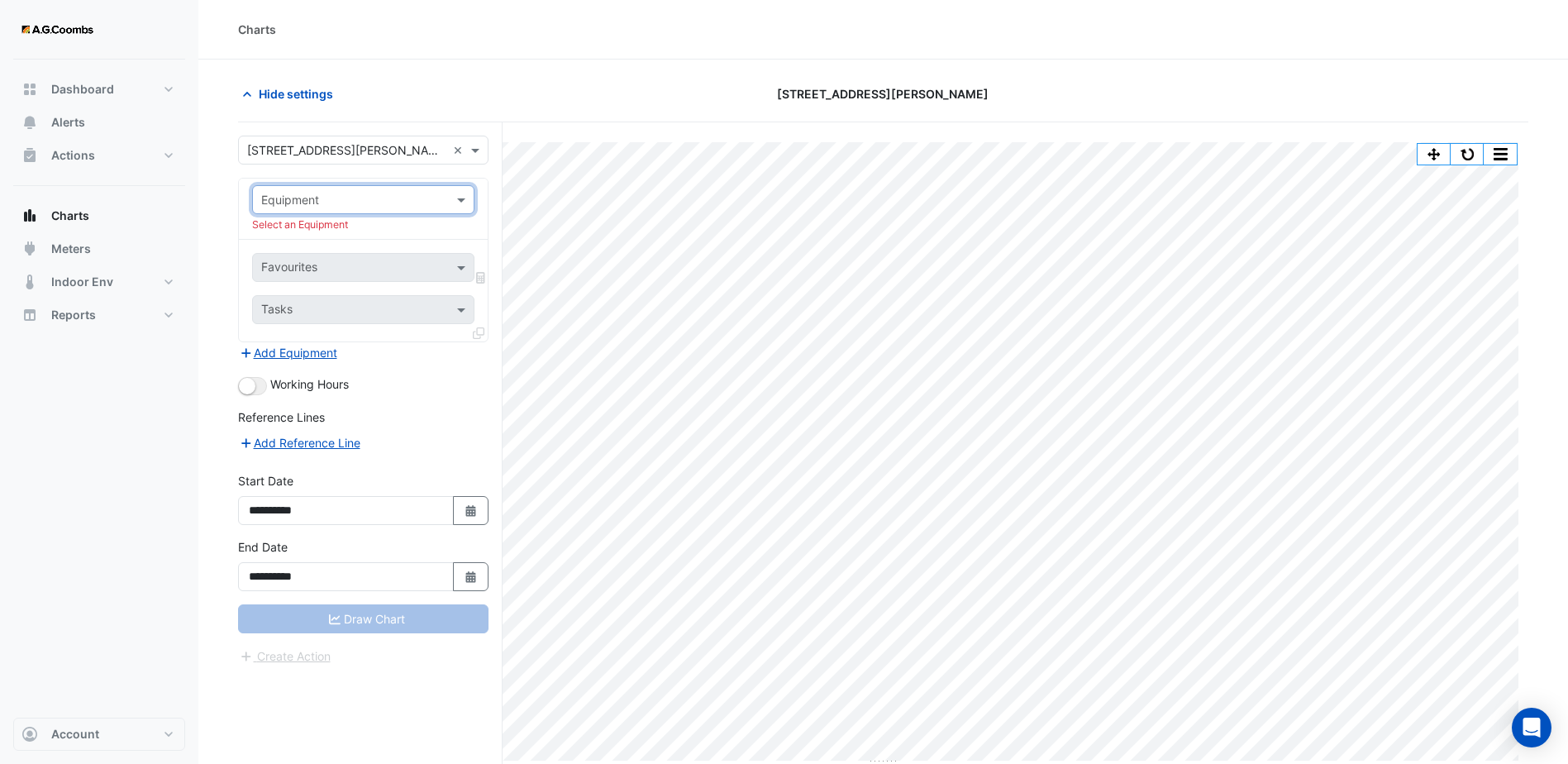
drag, startPoint x: 484, startPoint y: 187, endPoint x: 444, endPoint y: 202, distance: 42.7
click at [426, 203] on input "text" at bounding box center [347, 200] width 171 height 17
type input "*"
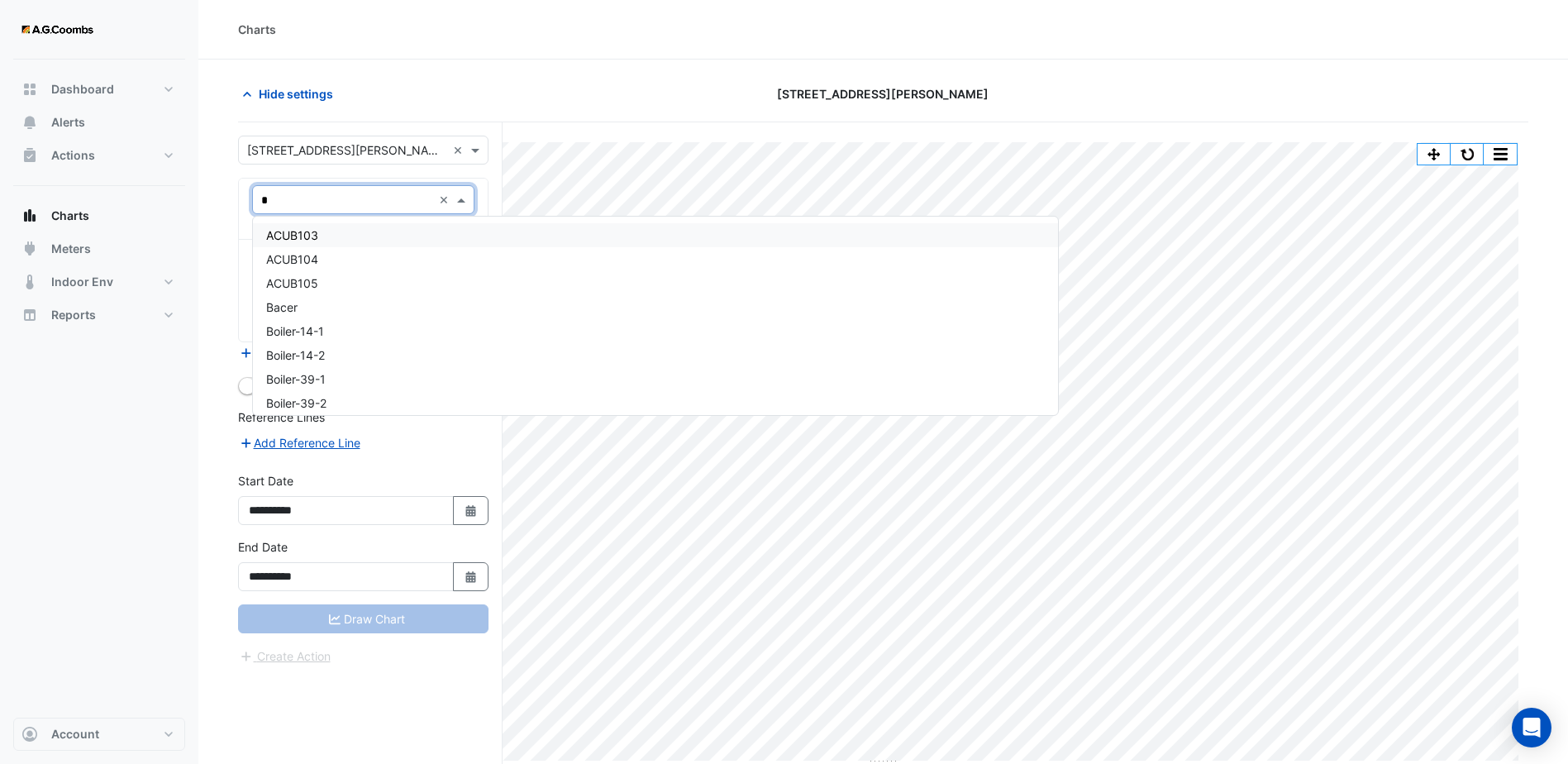
type input "**"
click at [314, 241] on span "Boiler-14-1" at bounding box center [294, 235] width 58 height 14
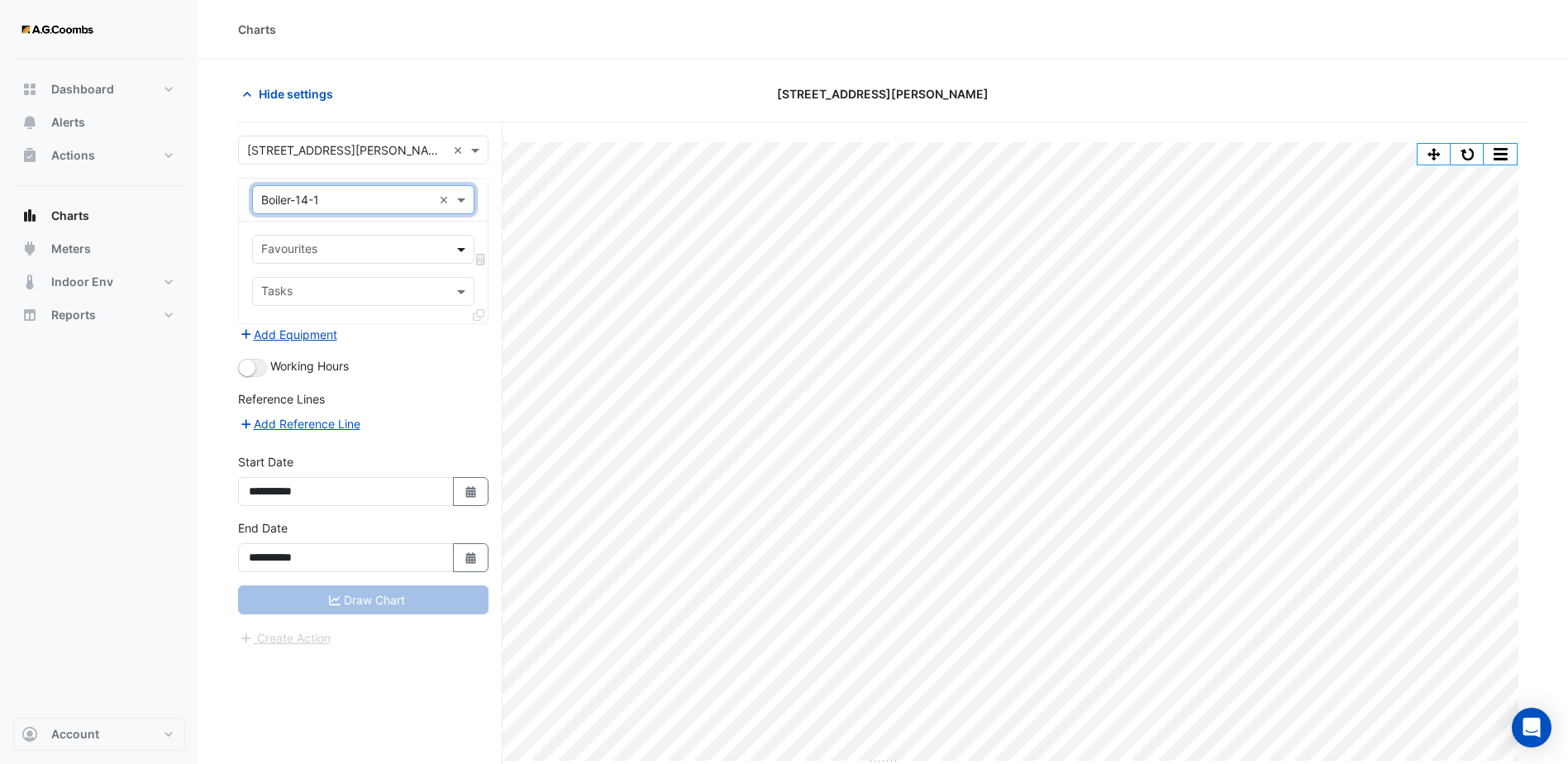
click at [458, 251] on span at bounding box center [463, 249] width 20 height 17
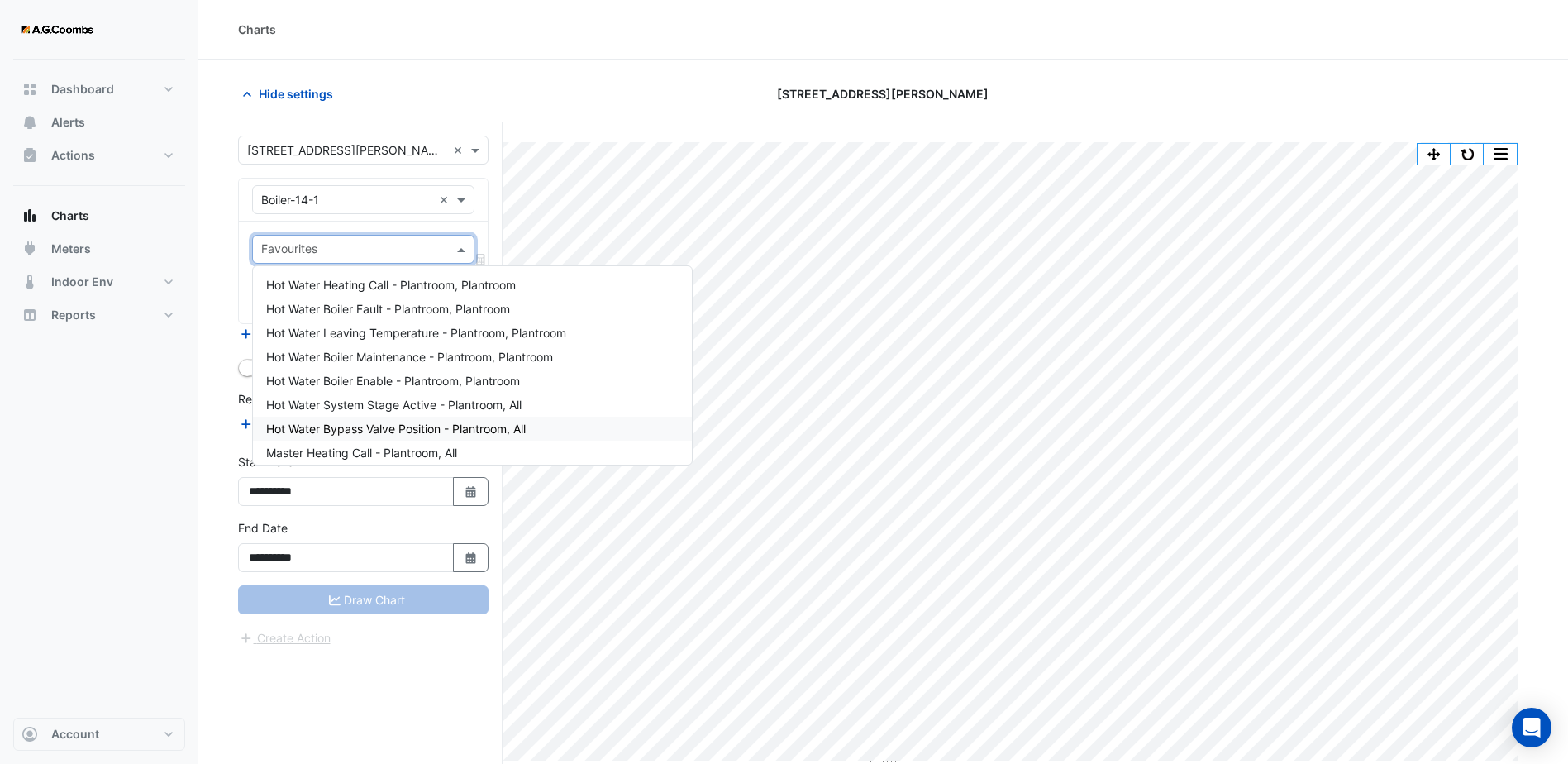
click at [419, 418] on div "Hot Water Bypass Valve Position - Plantroom, All" at bounding box center [472, 429] width 439 height 24
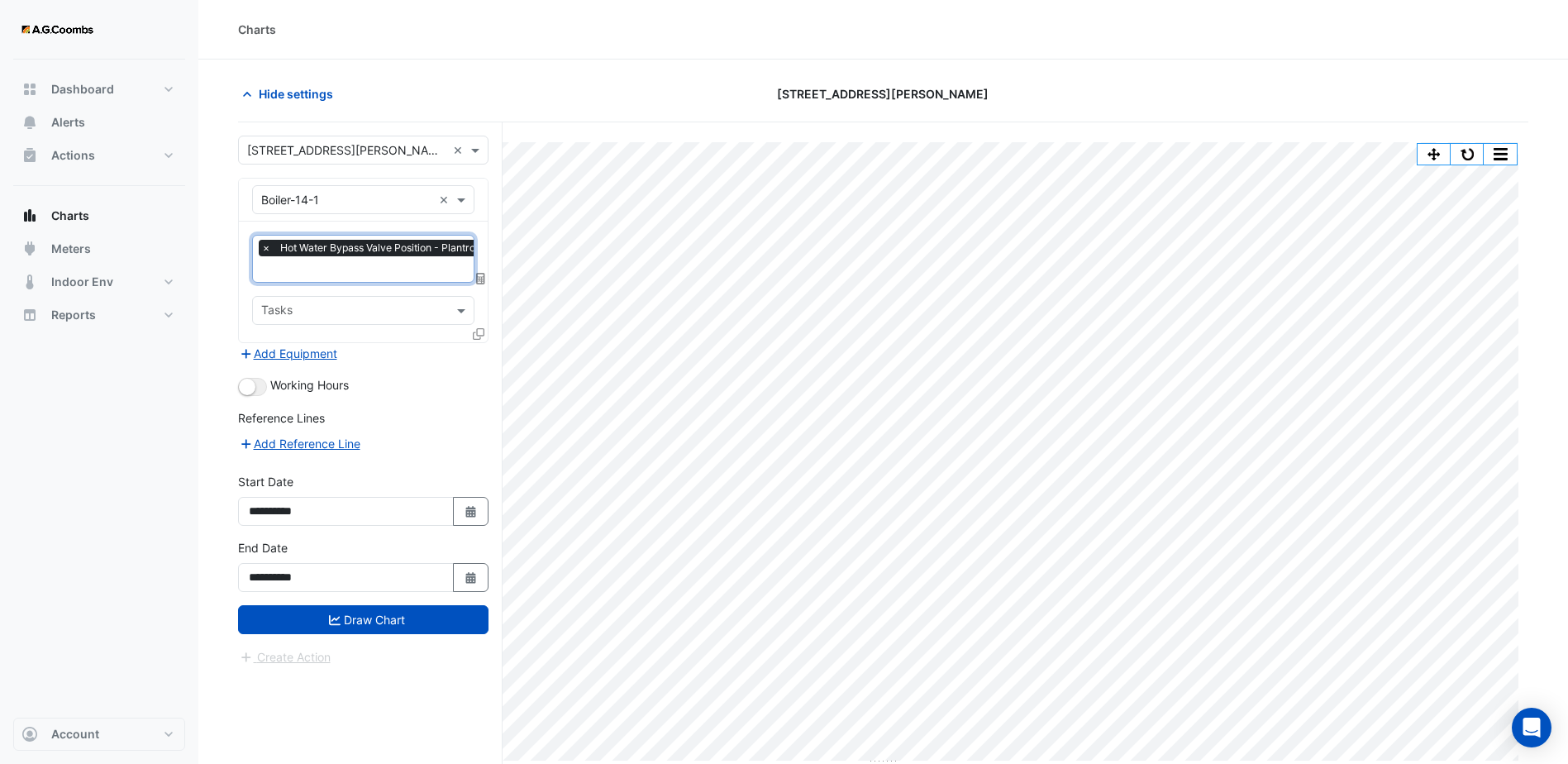
click at [389, 266] on input "text" at bounding box center [388, 271] width 254 height 17
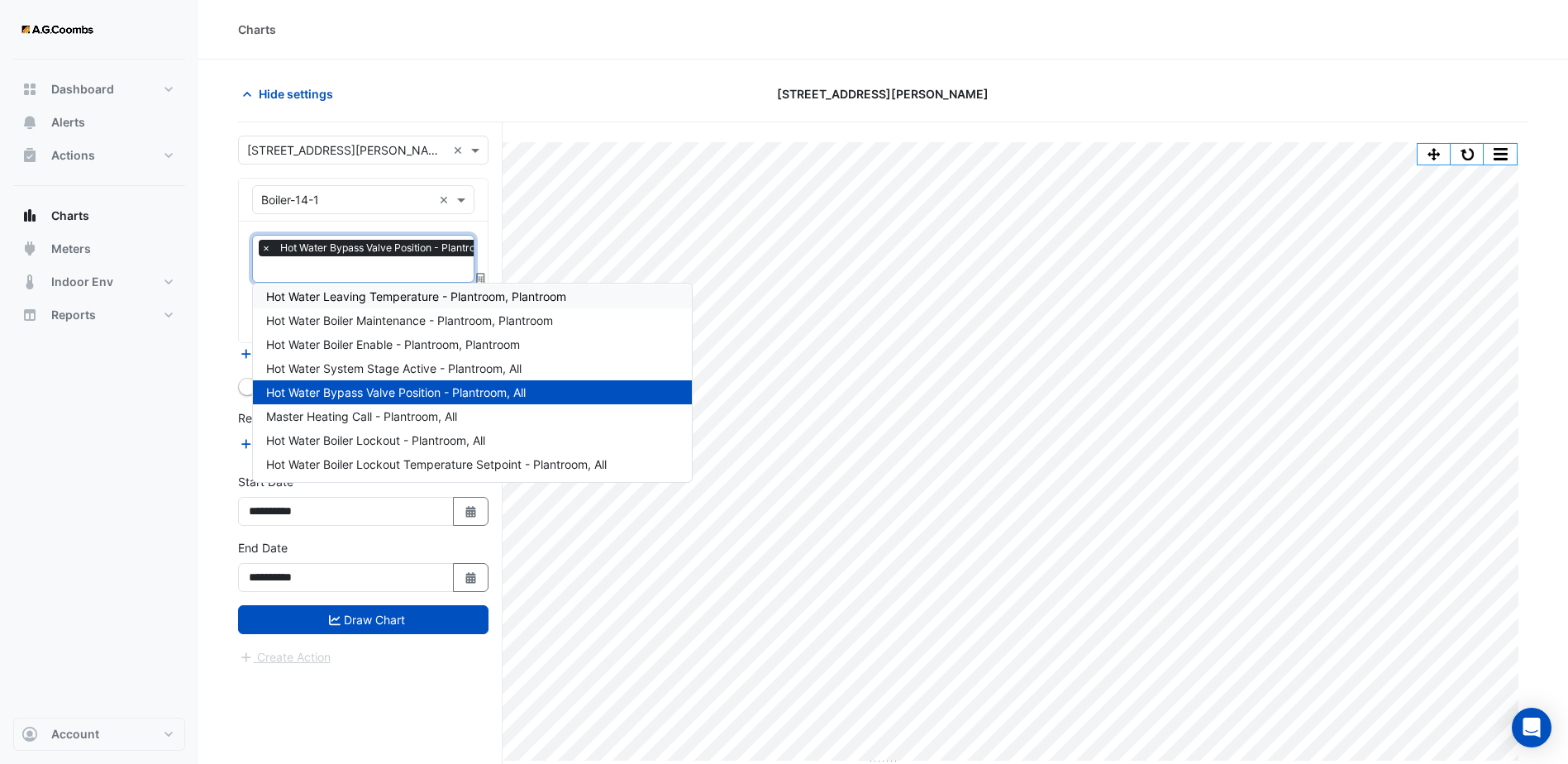
scroll to position [83, 0]
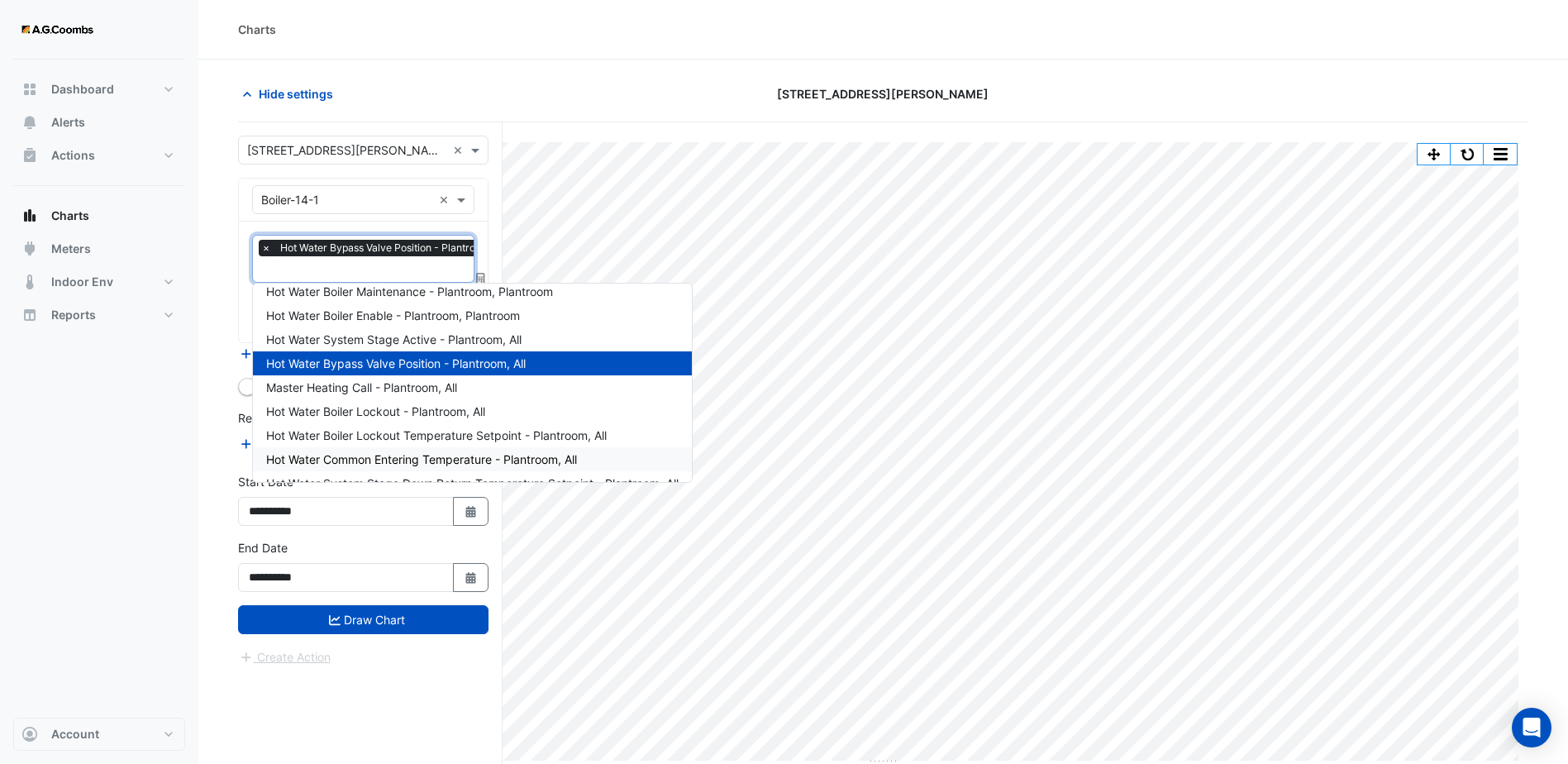
click at [450, 451] on div "Hot Water Common Entering Temperature - Plantroom, All" at bounding box center [472, 459] width 439 height 24
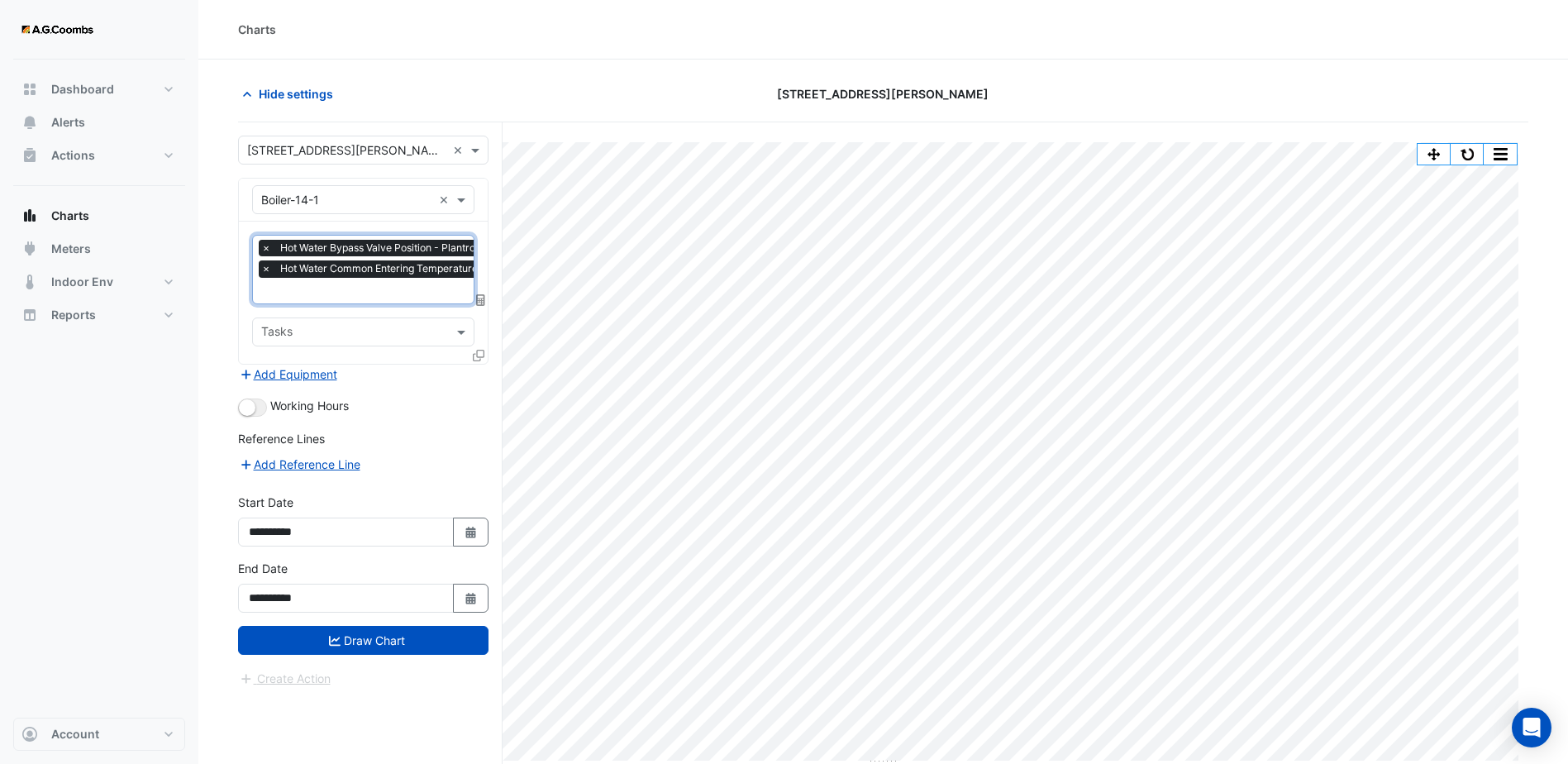
click at [380, 295] on input "text" at bounding box center [411, 292] width 300 height 17
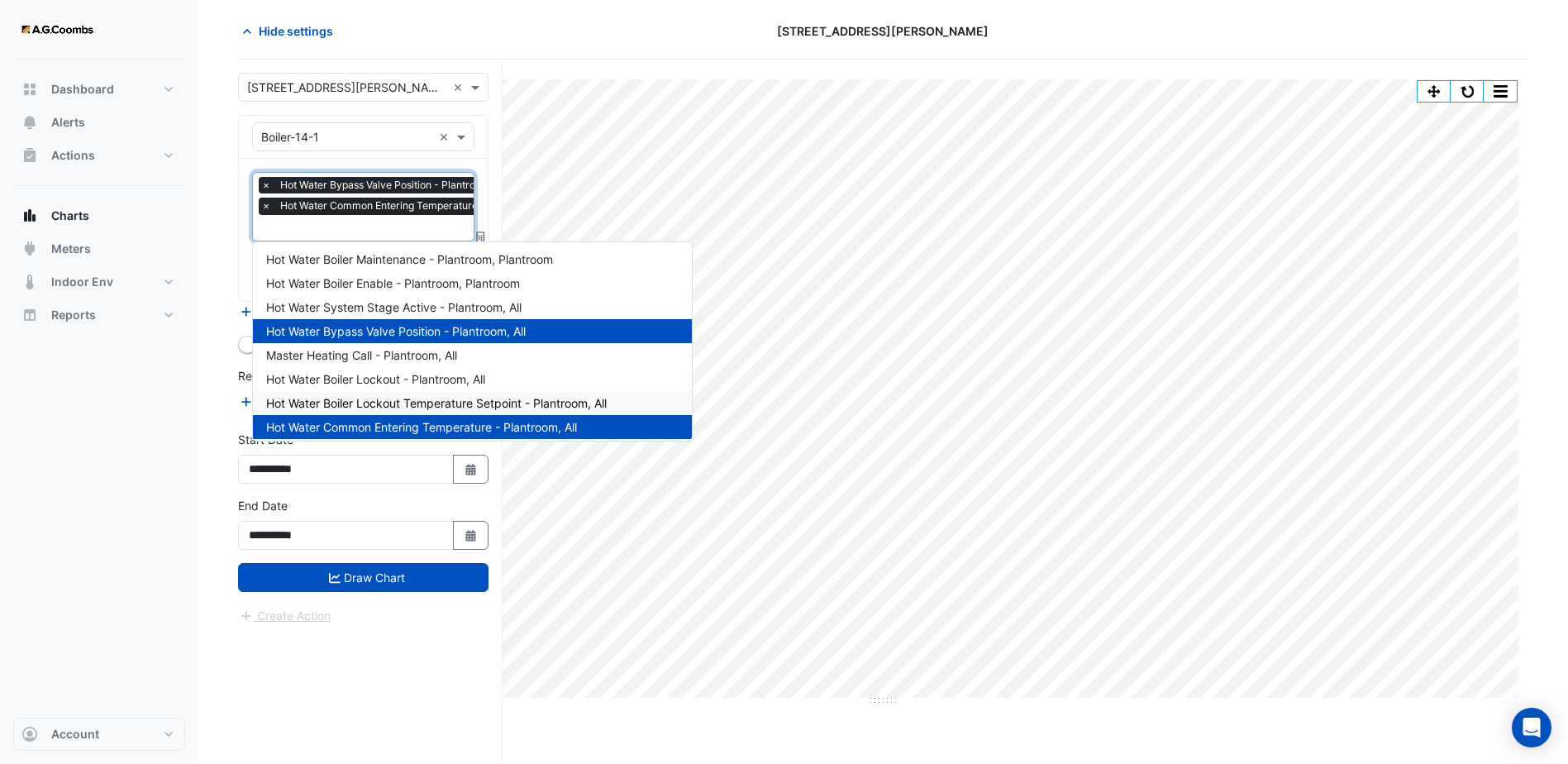
scroll to position [0, 0]
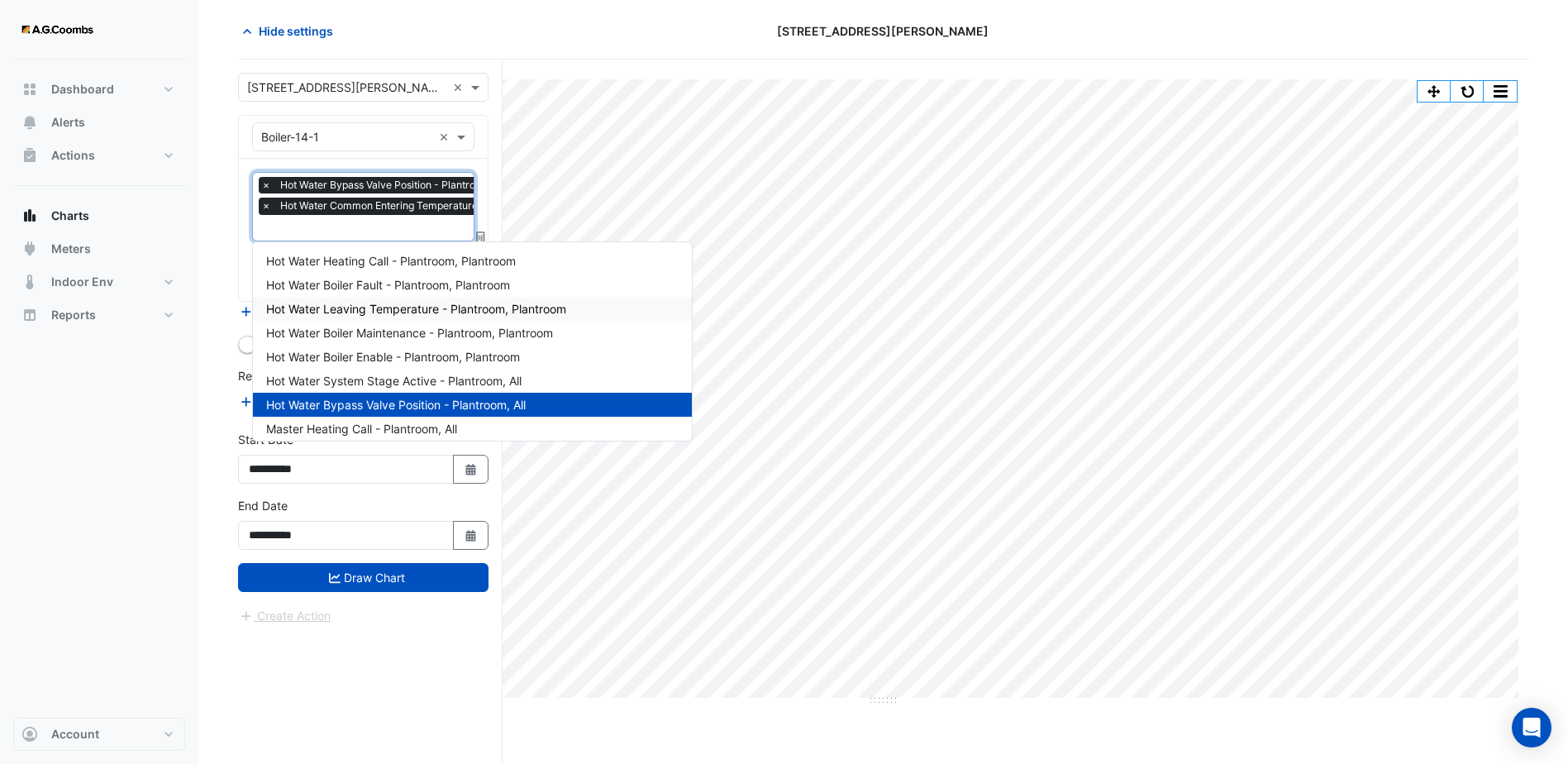
click at [419, 310] on span "Hot Water Leaving Temperature - Plantroom, Plantroom" at bounding box center [416, 308] width 300 height 14
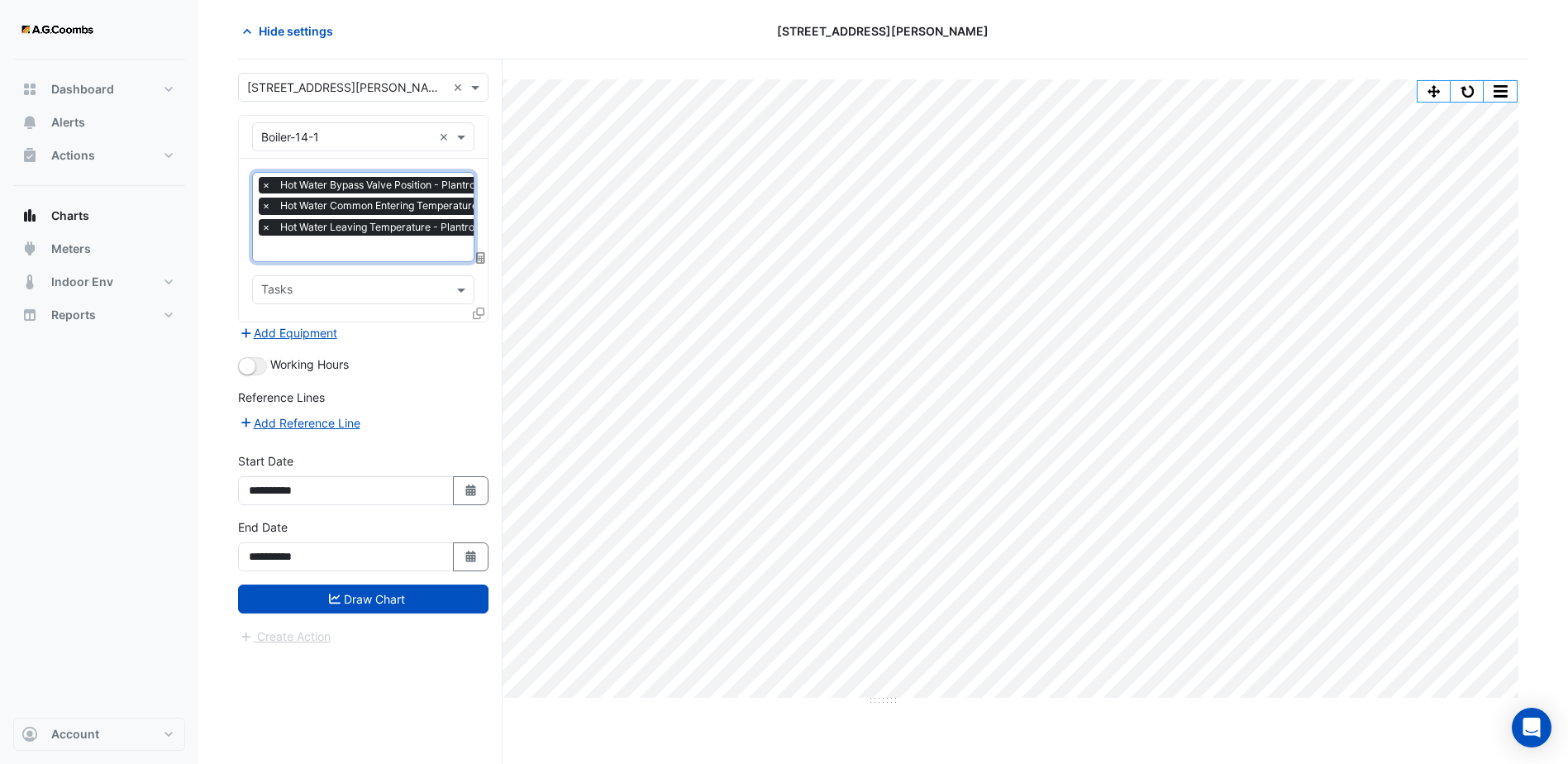
click at [360, 248] on input "text" at bounding box center [411, 249] width 300 height 17
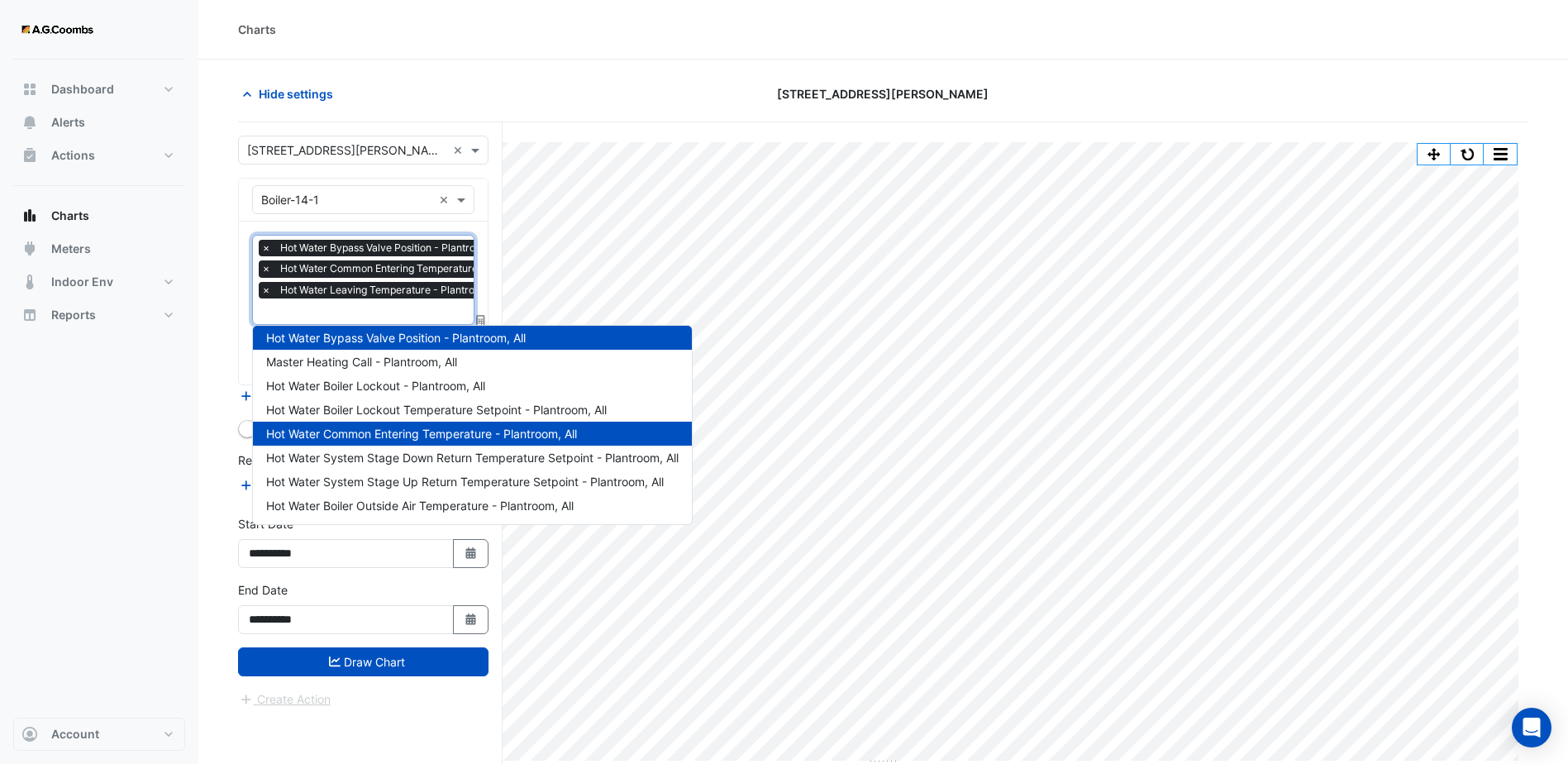
scroll to position [63, 0]
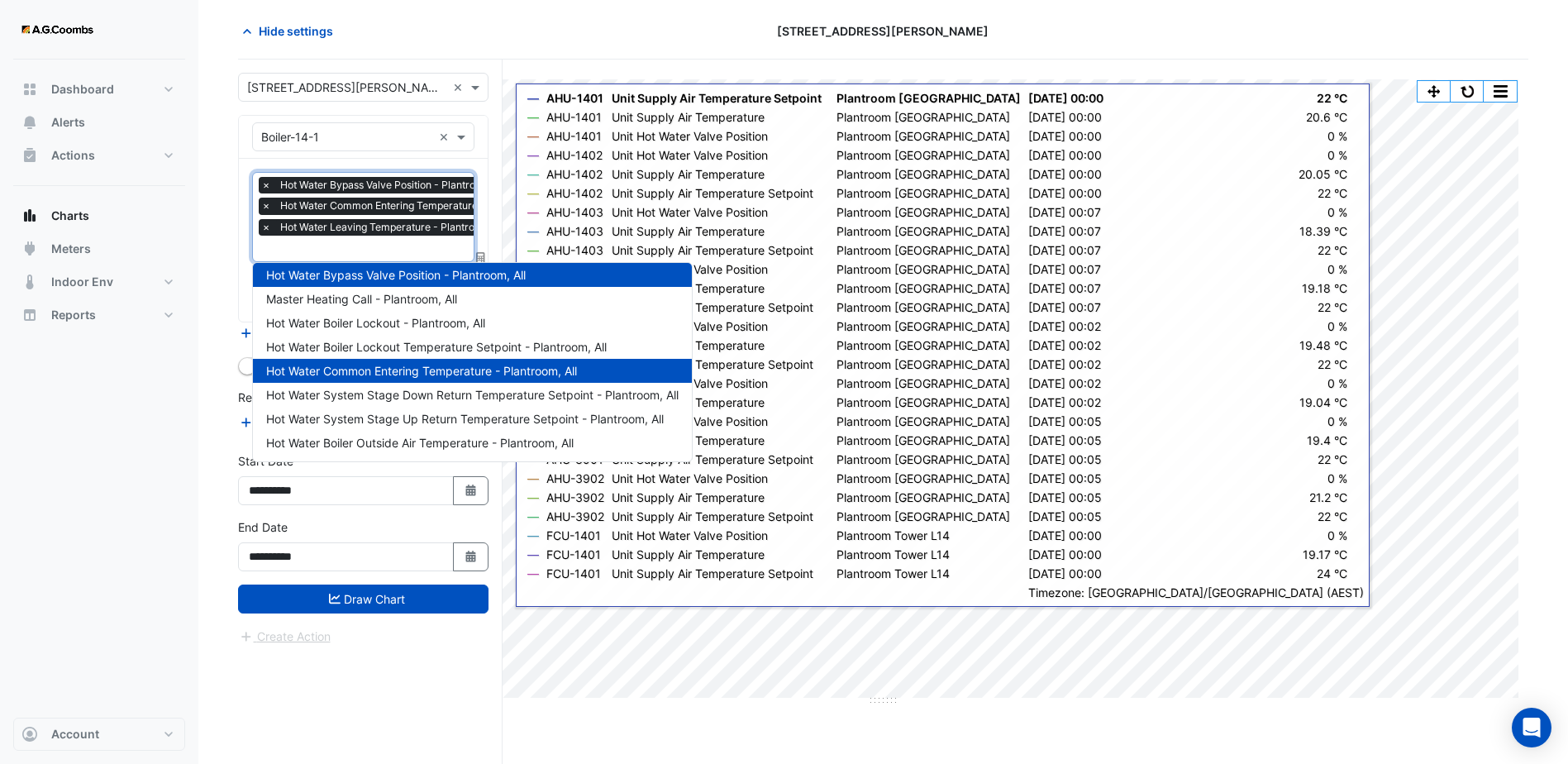
click at [491, 211] on div "**********" at bounding box center [370, 411] width 264 height 704
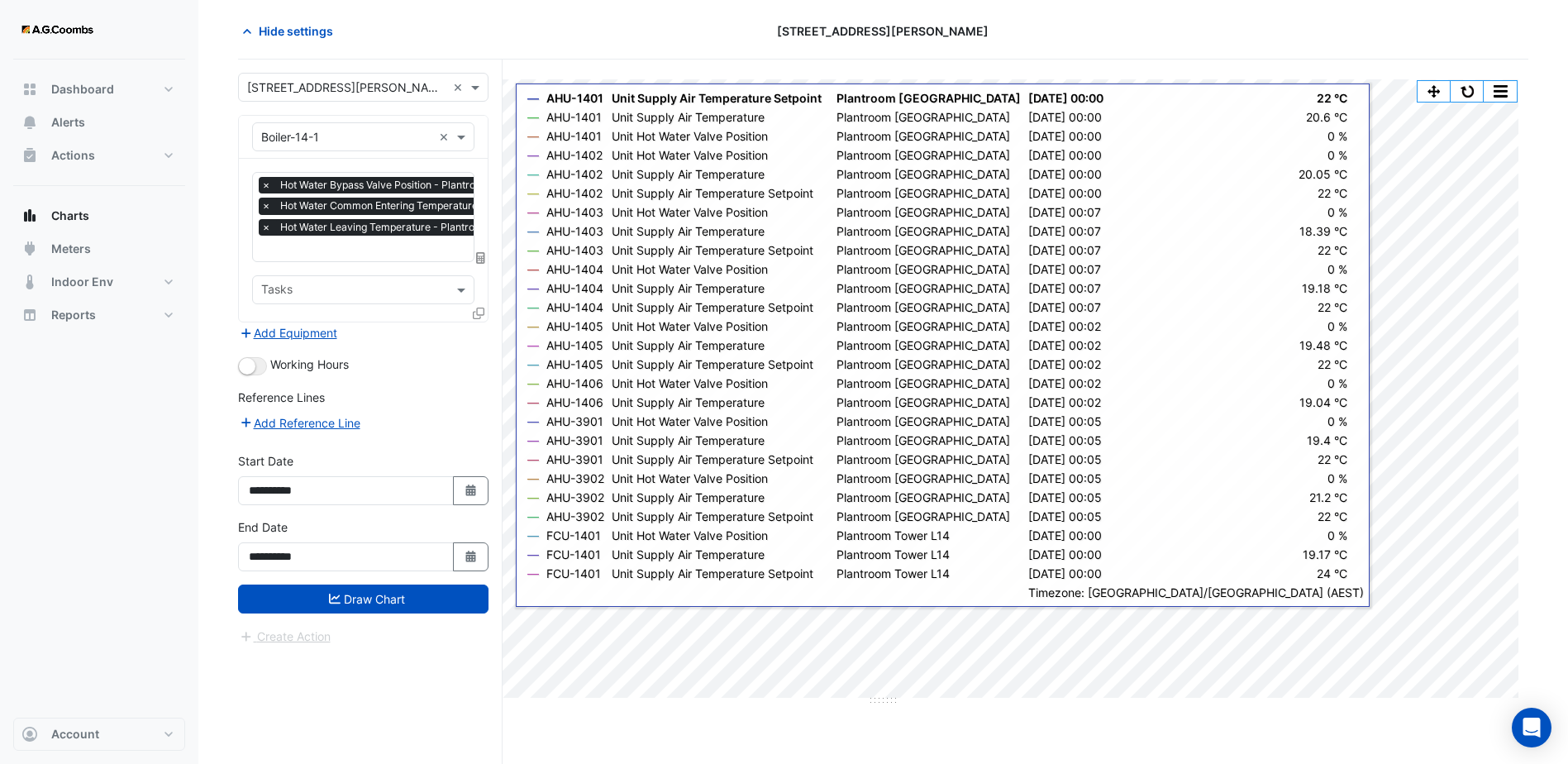
click at [479, 312] on icon at bounding box center [478, 313] width 12 height 12
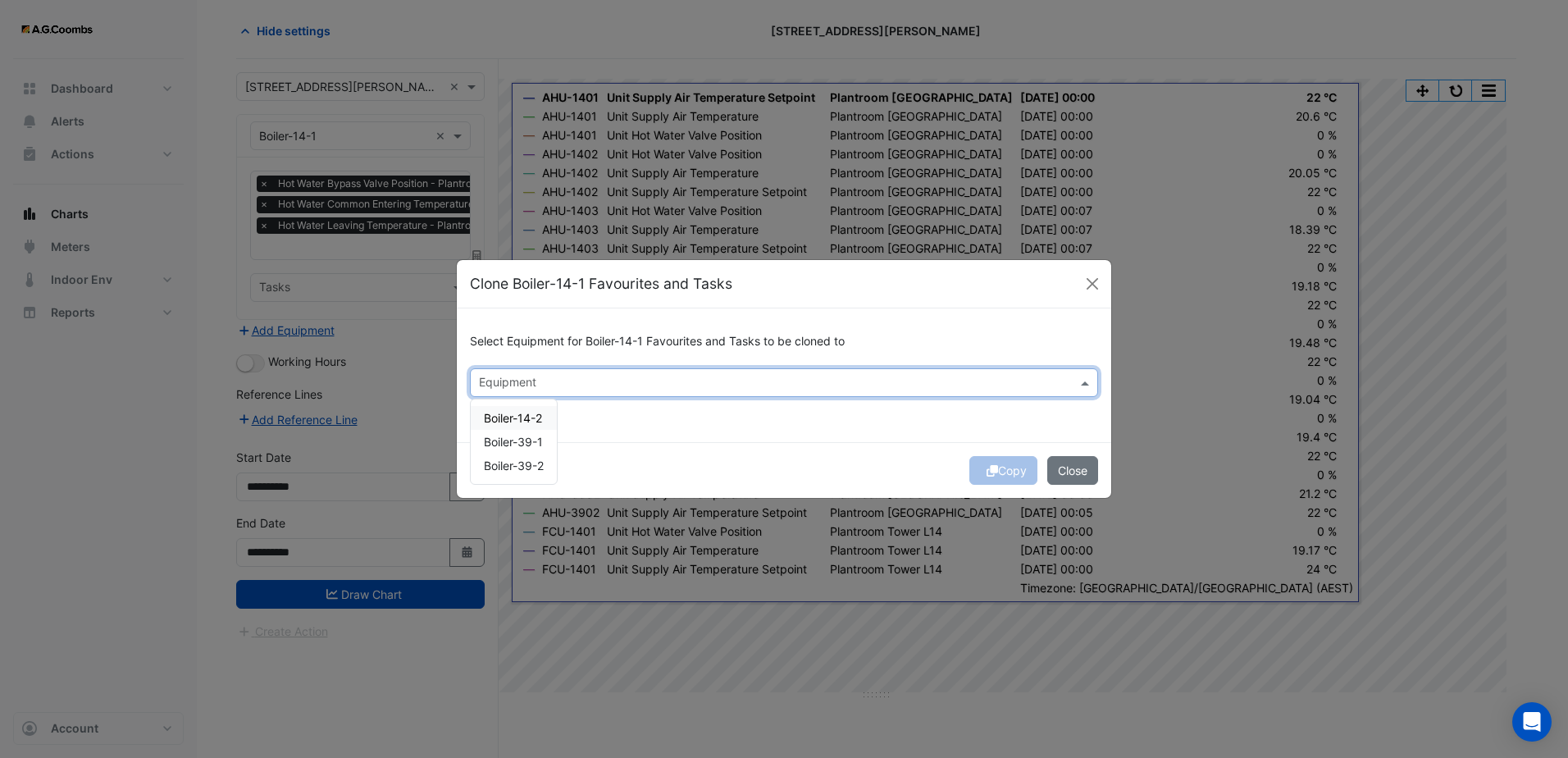
click at [527, 391] on input "text" at bounding box center [775, 384] width 592 height 17
click at [523, 416] on span "Boiler-14-2" at bounding box center [513, 417] width 58 height 14
click at [624, 398] on div "Select Equipment for Boiler-14-1 Favourites and Tasks to be cloned to Equipment…" at bounding box center [784, 375] width 655 height 133
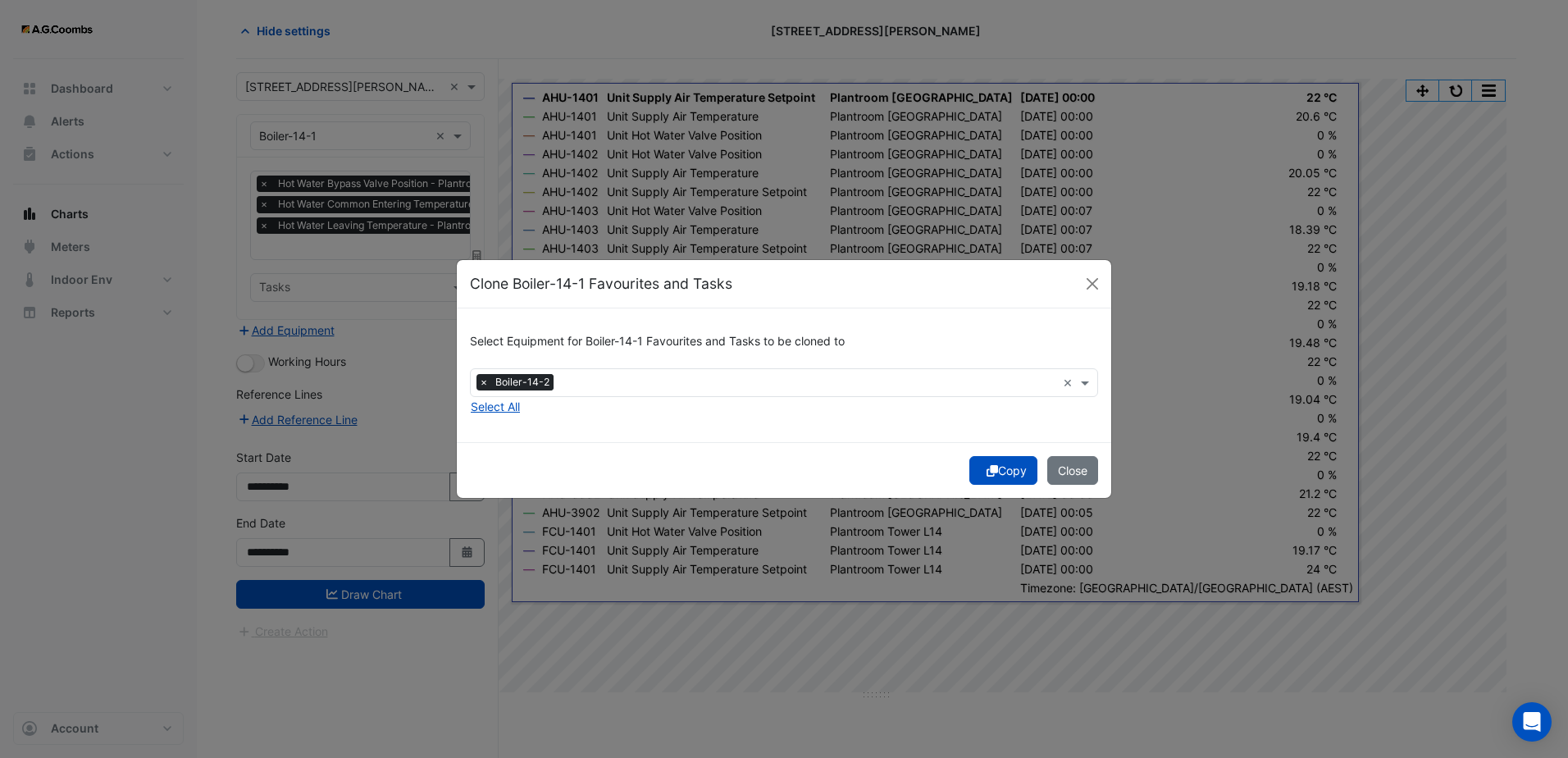
click at [991, 470] on icon "submit" at bounding box center [993, 470] width 12 height 12
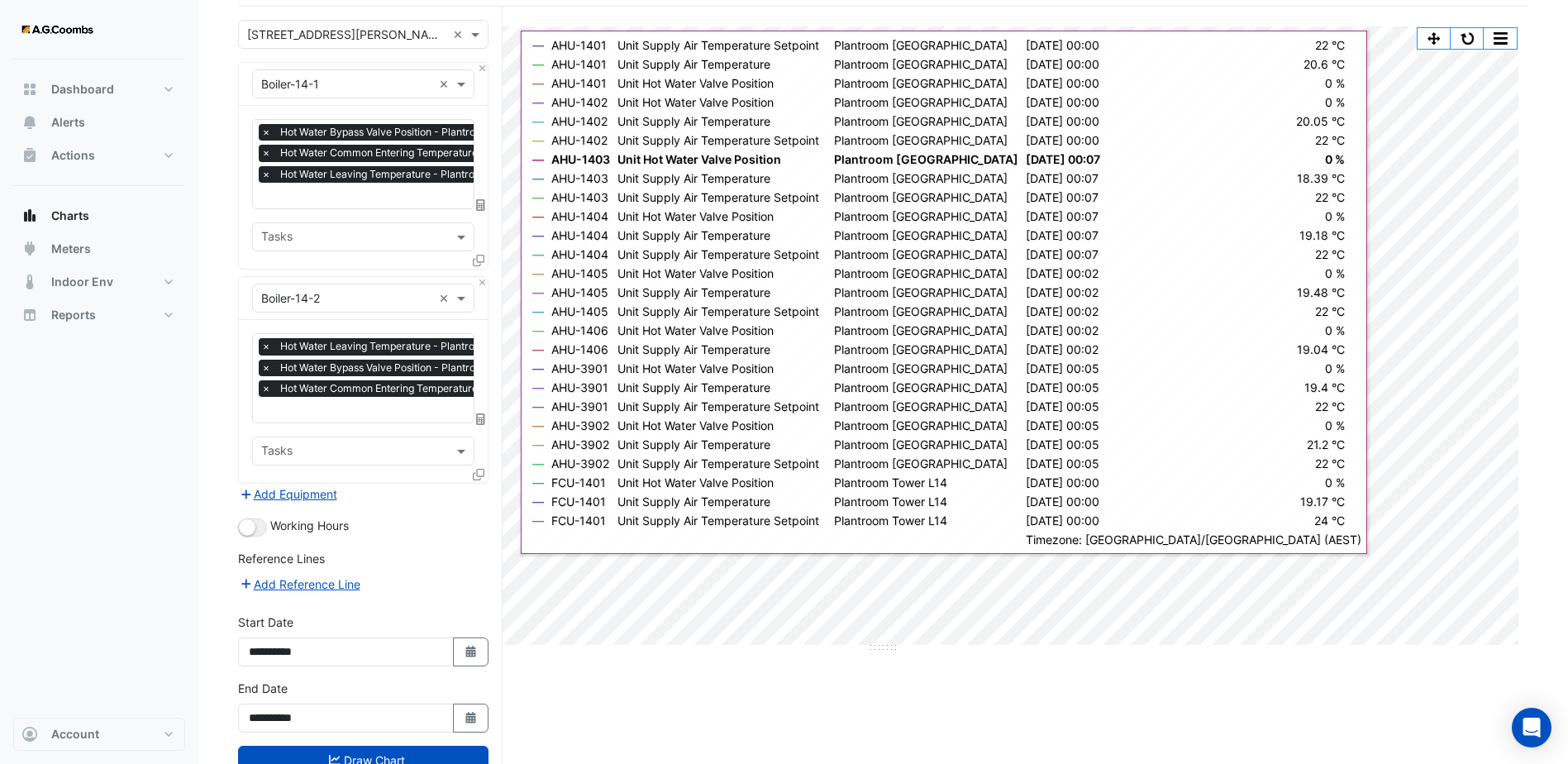
scroll to position [168, 0]
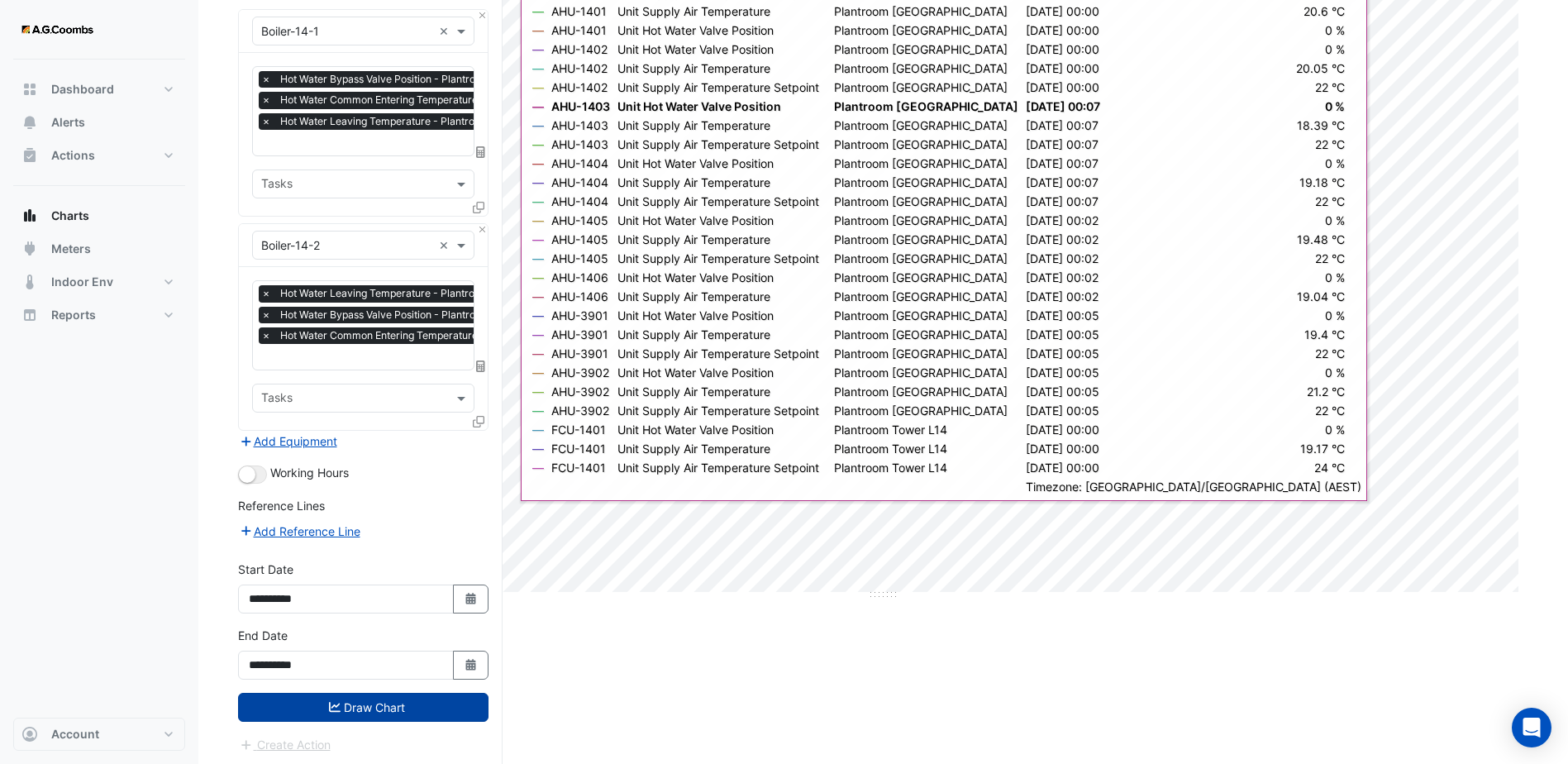
click at [321, 702] on button "Draw Chart" at bounding box center [363, 707] width 250 height 29
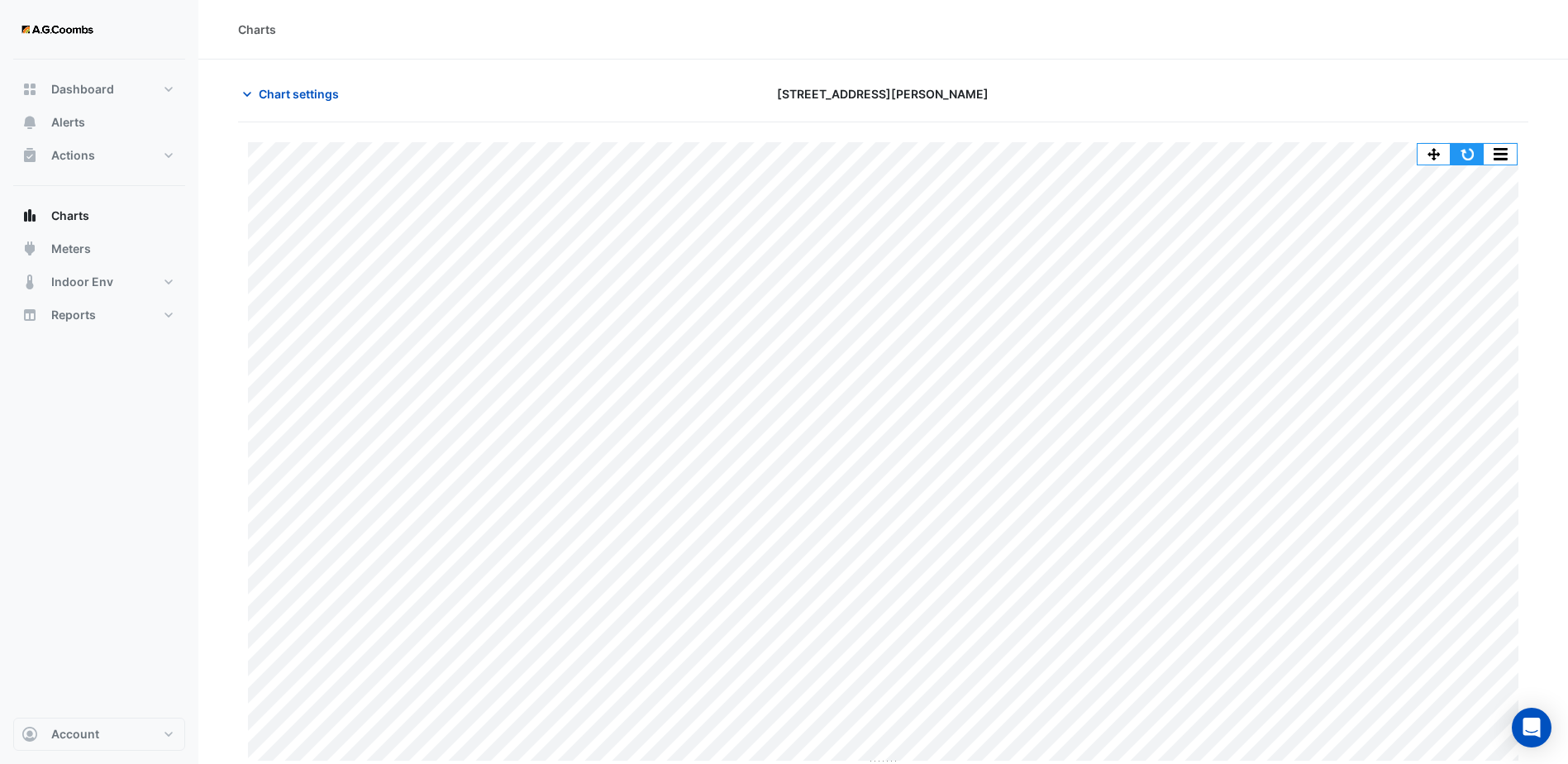
click at [1464, 156] on button "button" at bounding box center [1467, 154] width 33 height 20
click at [1468, 155] on button "button" at bounding box center [1467, 154] width 33 height 20
click at [1470, 152] on button "button" at bounding box center [1467, 154] width 33 height 20
click at [1472, 160] on button "button" at bounding box center [1467, 154] width 33 height 20
click at [1470, 156] on button "button" at bounding box center [1467, 154] width 33 height 20
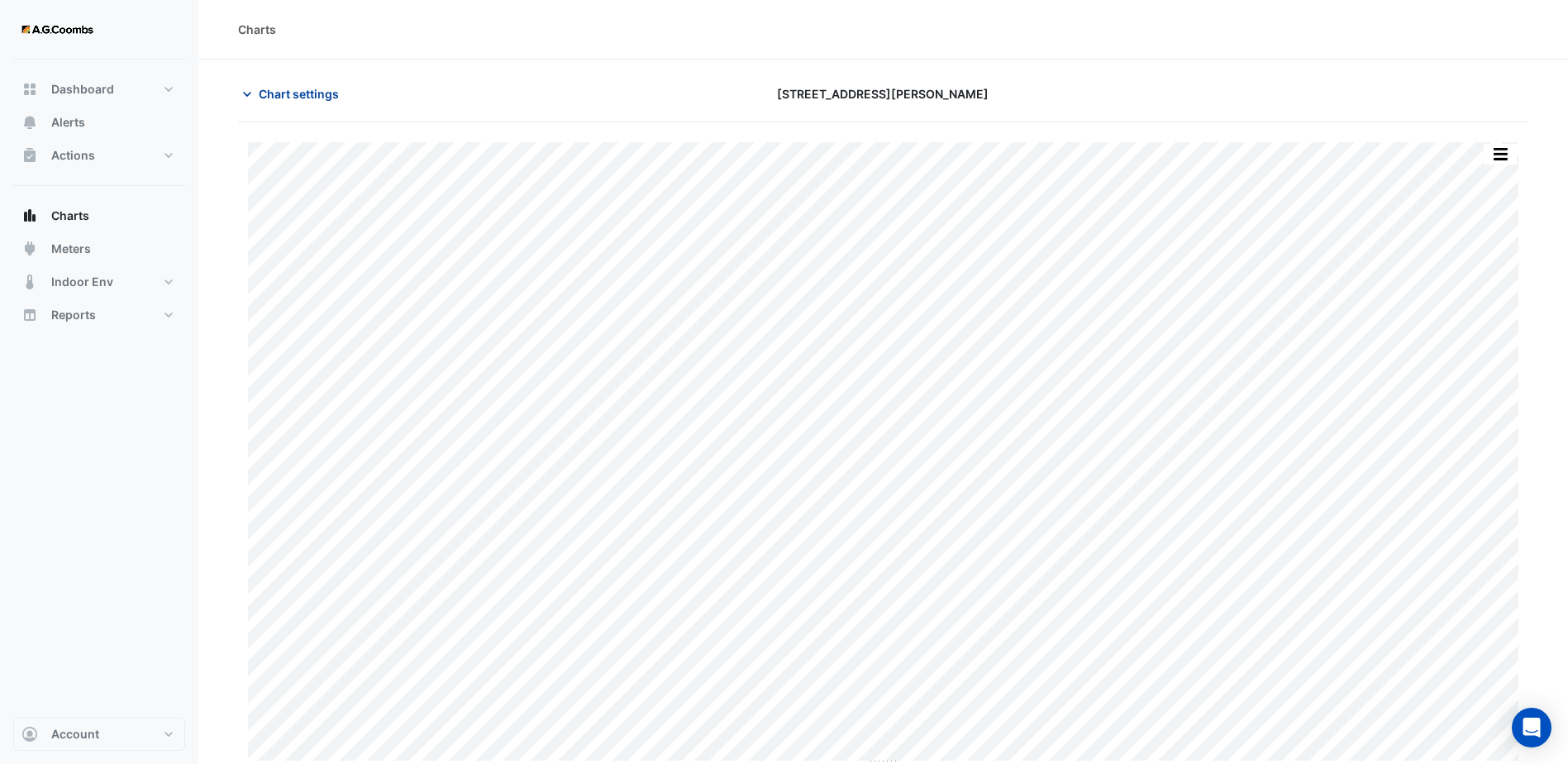
click at [247, 97] on icon "button" at bounding box center [248, 94] width 17 height 17
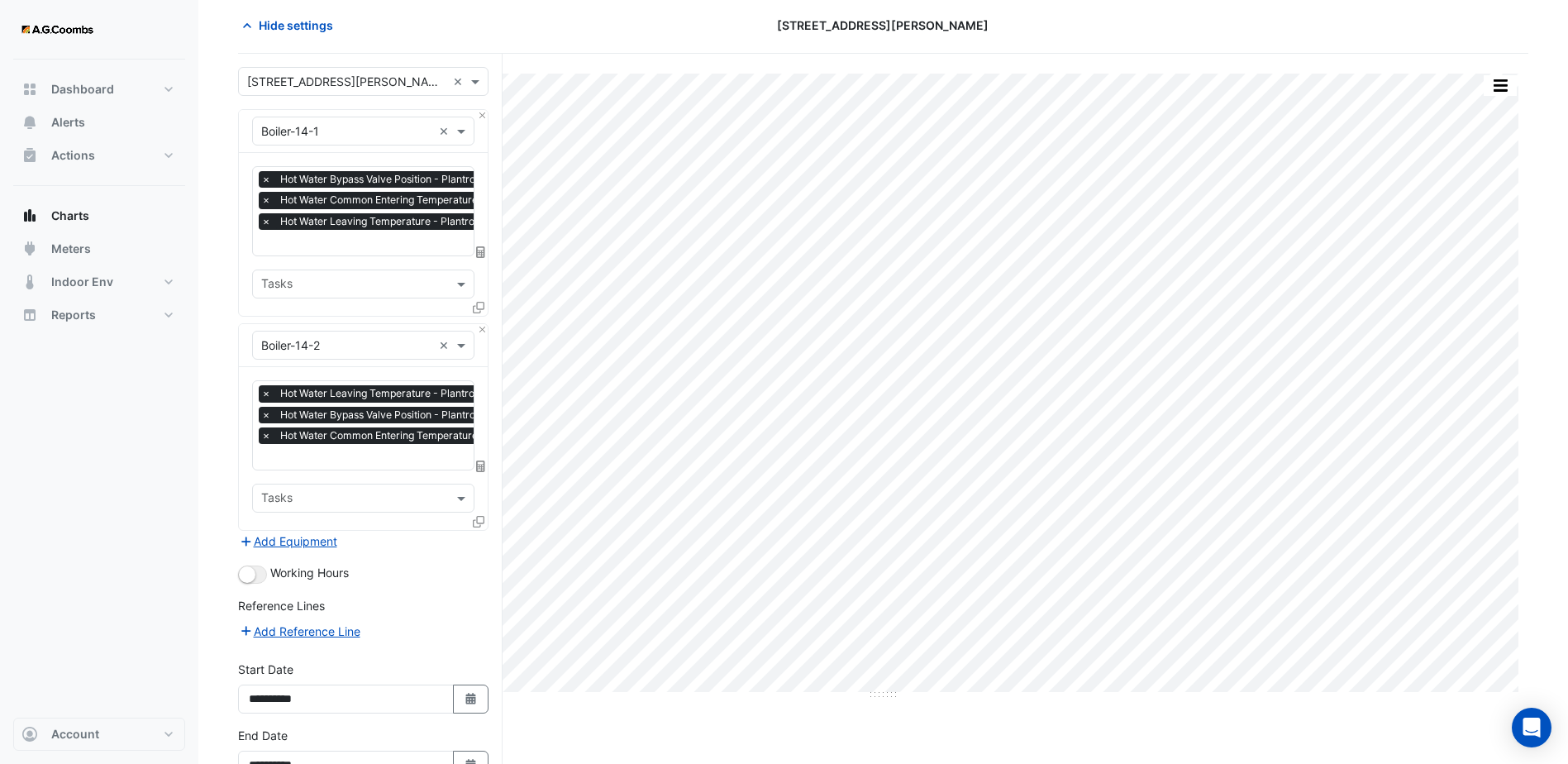
scroll to position [168, 0]
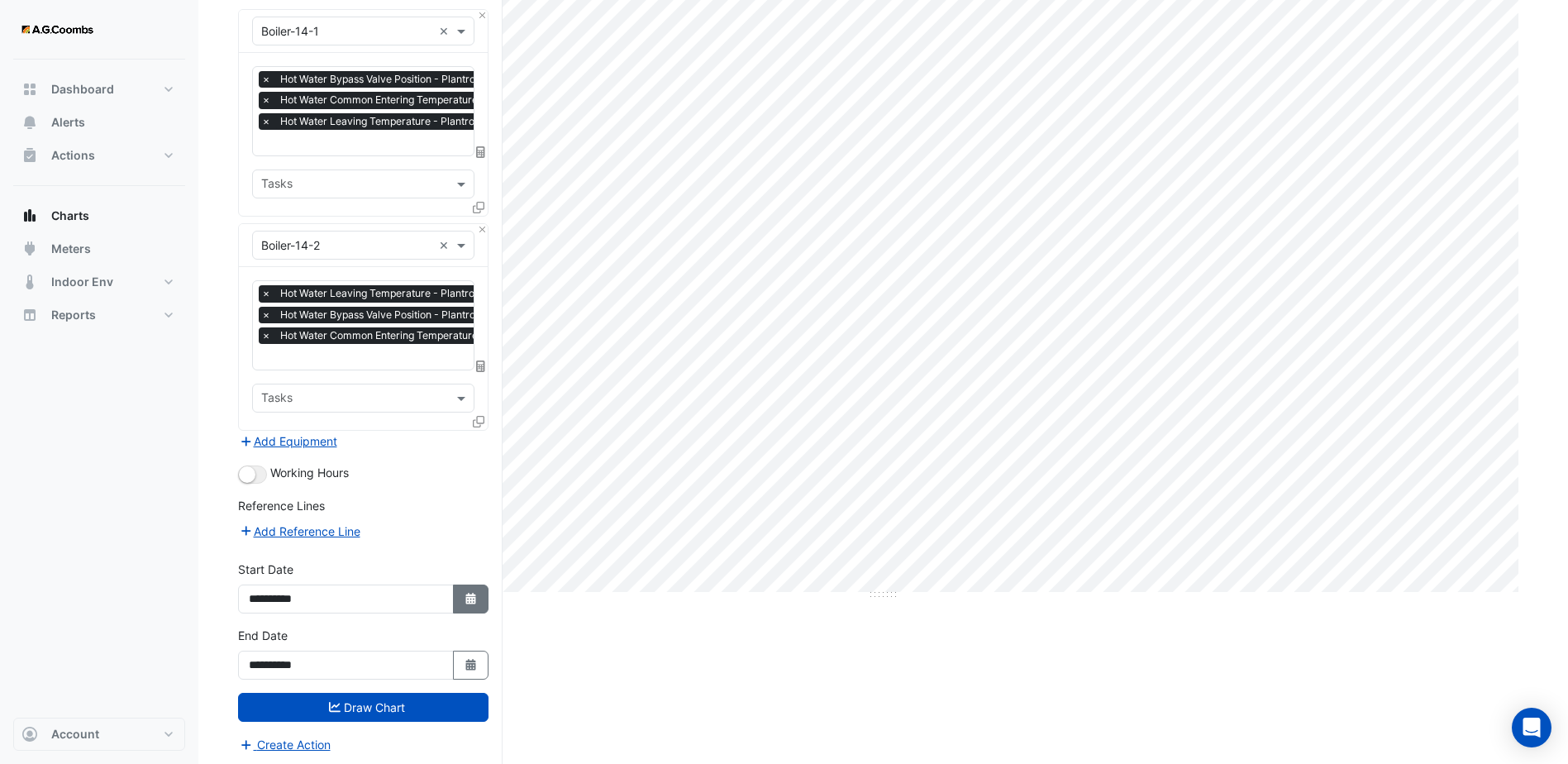
click at [467, 599] on icon "Select Date" at bounding box center [471, 598] width 15 height 12
select select "*"
select select "****"
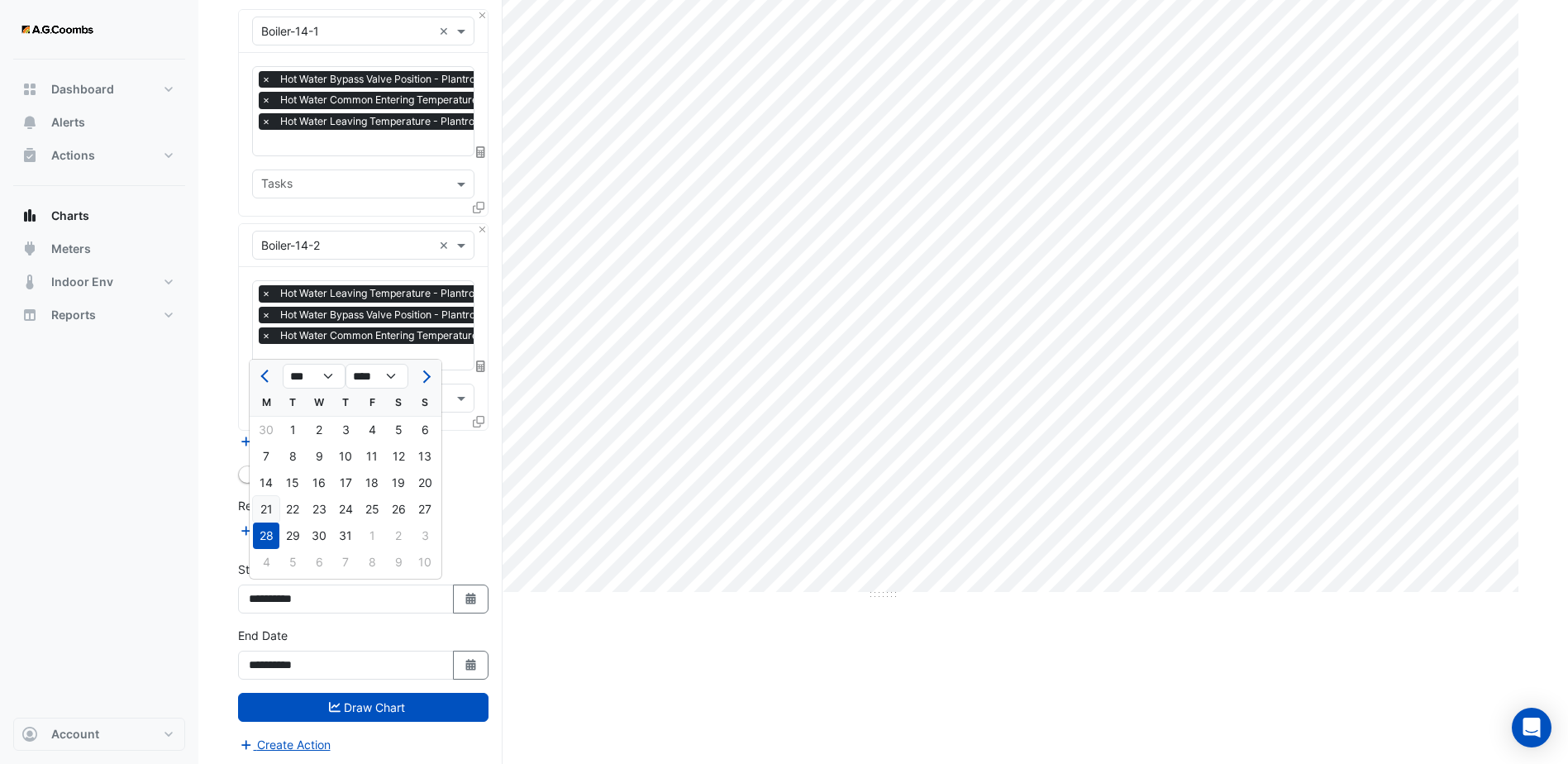
click at [263, 509] on div "21" at bounding box center [266, 509] width 27 height 27
type input "**********"
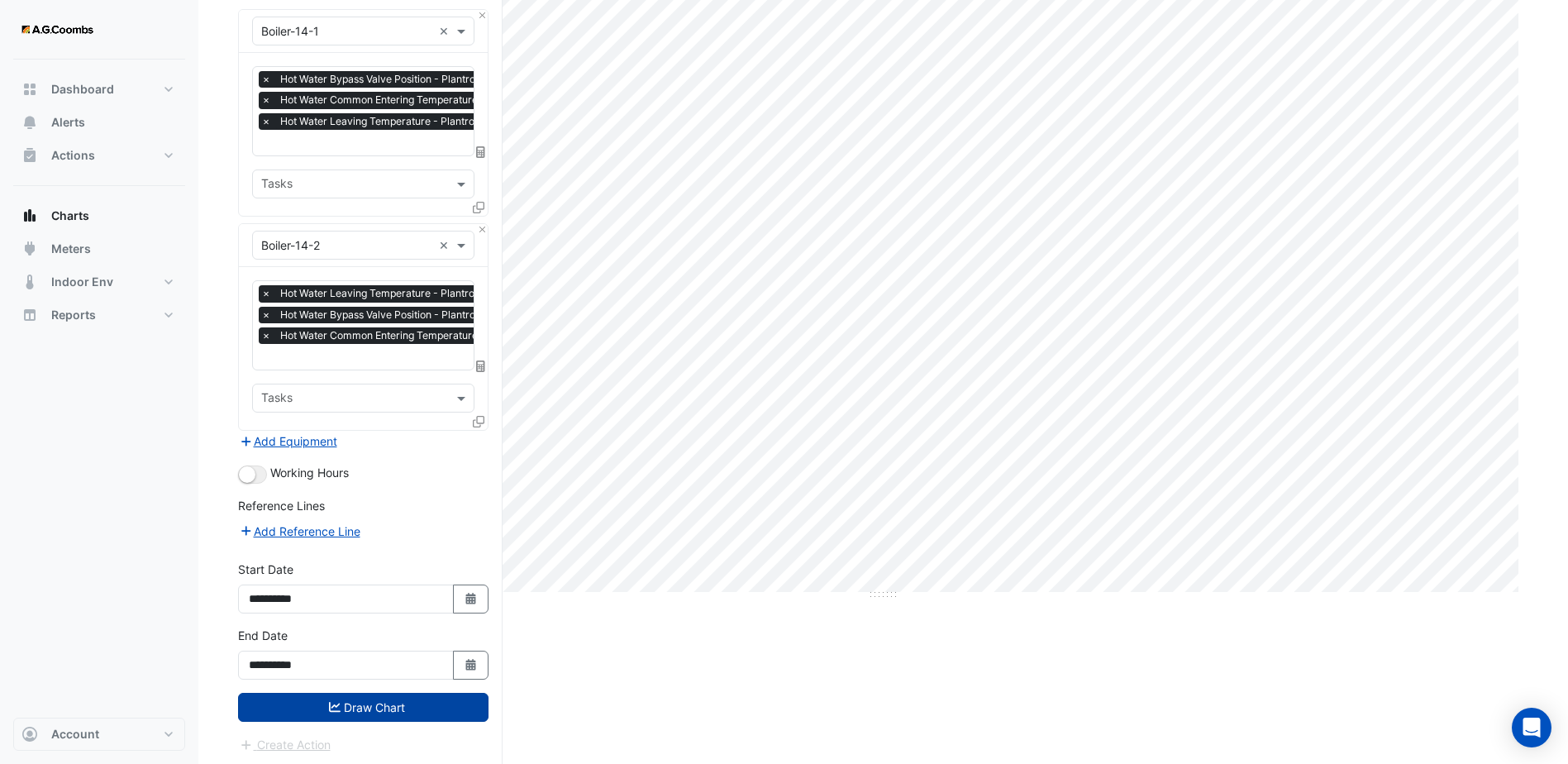
click at [346, 711] on button "Draw Chart" at bounding box center [363, 707] width 250 height 29
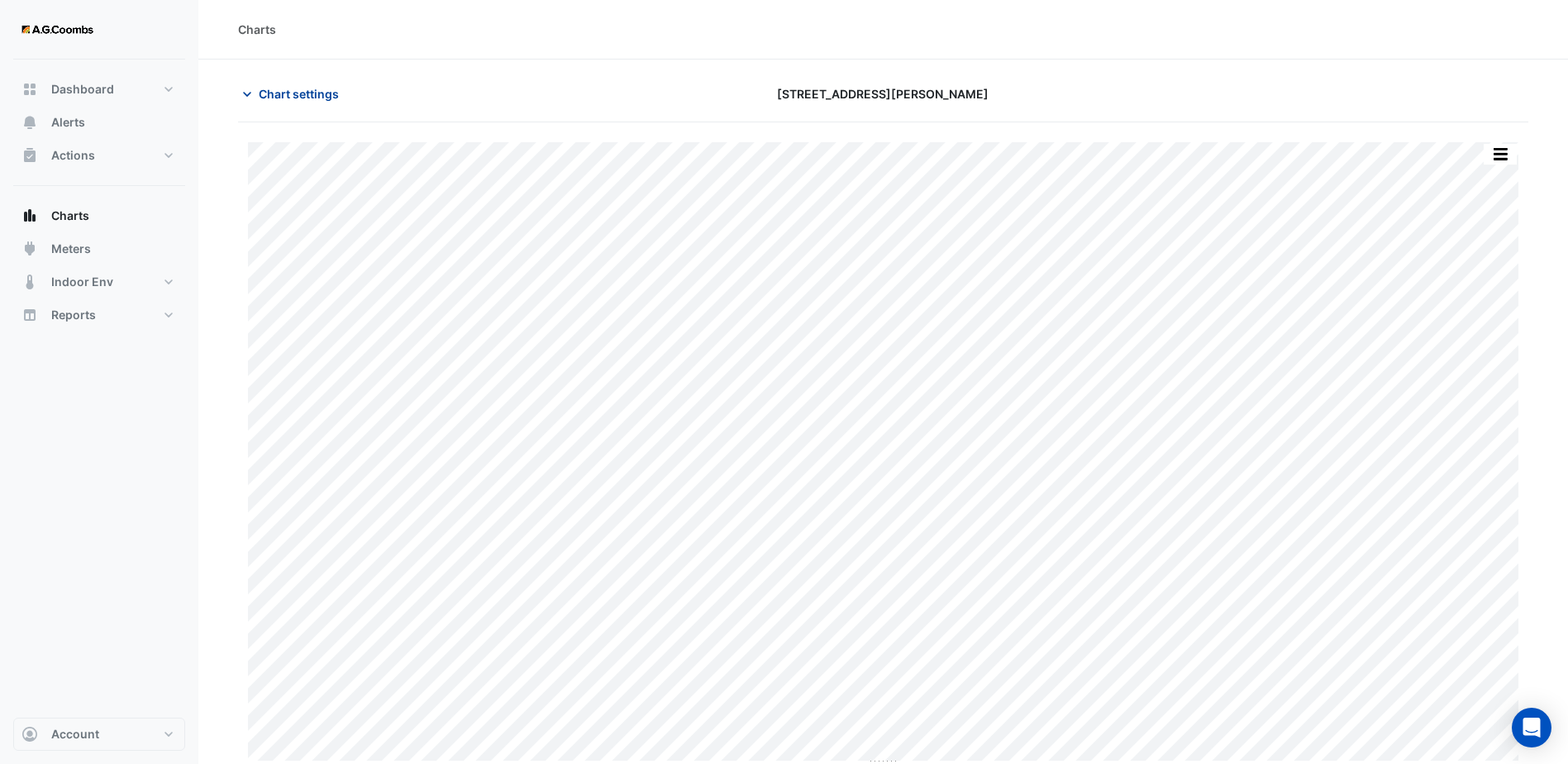
type input "**********"
click at [249, 93] on icon "button" at bounding box center [247, 94] width 8 height 5
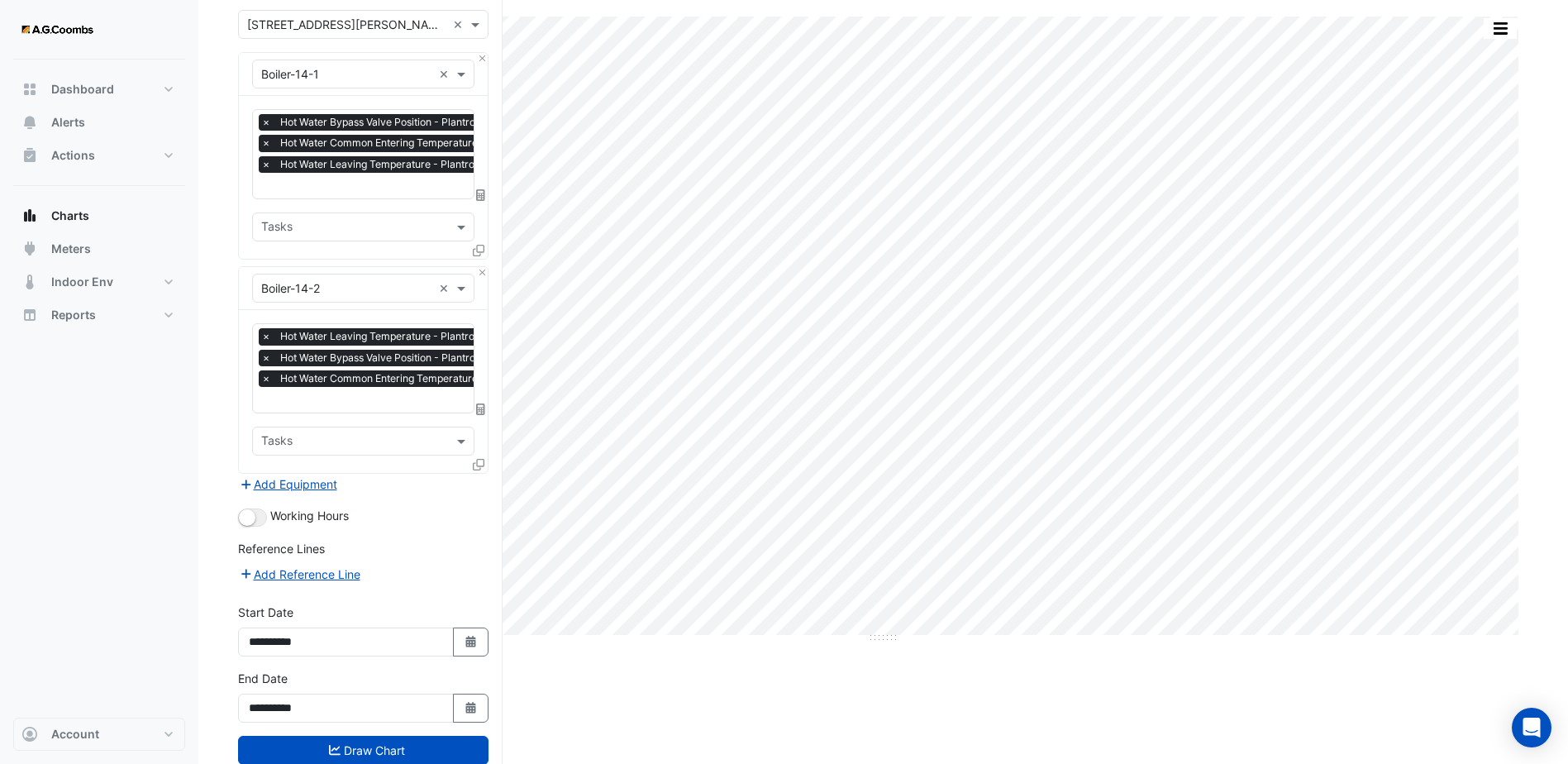
scroll to position [168, 0]
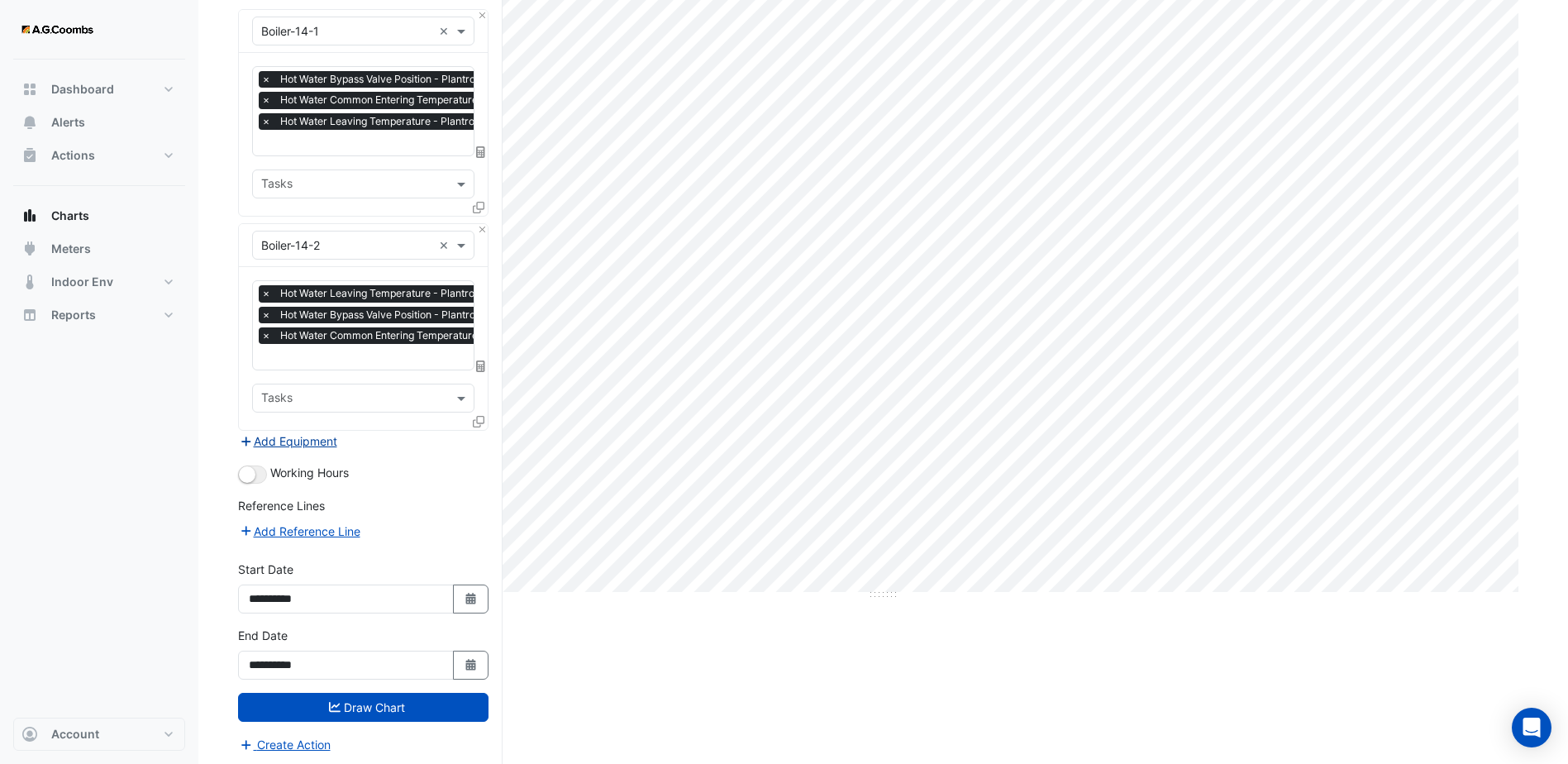
click at [251, 439] on icon "button" at bounding box center [247, 441] width 15 height 12
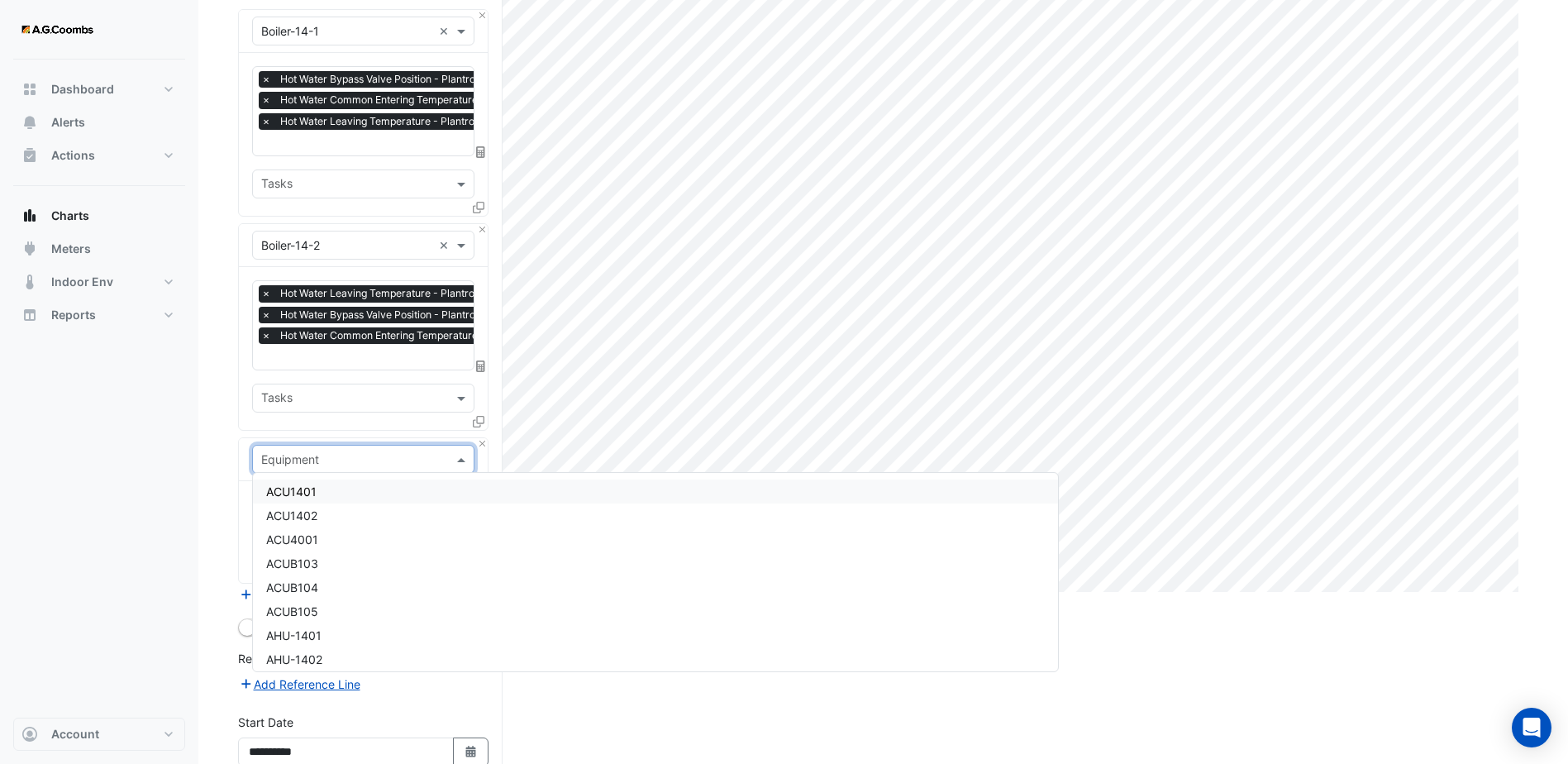
click at [318, 464] on input "text" at bounding box center [347, 459] width 171 height 17
type input "***"
click at [402, 468] on div "Equipment *** ×" at bounding box center [363, 458] width 223 height 29
click at [297, 532] on span "HHWP1403" at bounding box center [297, 532] width 63 height 14
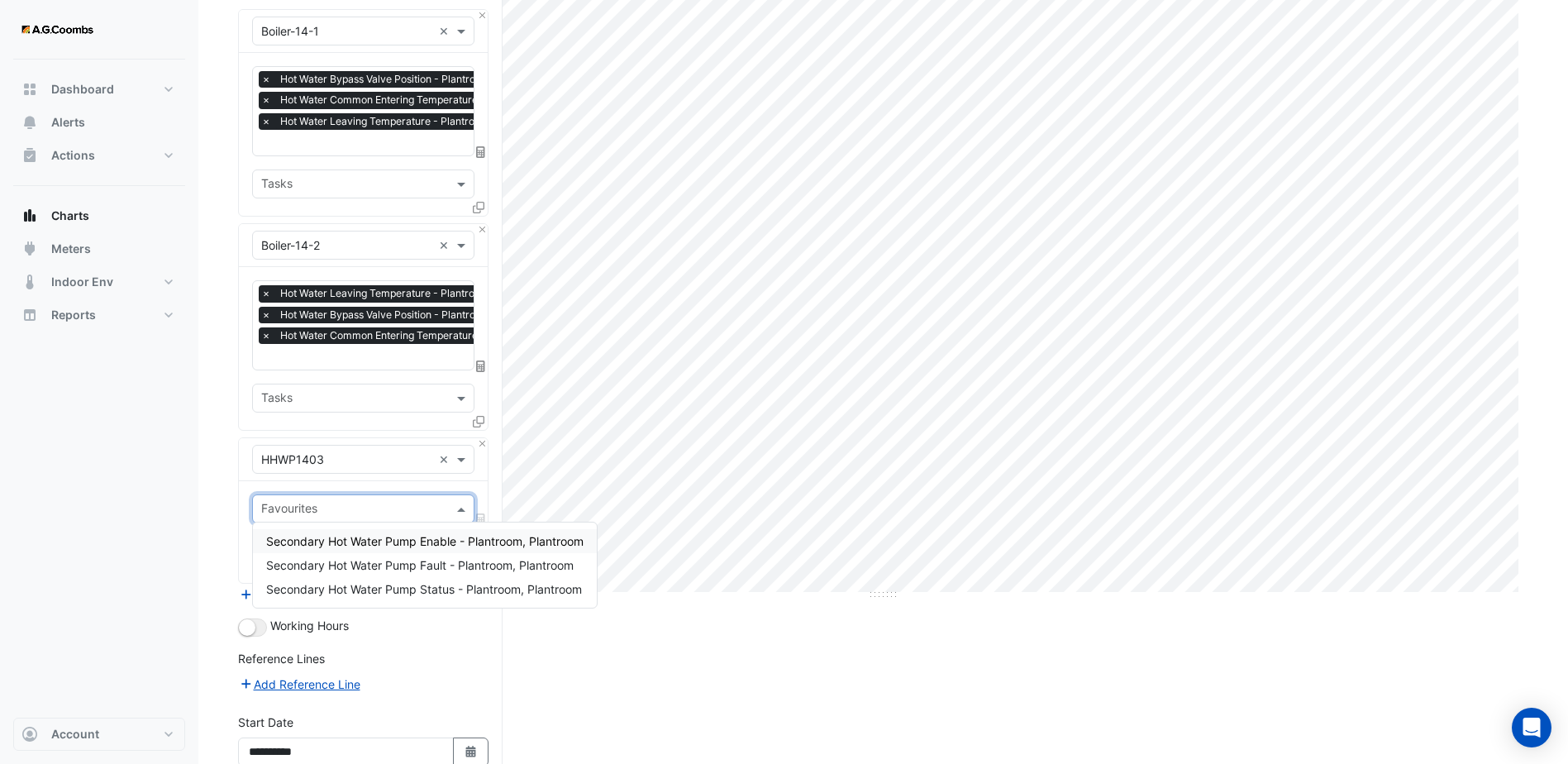
click at [444, 507] on input "text" at bounding box center [353, 510] width 185 height 17
click at [426, 584] on span "Secondary Hot Water Pump Status - Plantroom, Plantroom" at bounding box center [423, 588] width 316 height 14
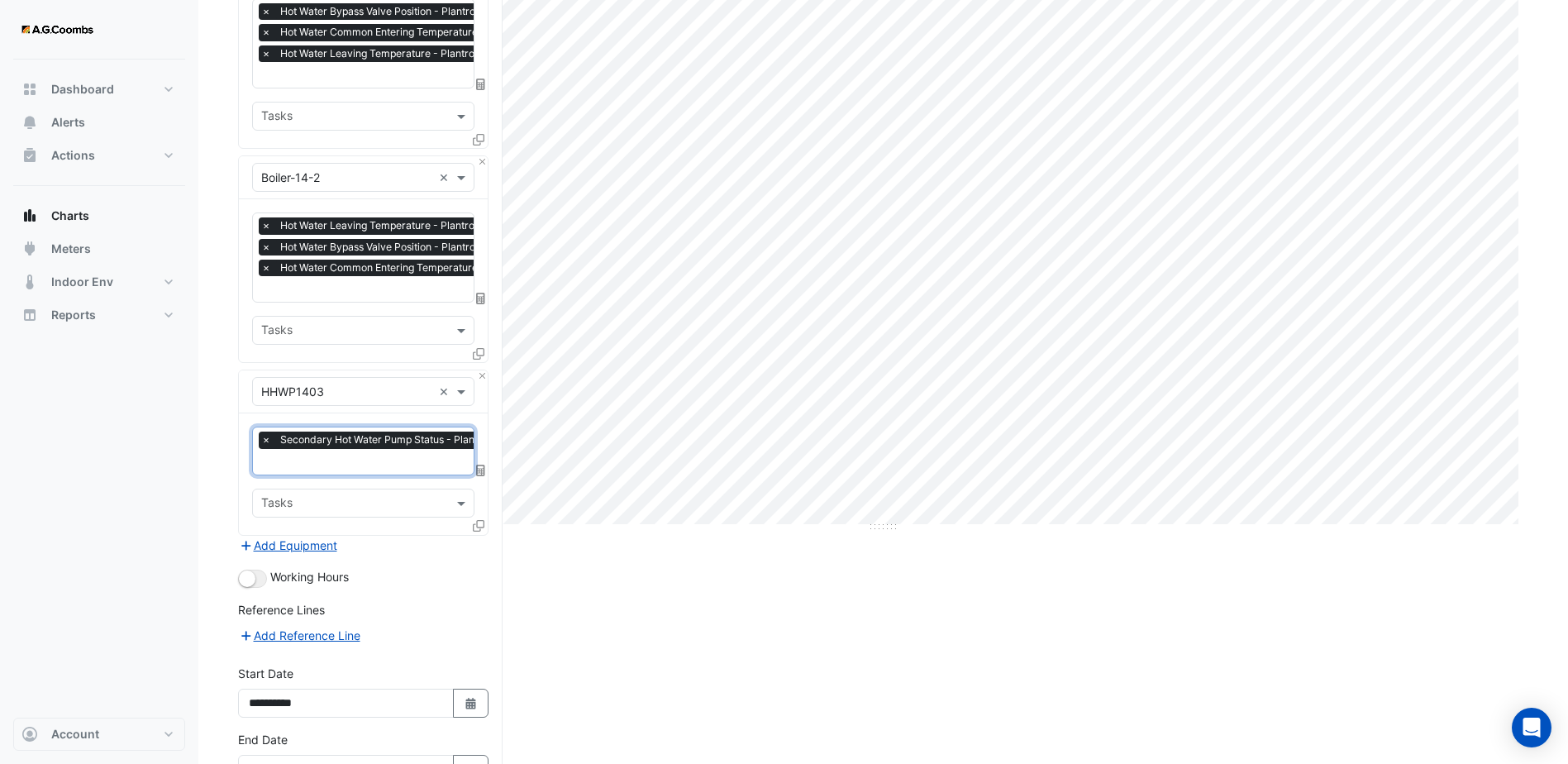
scroll to position [340, 0]
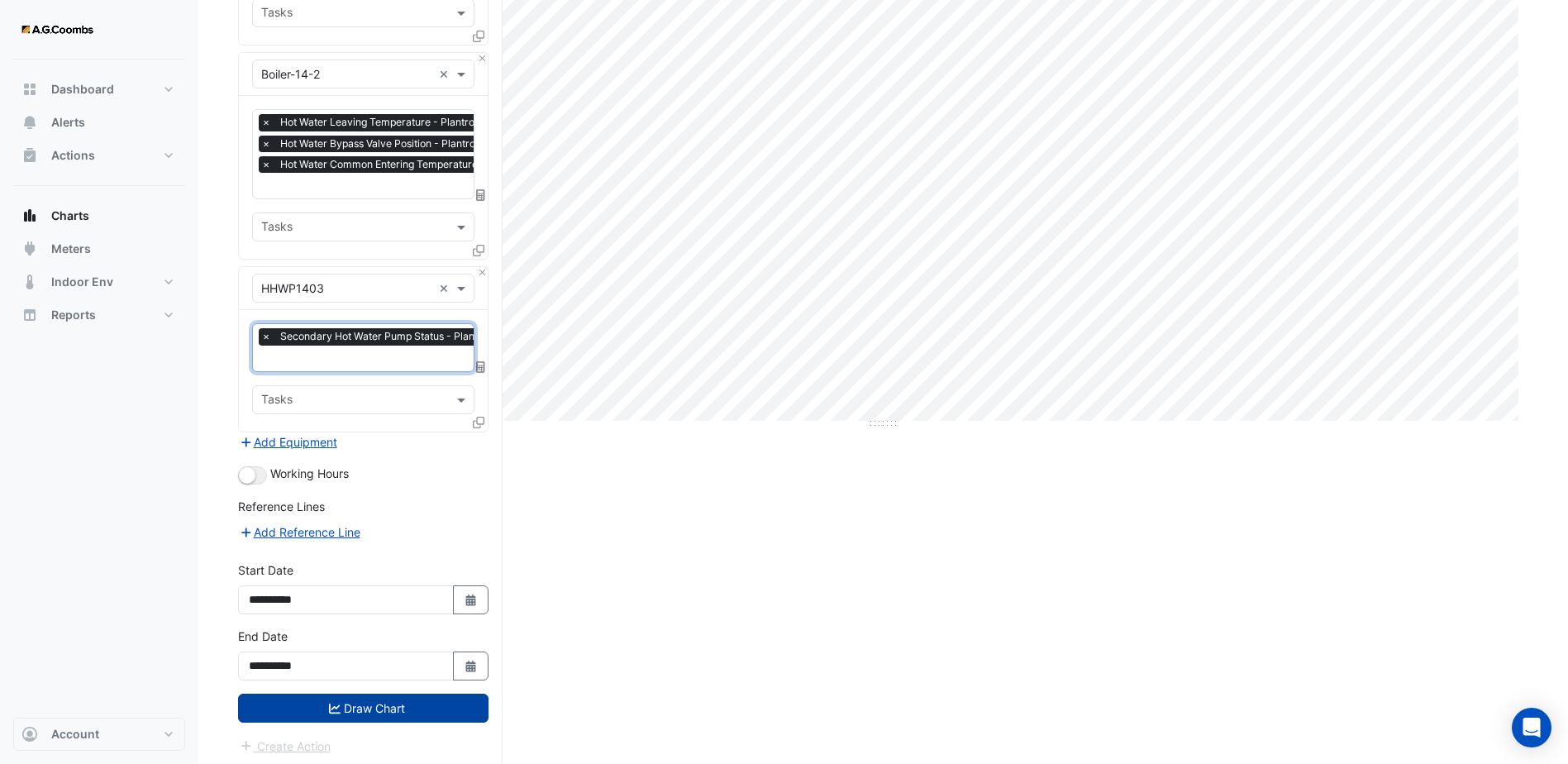
click at [382, 702] on button "Draw Chart" at bounding box center [363, 708] width 250 height 29
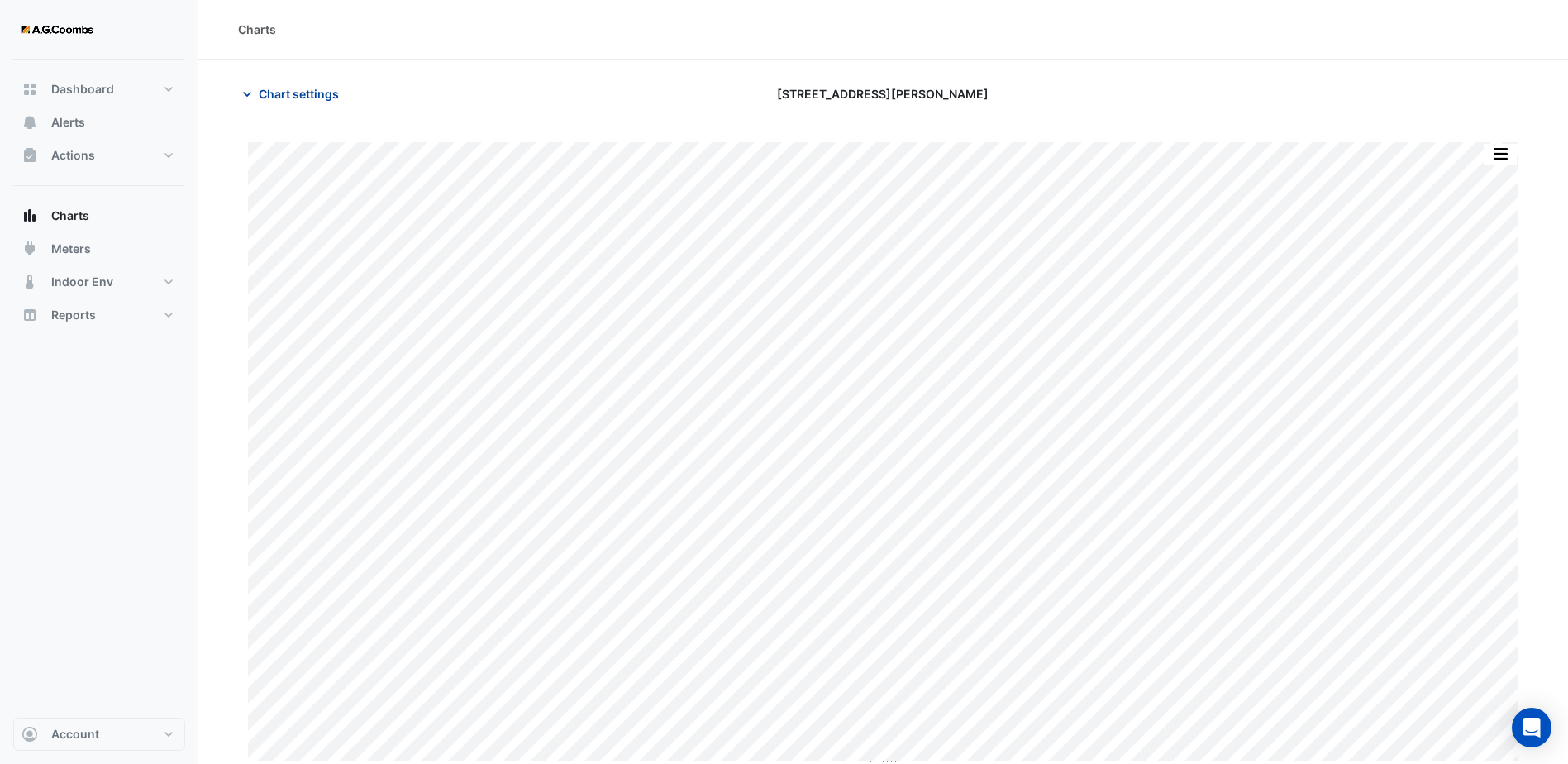
click at [249, 94] on icon "button" at bounding box center [248, 94] width 17 height 17
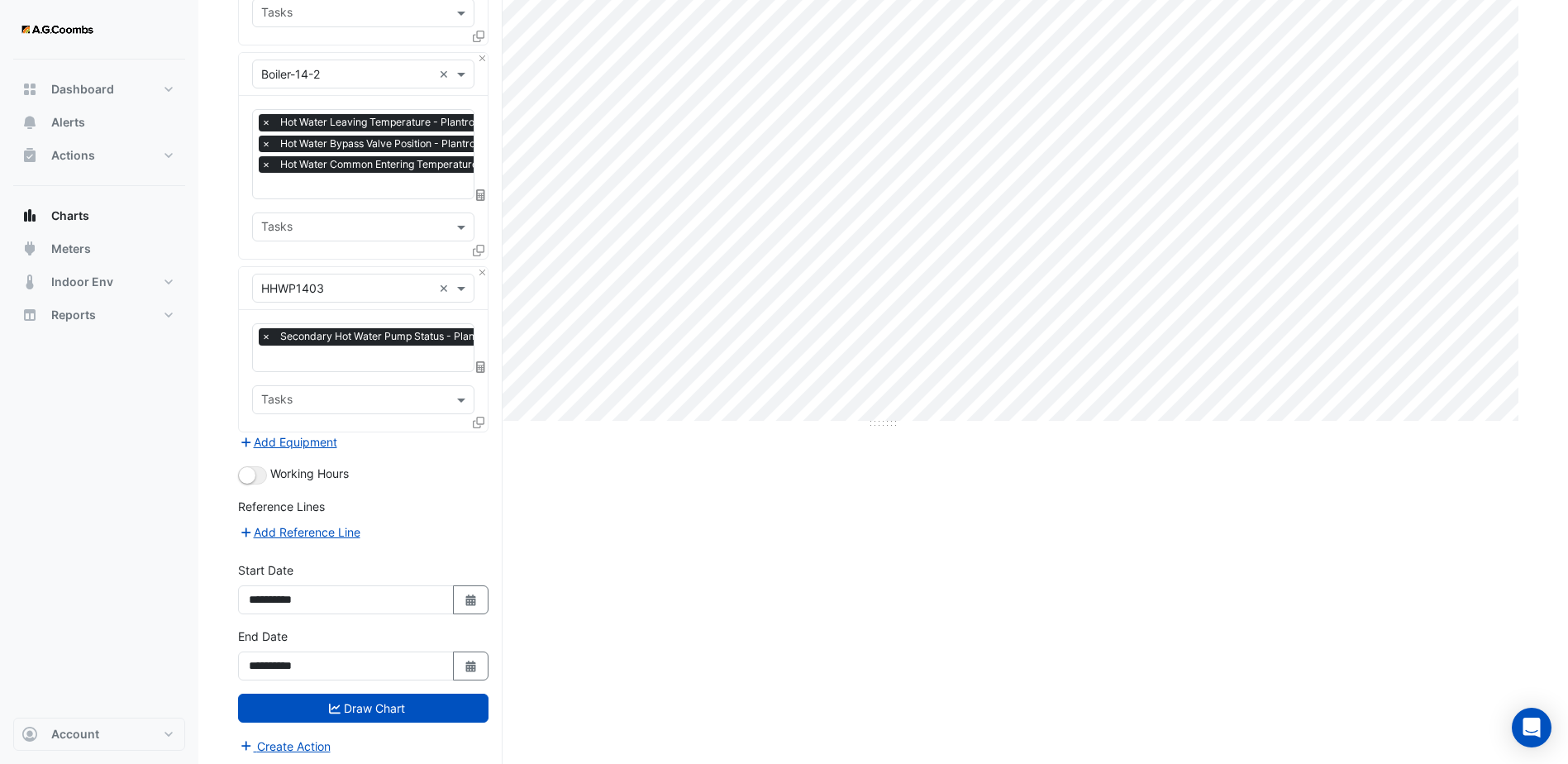
scroll to position [0, 8]
click at [446, 353] on input "text" at bounding box center [405, 360] width 304 height 17
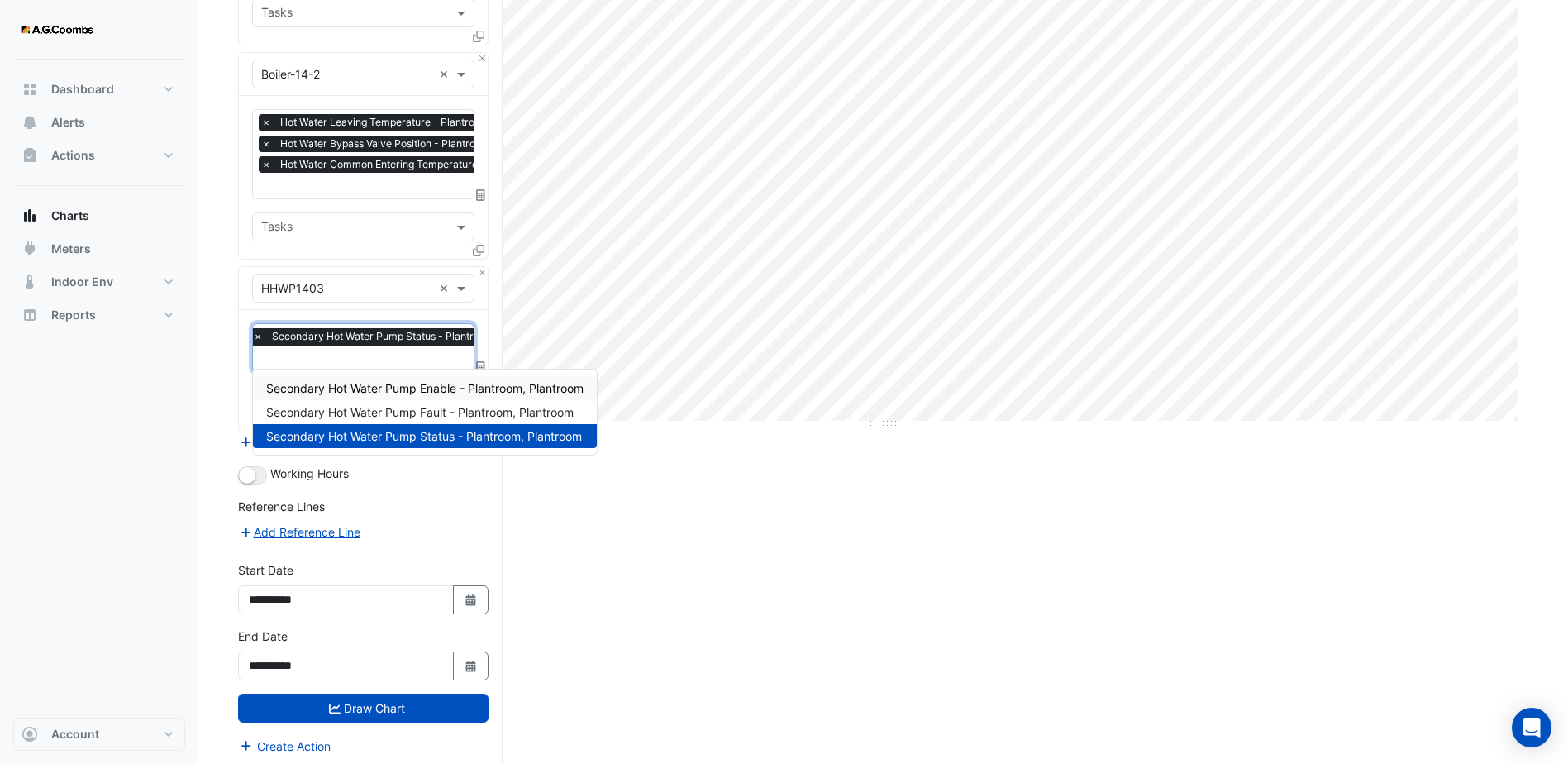
click at [437, 393] on span "Secondary Hot Water Pump Enable - Plantroom, Plantroom" at bounding box center [424, 388] width 317 height 14
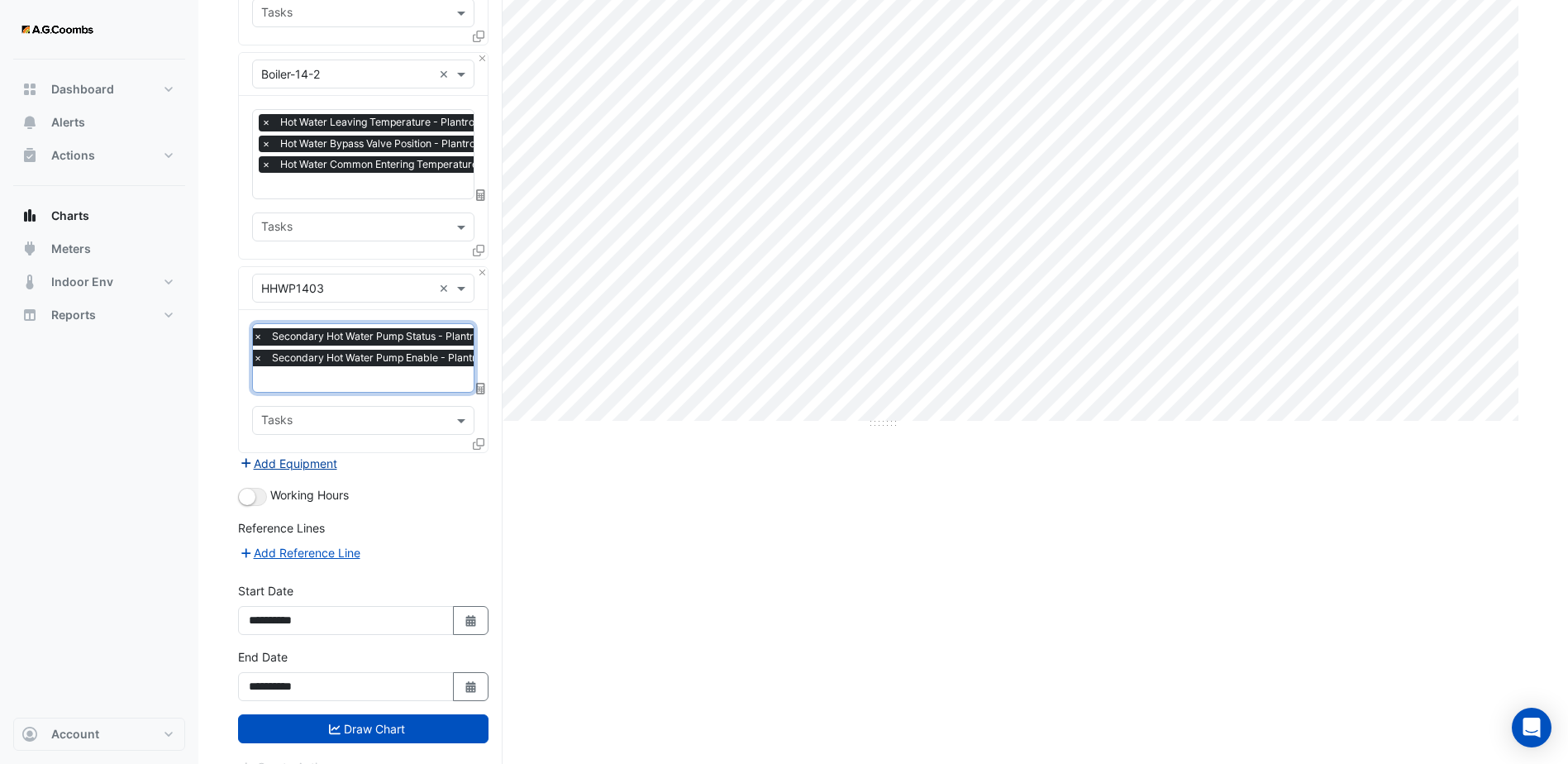
click at [246, 461] on icon "button" at bounding box center [246, 463] width 9 height 9
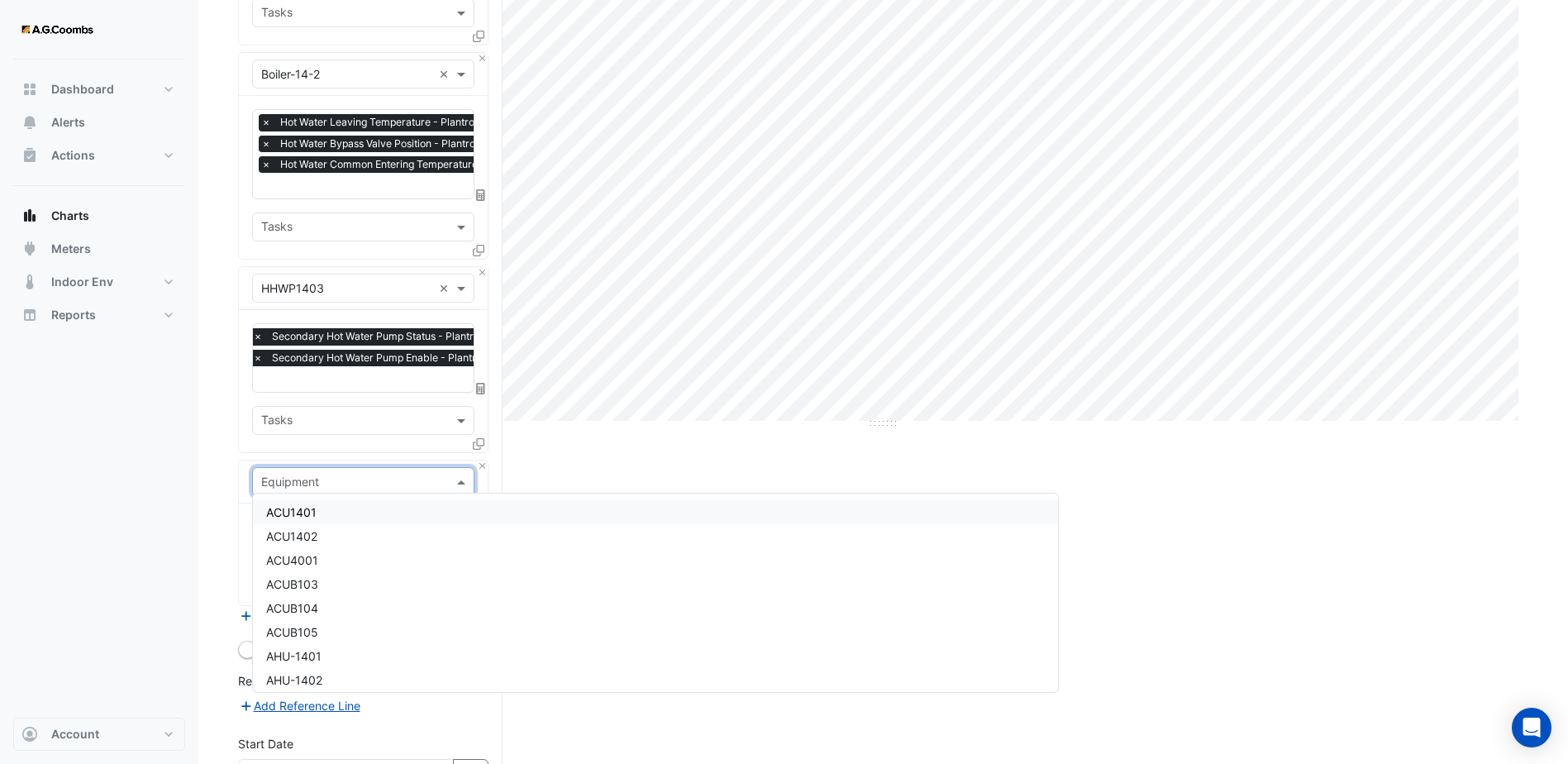
click at [296, 481] on input "text" at bounding box center [347, 482] width 171 height 17
type input "***"
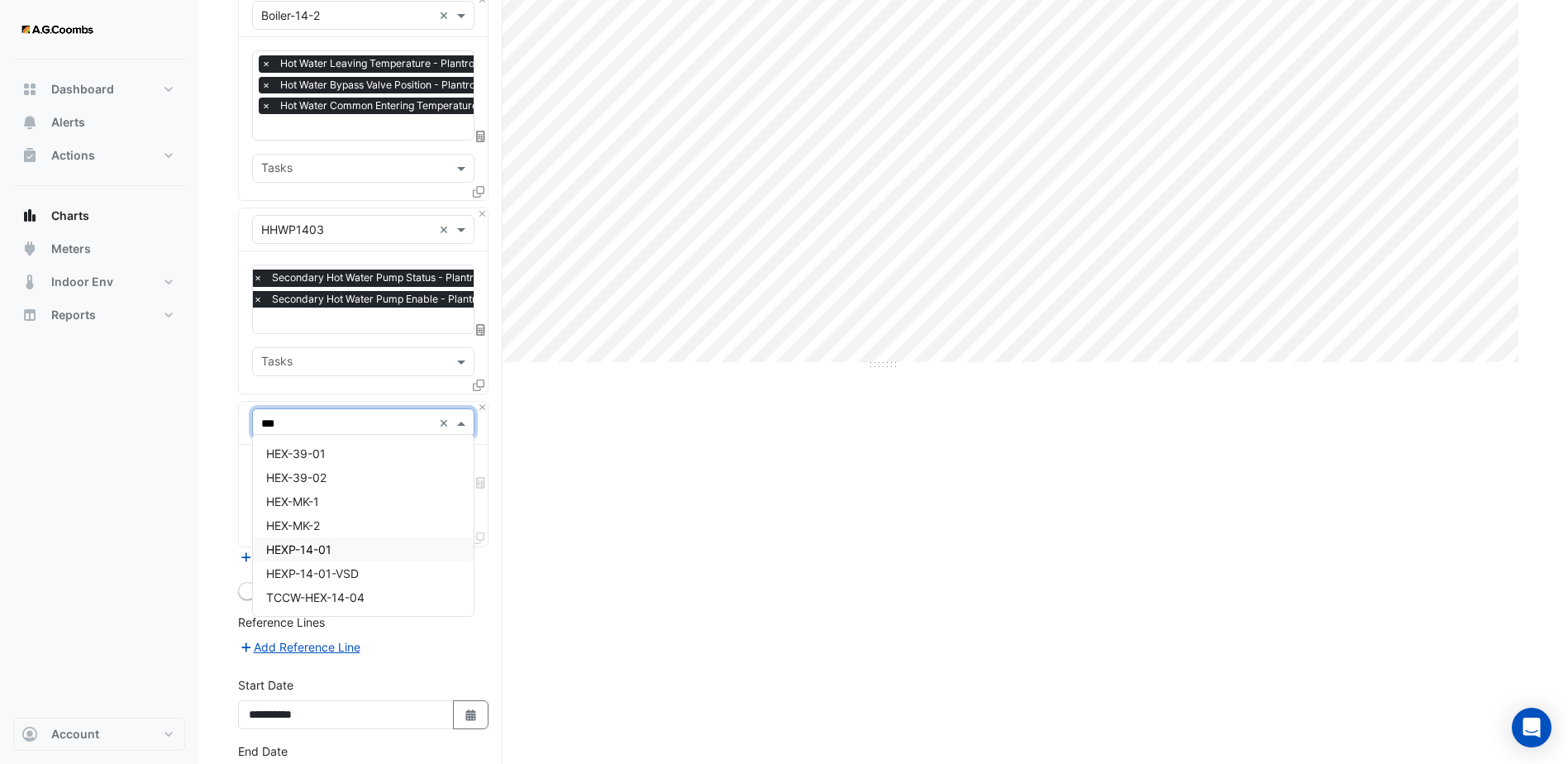
scroll to position [423, 0]
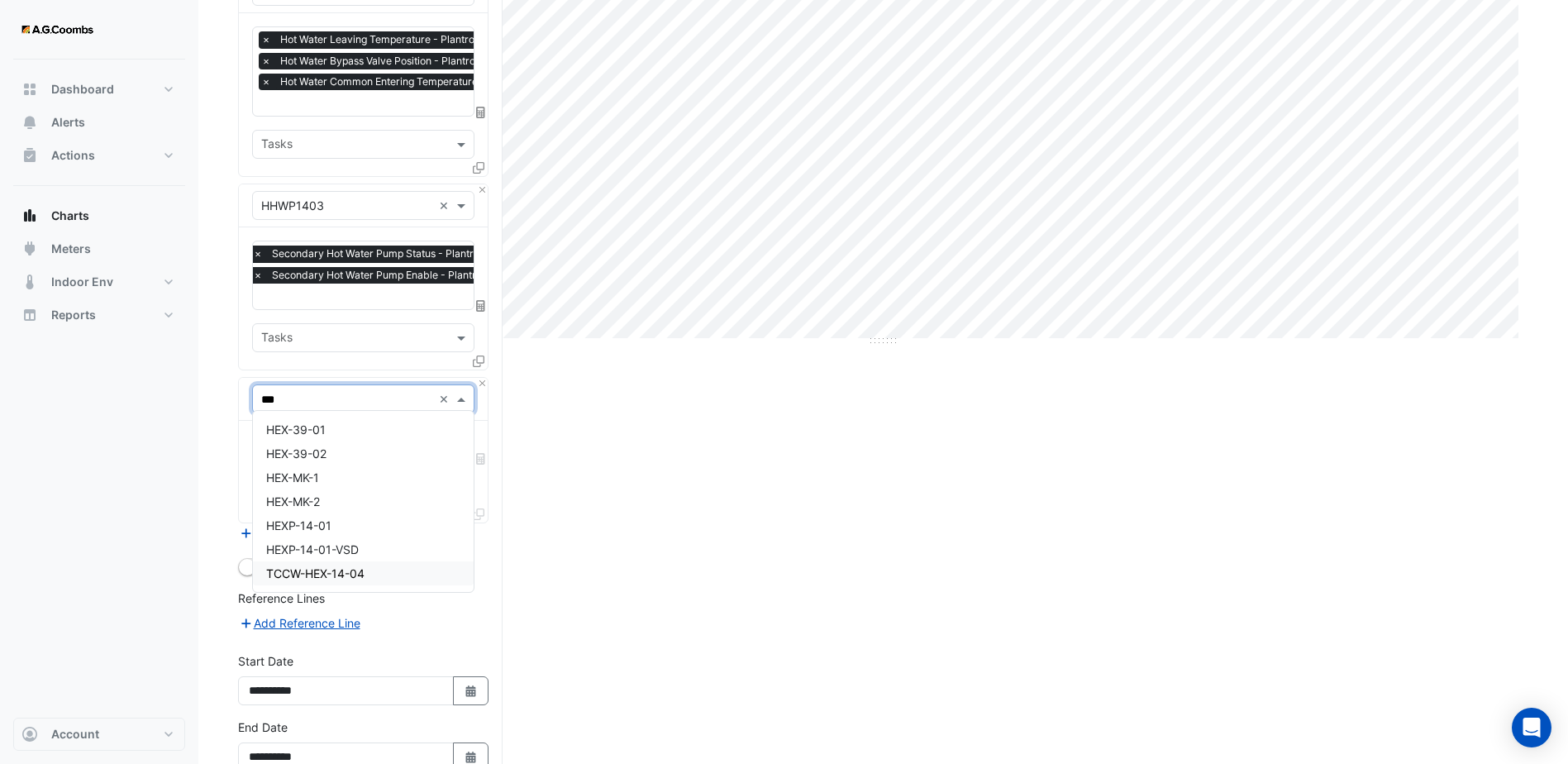
click at [343, 579] on span "TCCW-HEX-14-04" at bounding box center [315, 573] width 98 height 14
click at [402, 446] on input "text" at bounding box center [353, 450] width 185 height 17
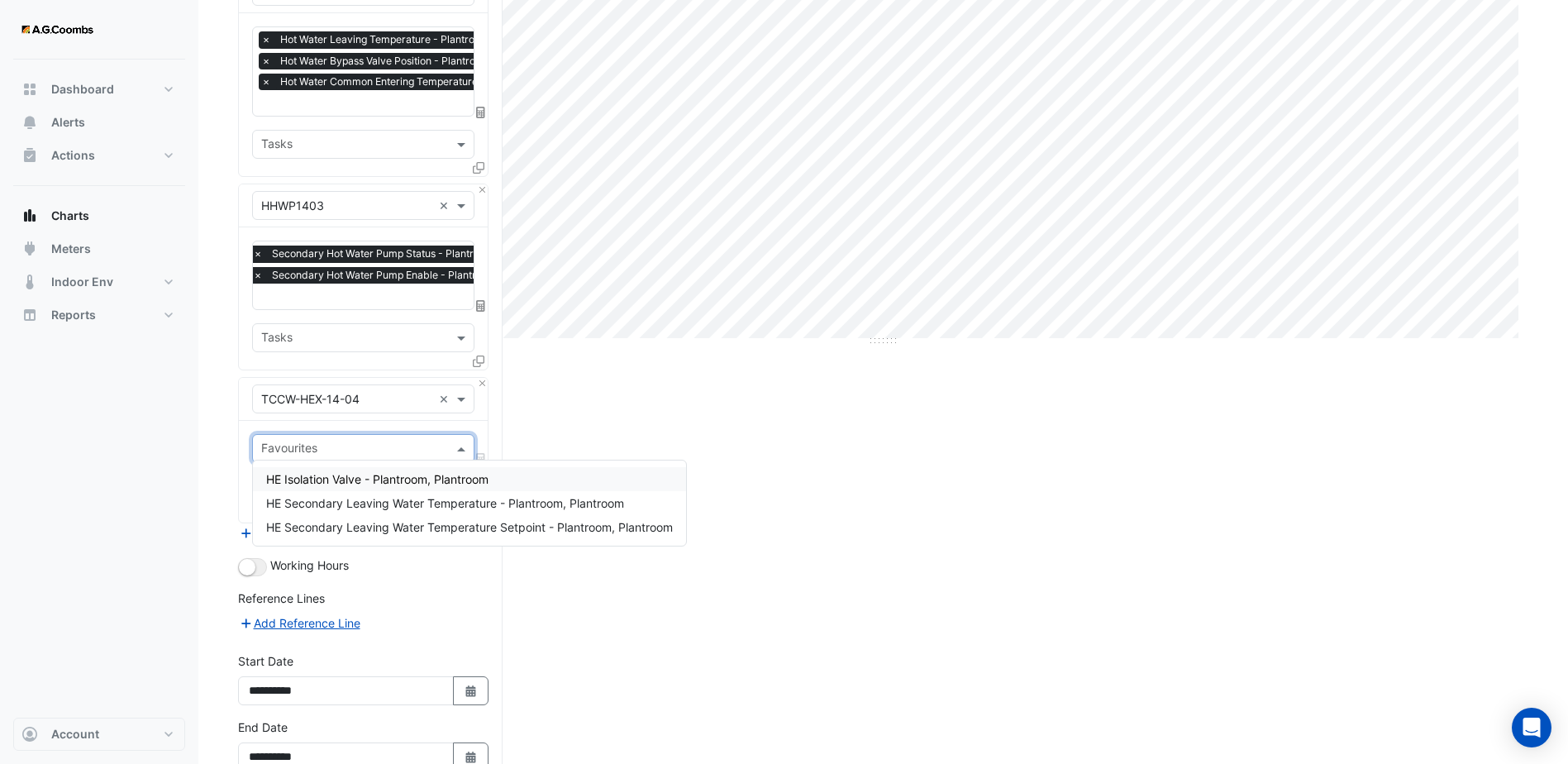
click at [403, 484] on span "HE Isolation Valve - Plantroom, Plantroom" at bounding box center [377, 479] width 223 height 14
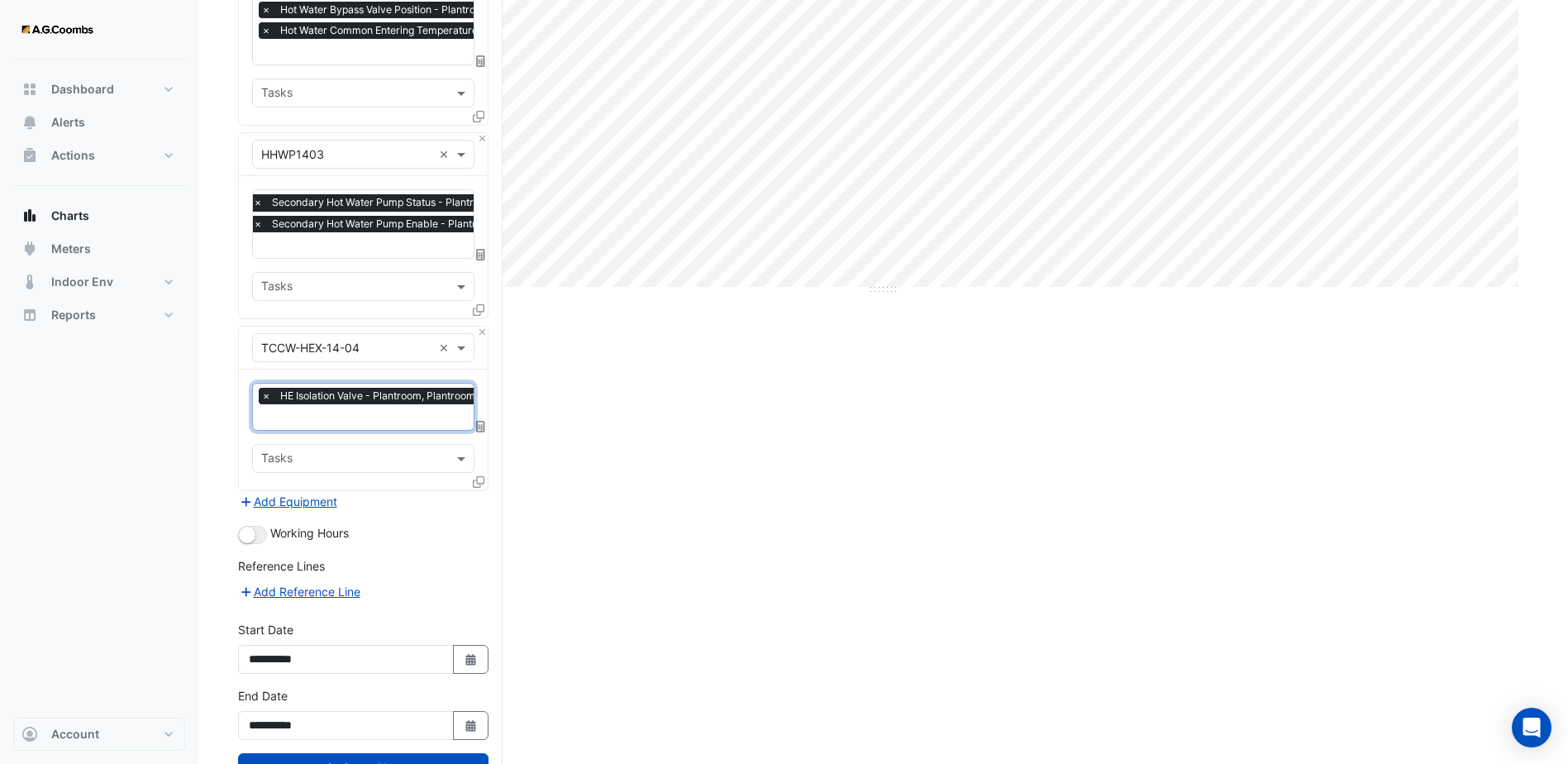
scroll to position [531, 0]
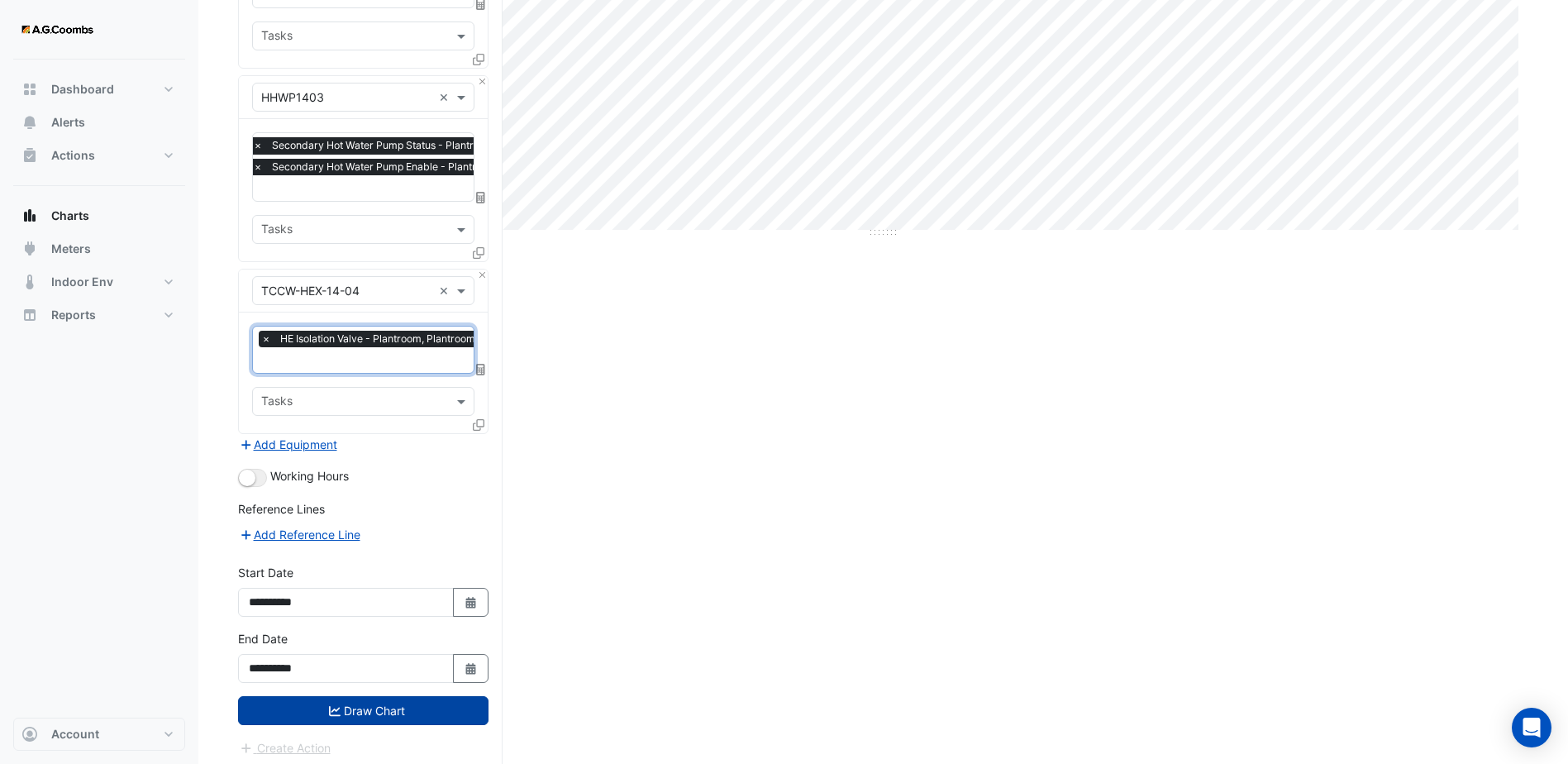
click at [419, 704] on button "Draw Chart" at bounding box center [363, 710] width 250 height 29
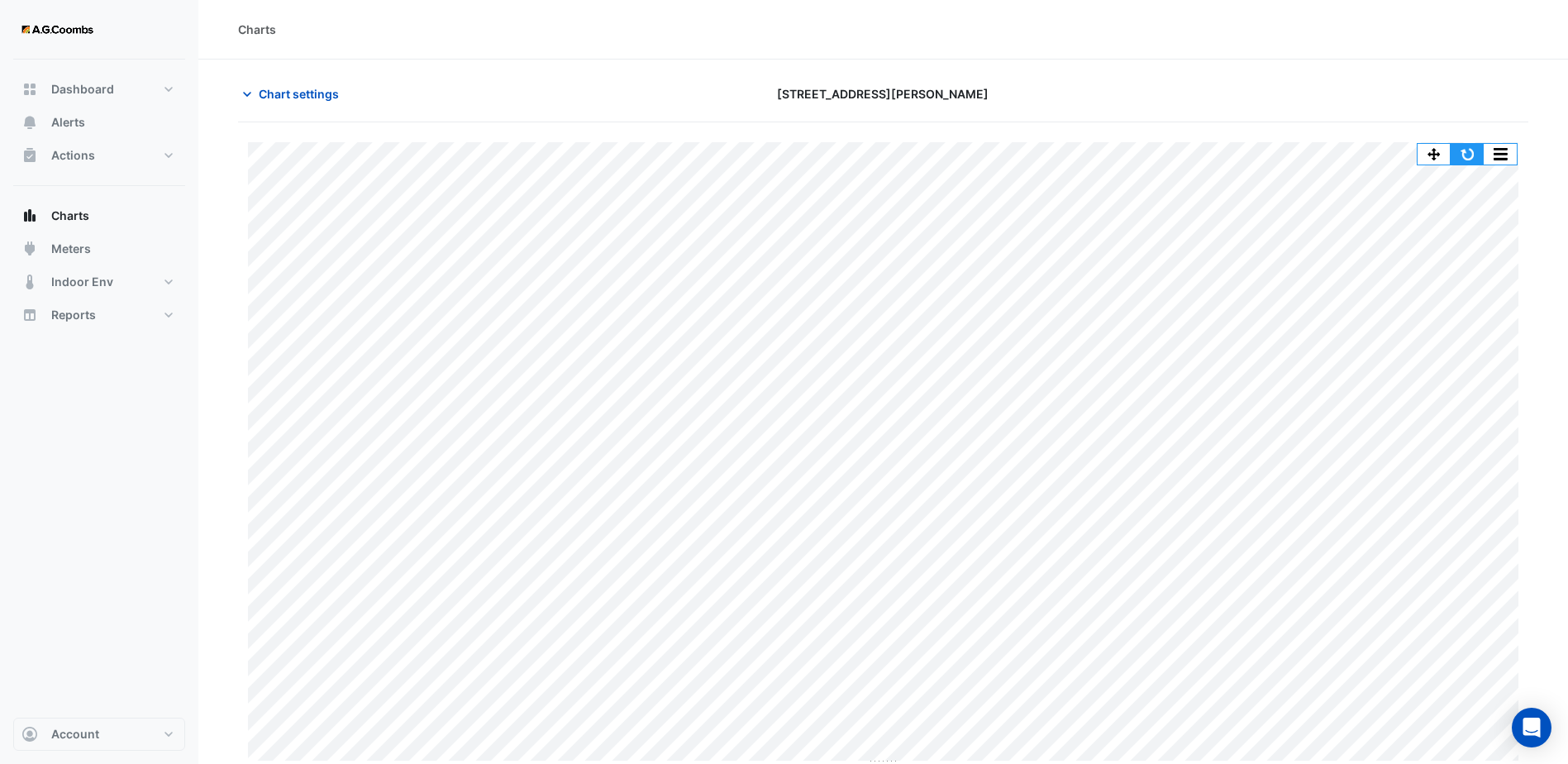
click at [1465, 159] on button "button" at bounding box center [1467, 154] width 33 height 20
click at [1466, 156] on button "button" at bounding box center [1467, 154] width 33 height 20
click at [1474, 150] on button "button" at bounding box center [1467, 154] width 33 height 20
click at [1462, 156] on button "button" at bounding box center [1467, 154] width 33 height 20
